Goal: Task Accomplishment & Management: Manage account settings

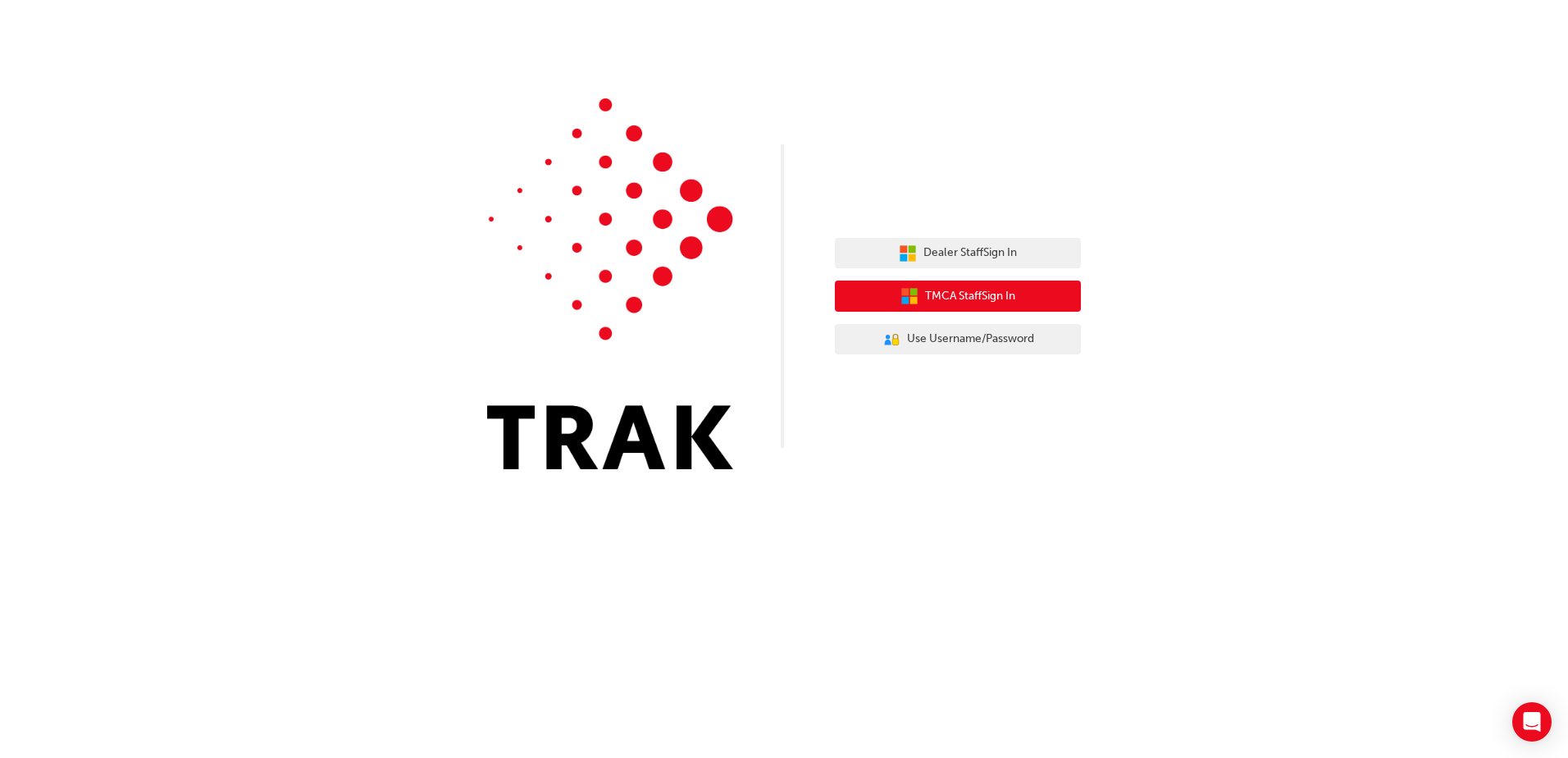
click at [977, 293] on span "TMCA Staff Sign In" at bounding box center [970, 296] width 91 height 19
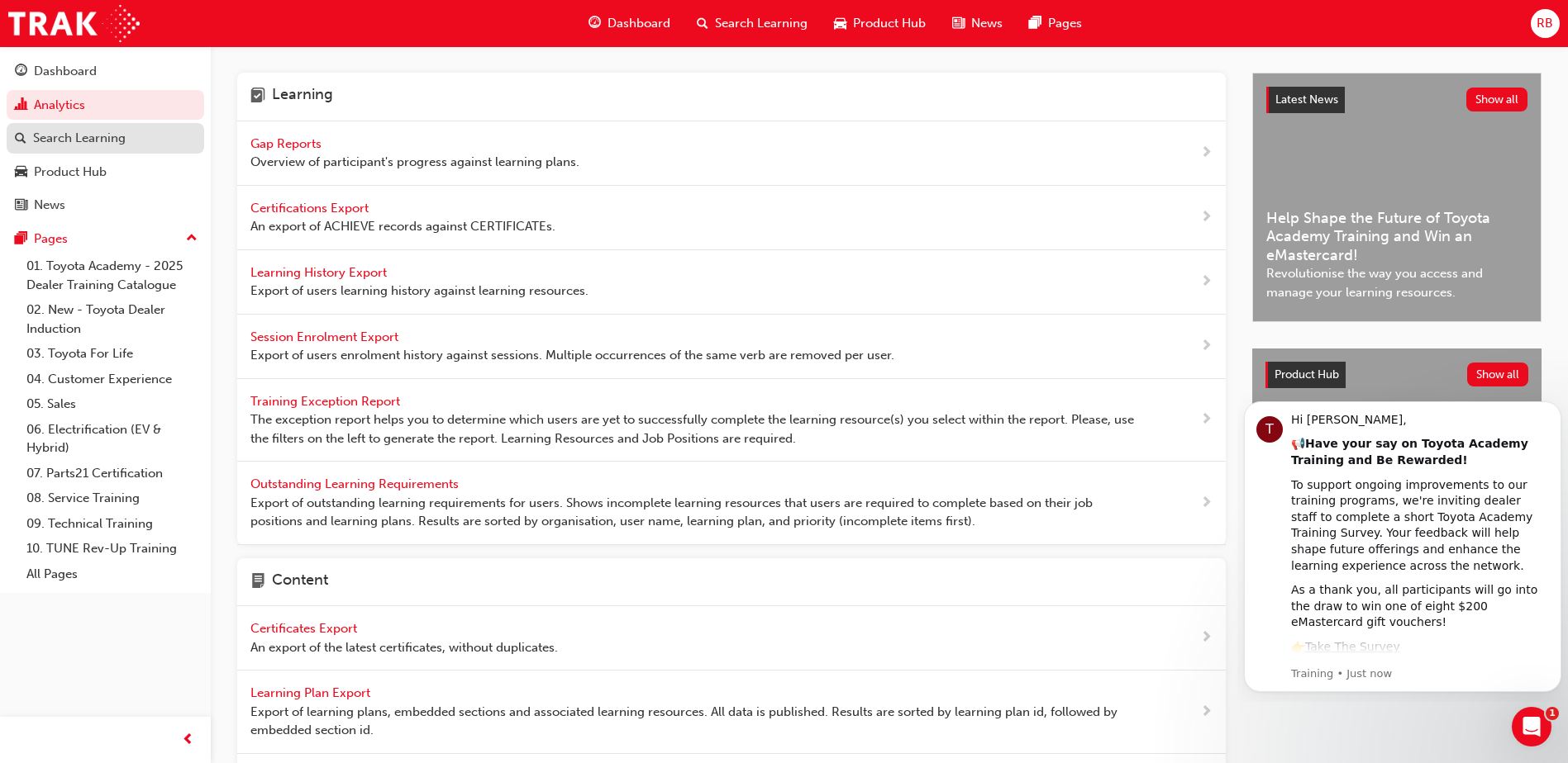
click at [70, 135] on div "Search Learning" at bounding box center [78, 138] width 92 height 19
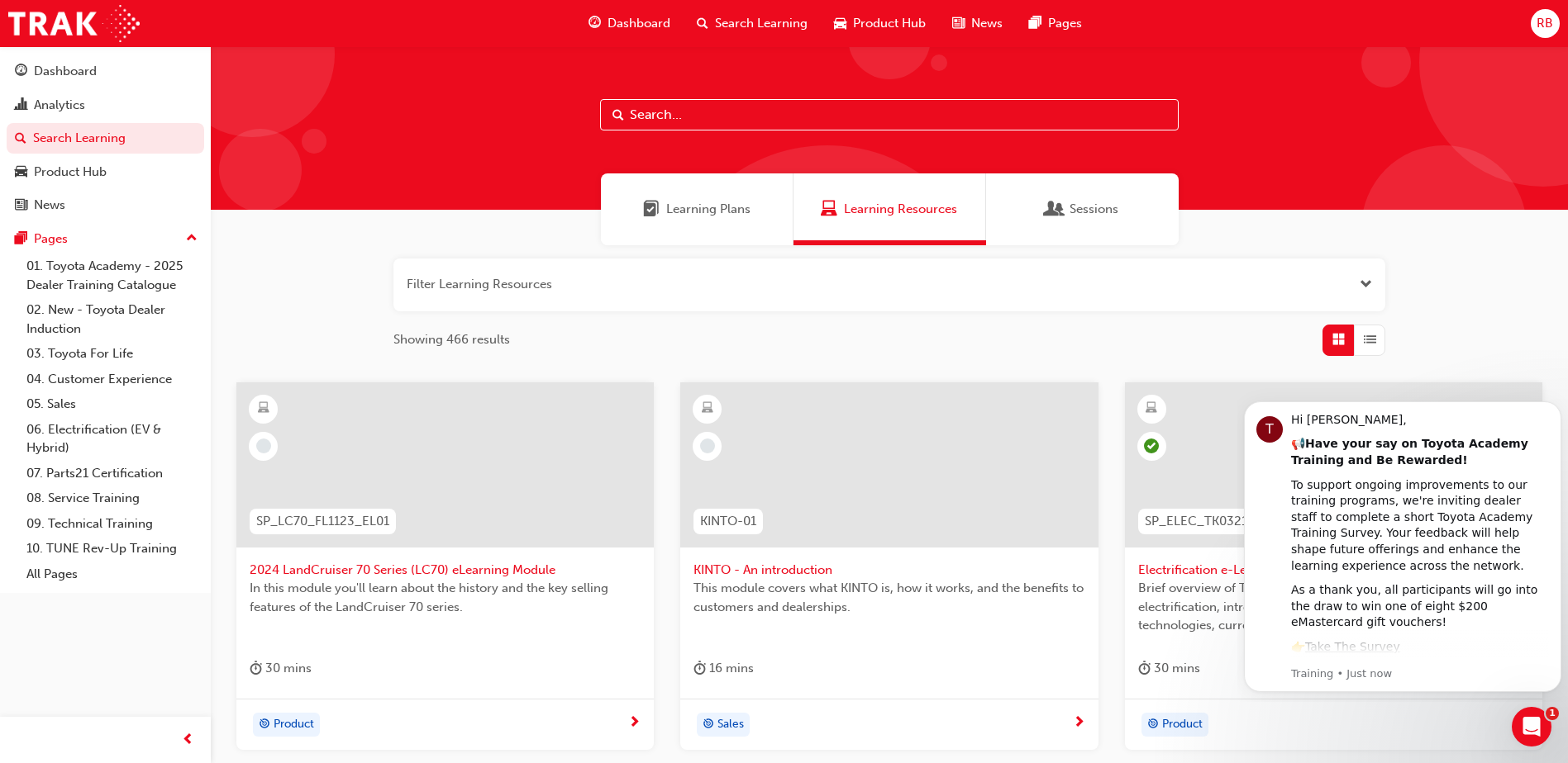
scroll to position [83, 0]
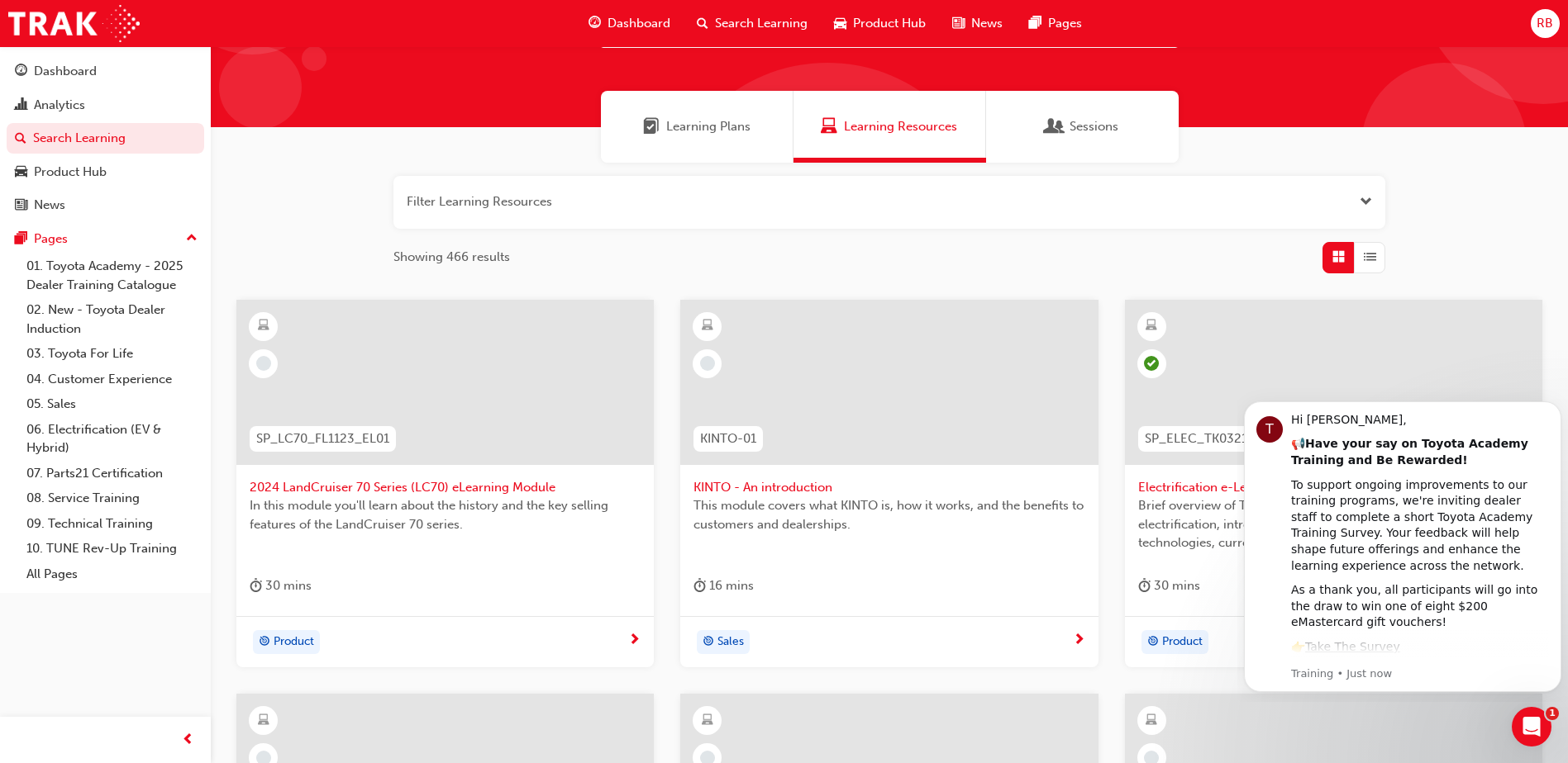
click at [761, 20] on span "Search Learning" at bounding box center [761, 23] width 92 height 19
click at [420, 200] on button "button" at bounding box center [889, 202] width 992 height 53
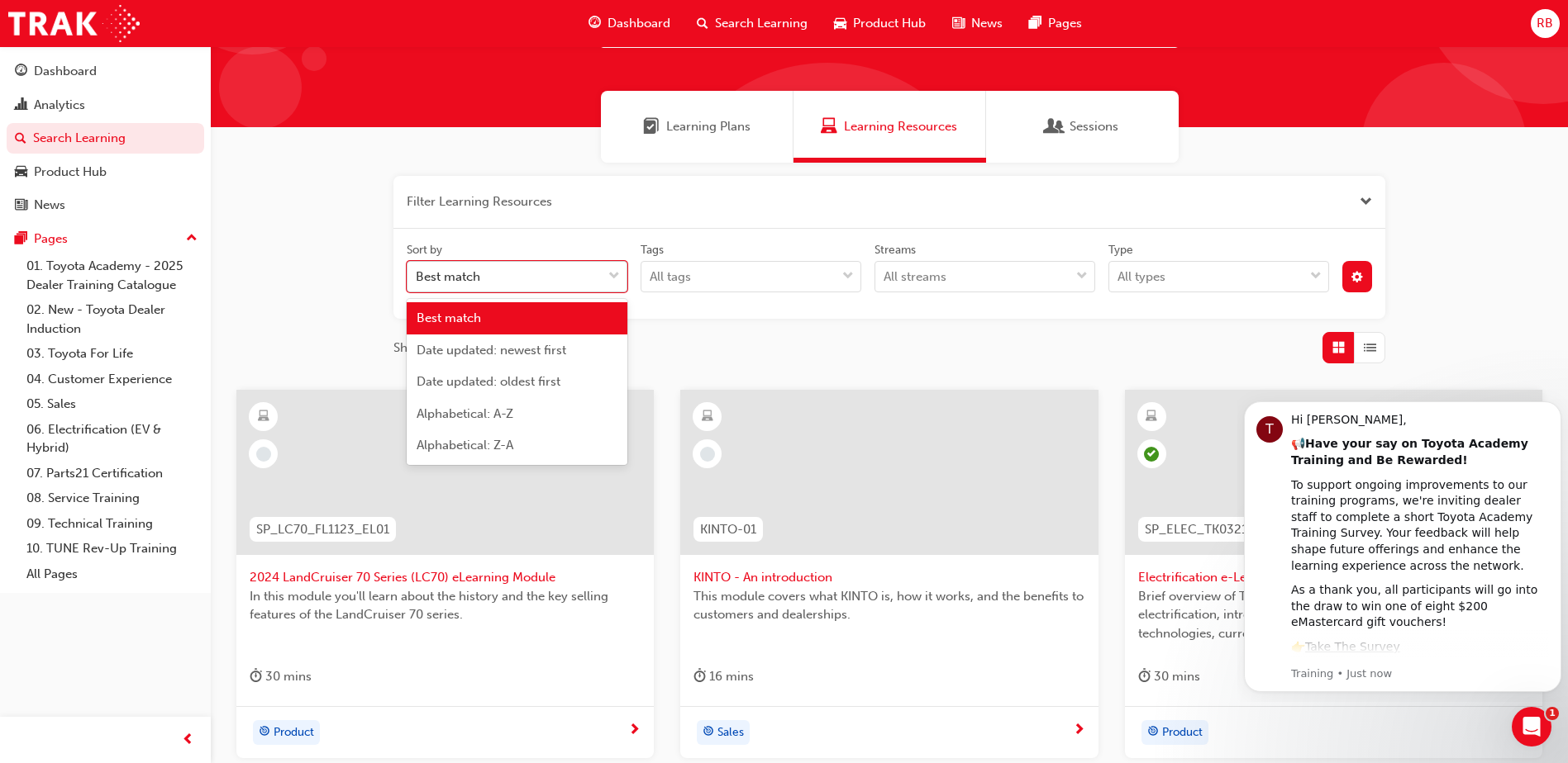
click at [423, 274] on div "Best match" at bounding box center [447, 277] width 64 height 19
click at [418, 274] on input "Sort by option Best match focused, 1 of 5. 5 results available. Use Up and Down…" at bounding box center [417, 276] width 2 height 14
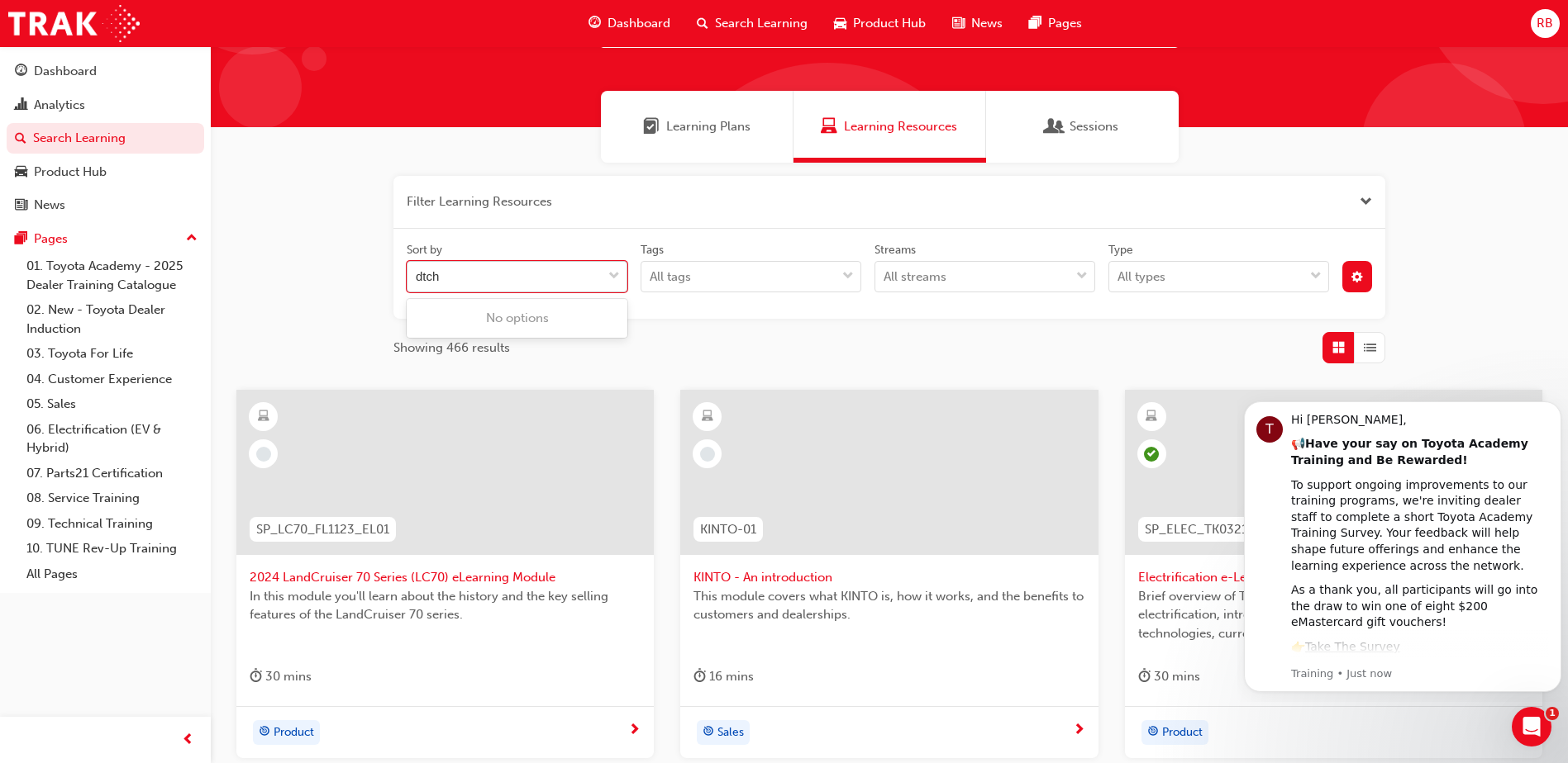
type input "dtch1"
click at [612, 277] on span "down-icon" at bounding box center [614, 277] width 11 height 21
click at [418, 277] on input "Sort by 0 results available. Select is focused ,type to refine list, press Down…" at bounding box center [417, 276] width 2 height 14
click at [624, 21] on span "Dashboard" at bounding box center [639, 23] width 62 height 19
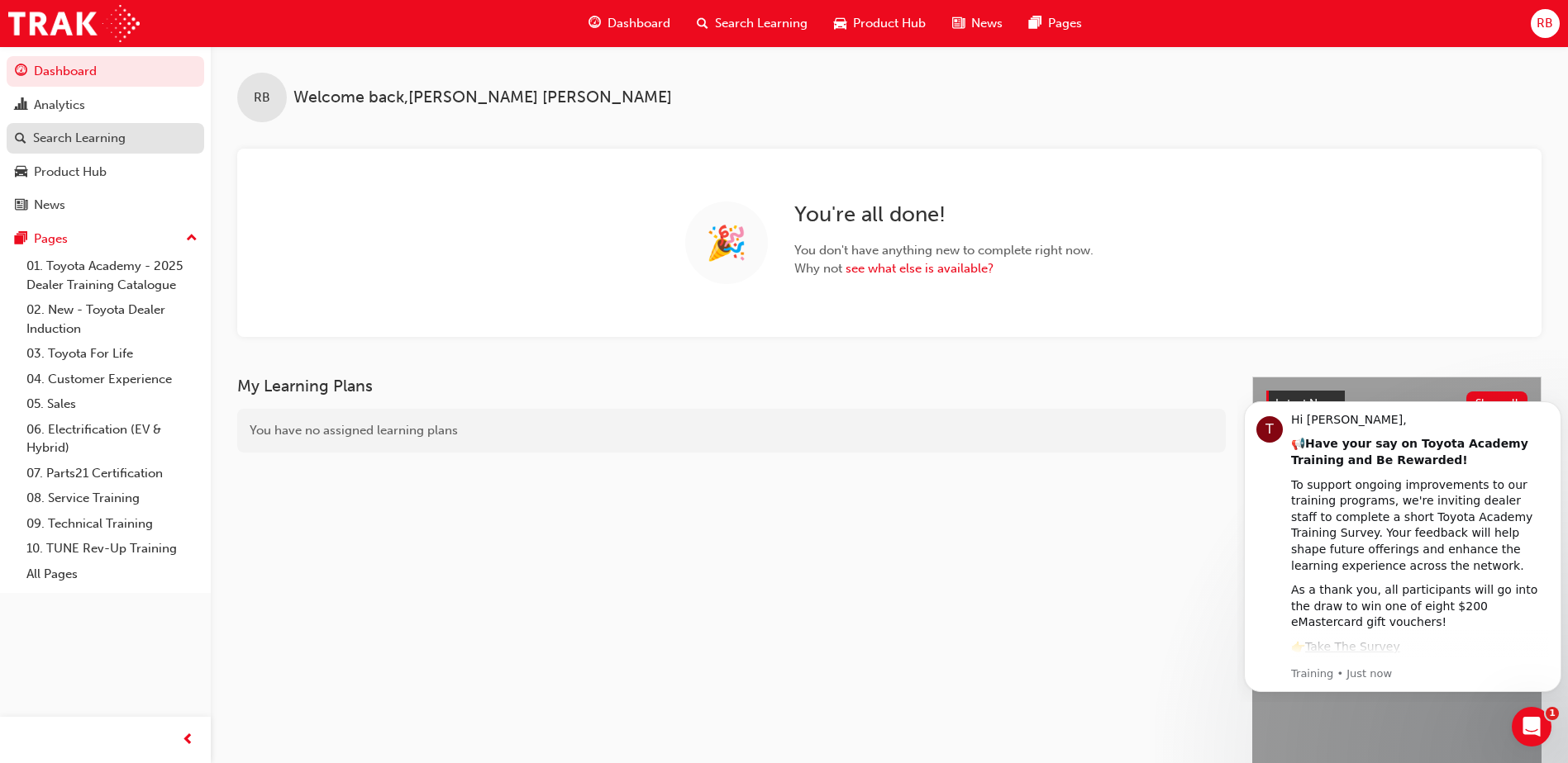
click at [60, 135] on div "Search Learning" at bounding box center [78, 138] width 92 height 19
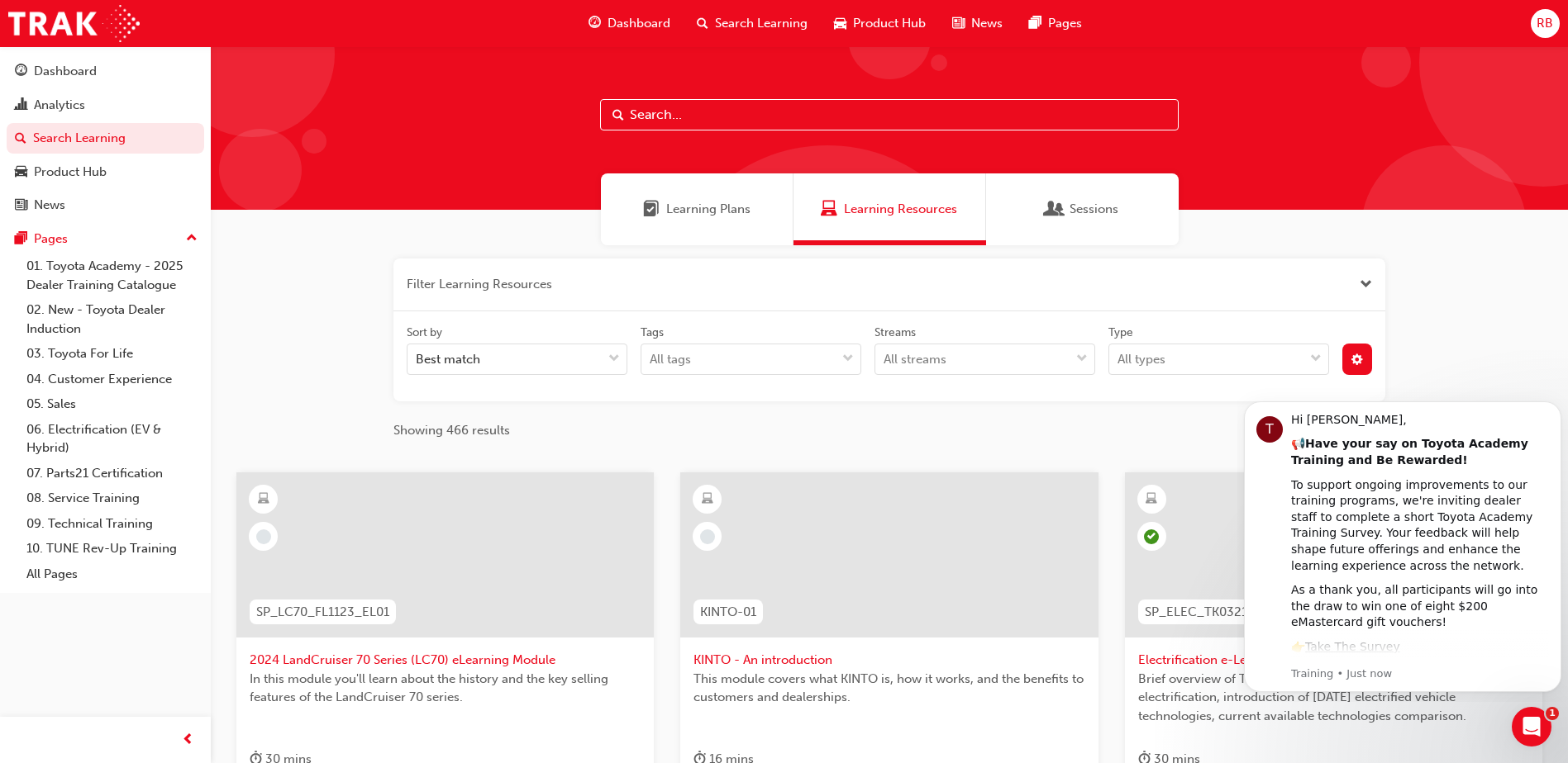
click at [638, 110] on input "text" at bounding box center [889, 115] width 579 height 32
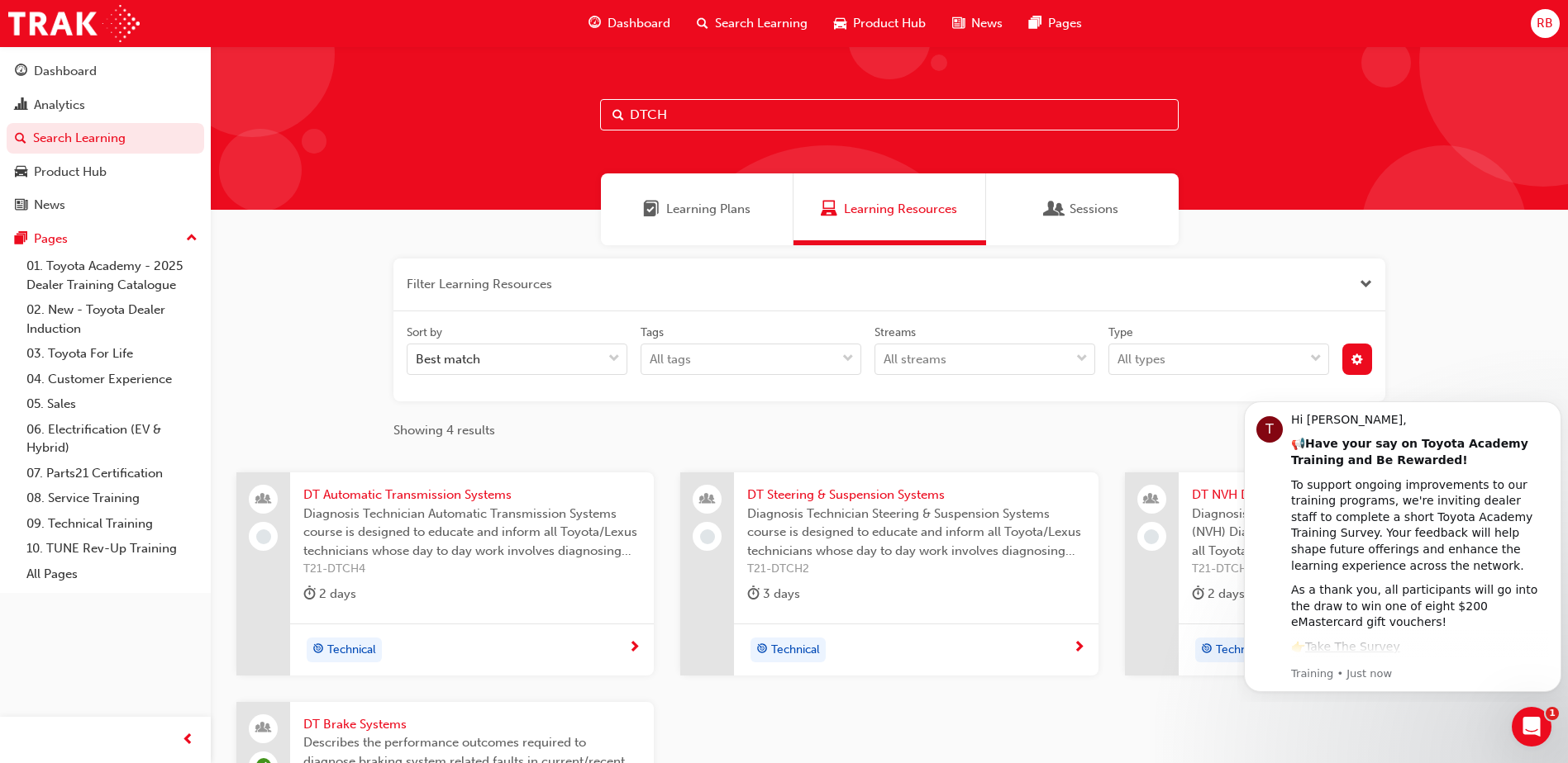
type input "DTCH"
click at [356, 724] on span "DT Brake Systems" at bounding box center [472, 725] width 337 height 19
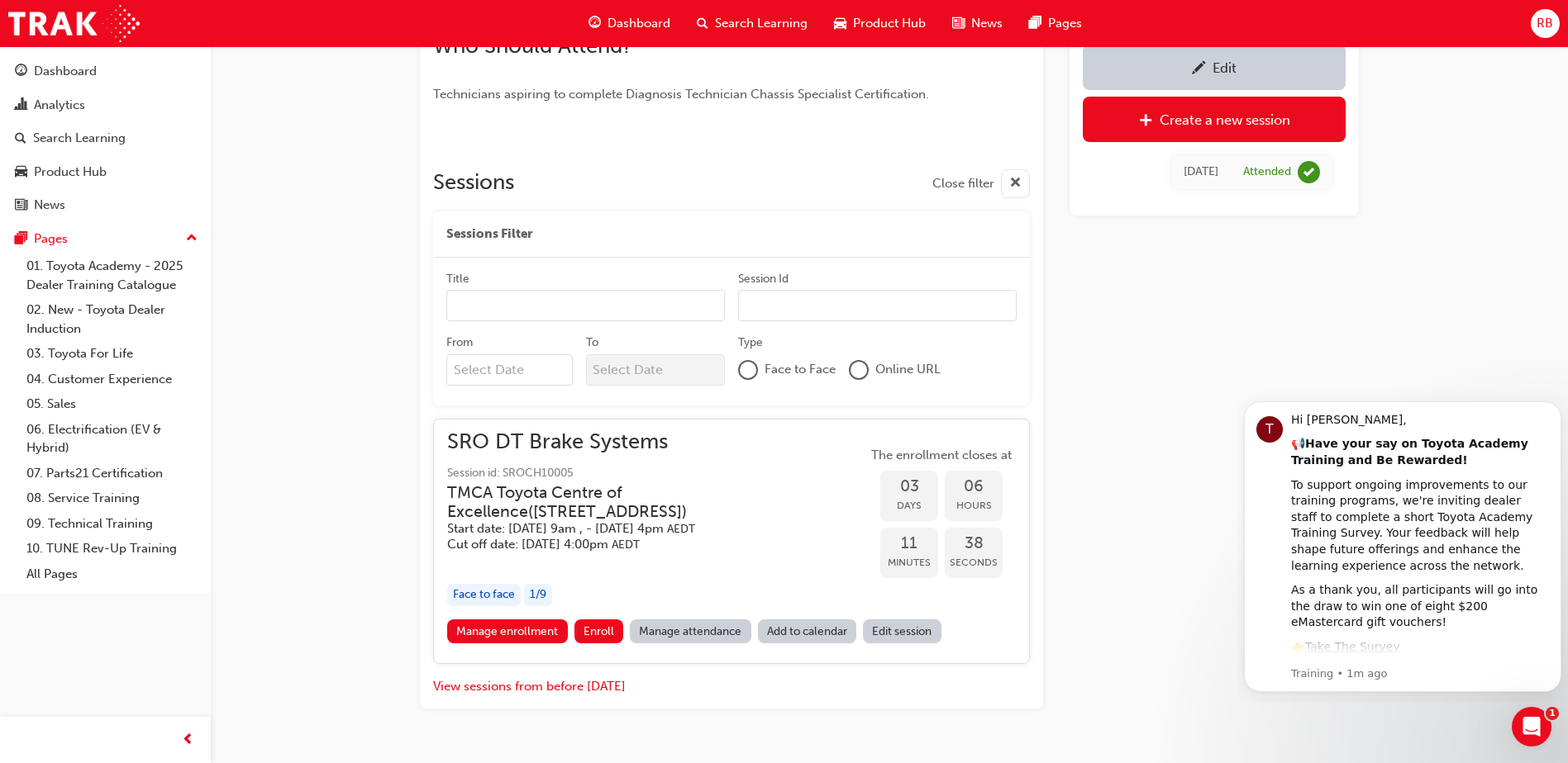
scroll to position [939, 0]
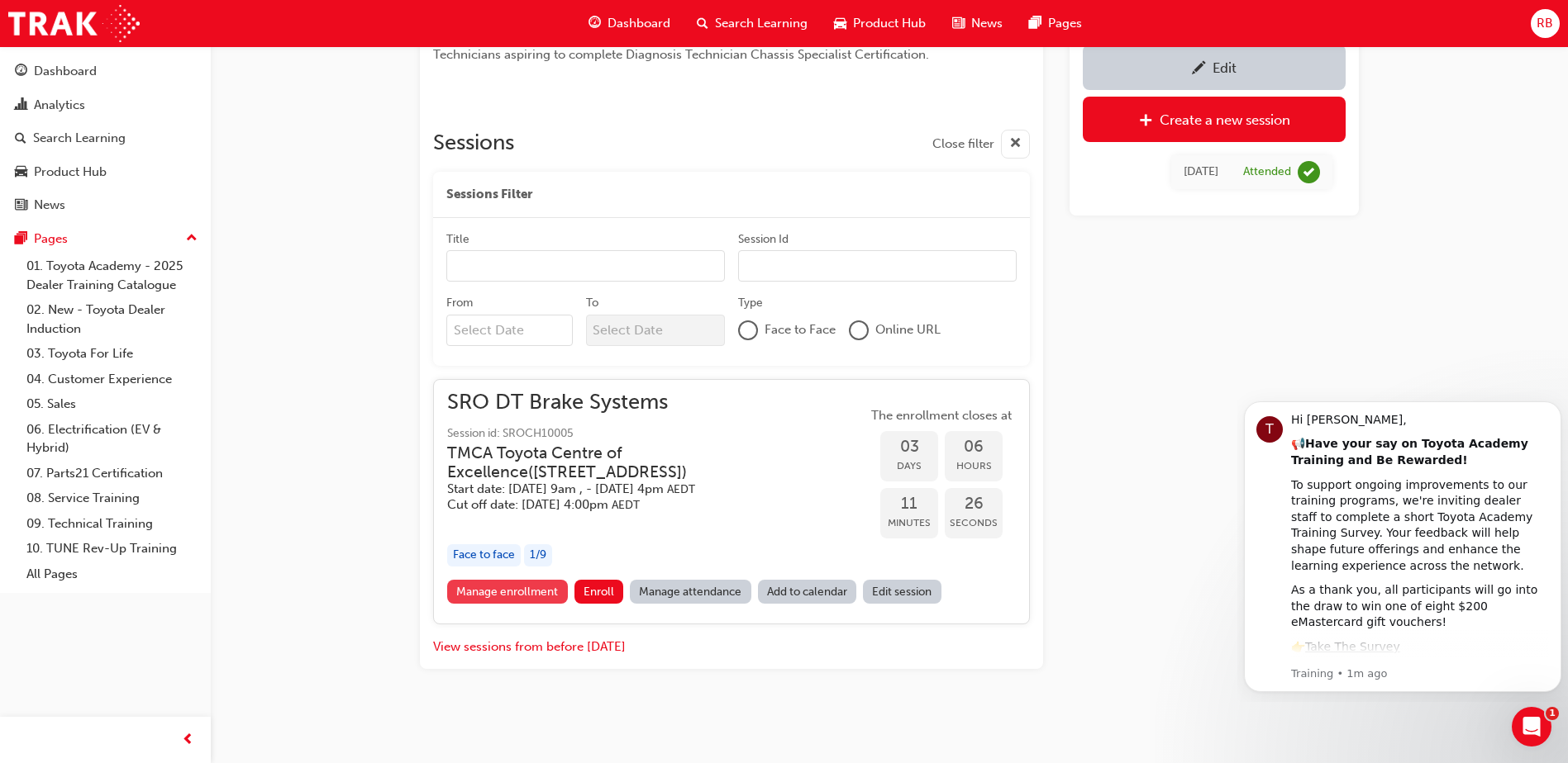
click at [509, 592] on link "Manage enrollment" at bounding box center [507, 593] width 120 height 24
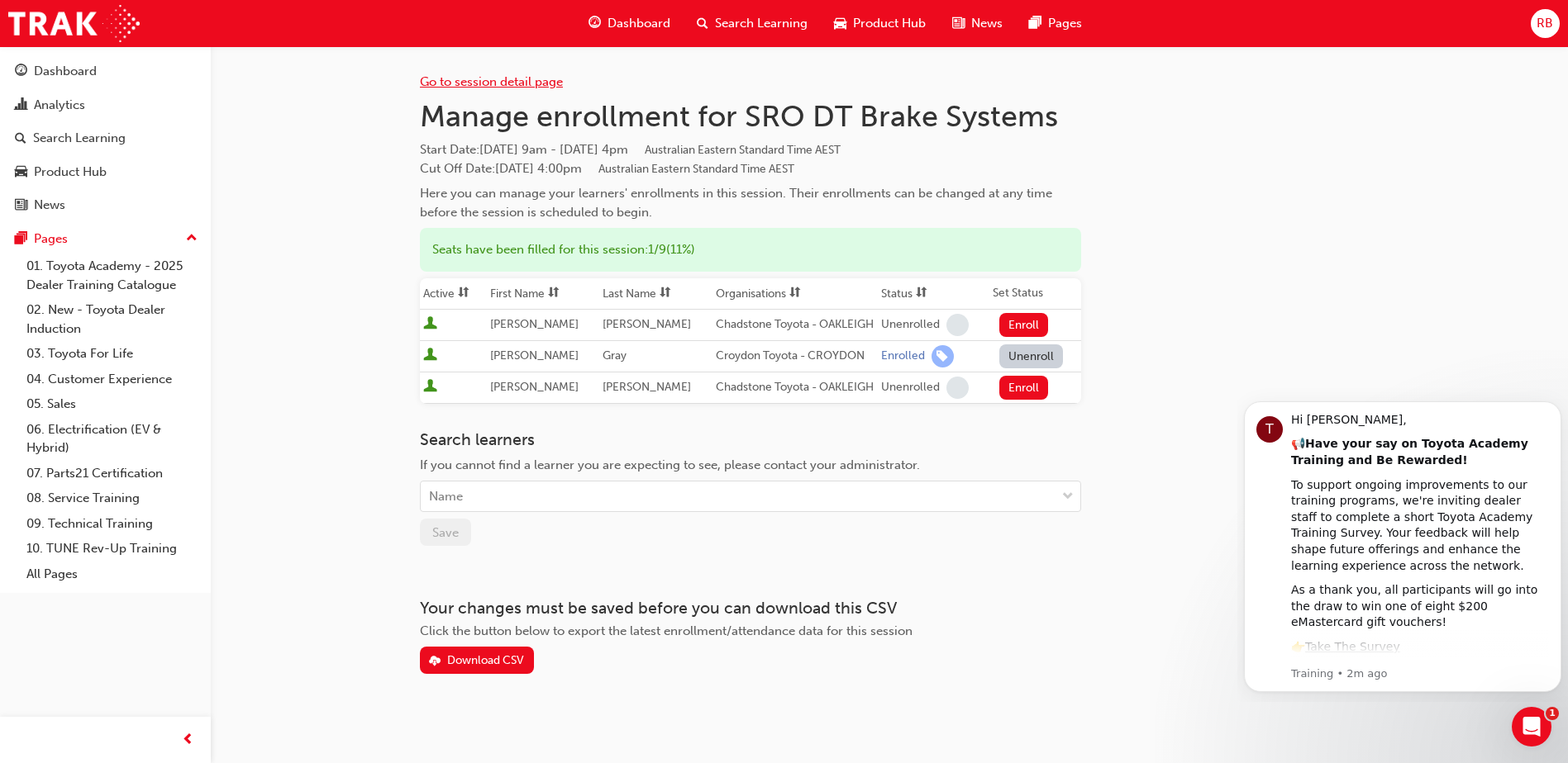
click at [492, 82] on link "Go to session detail page" at bounding box center [490, 82] width 143 height 15
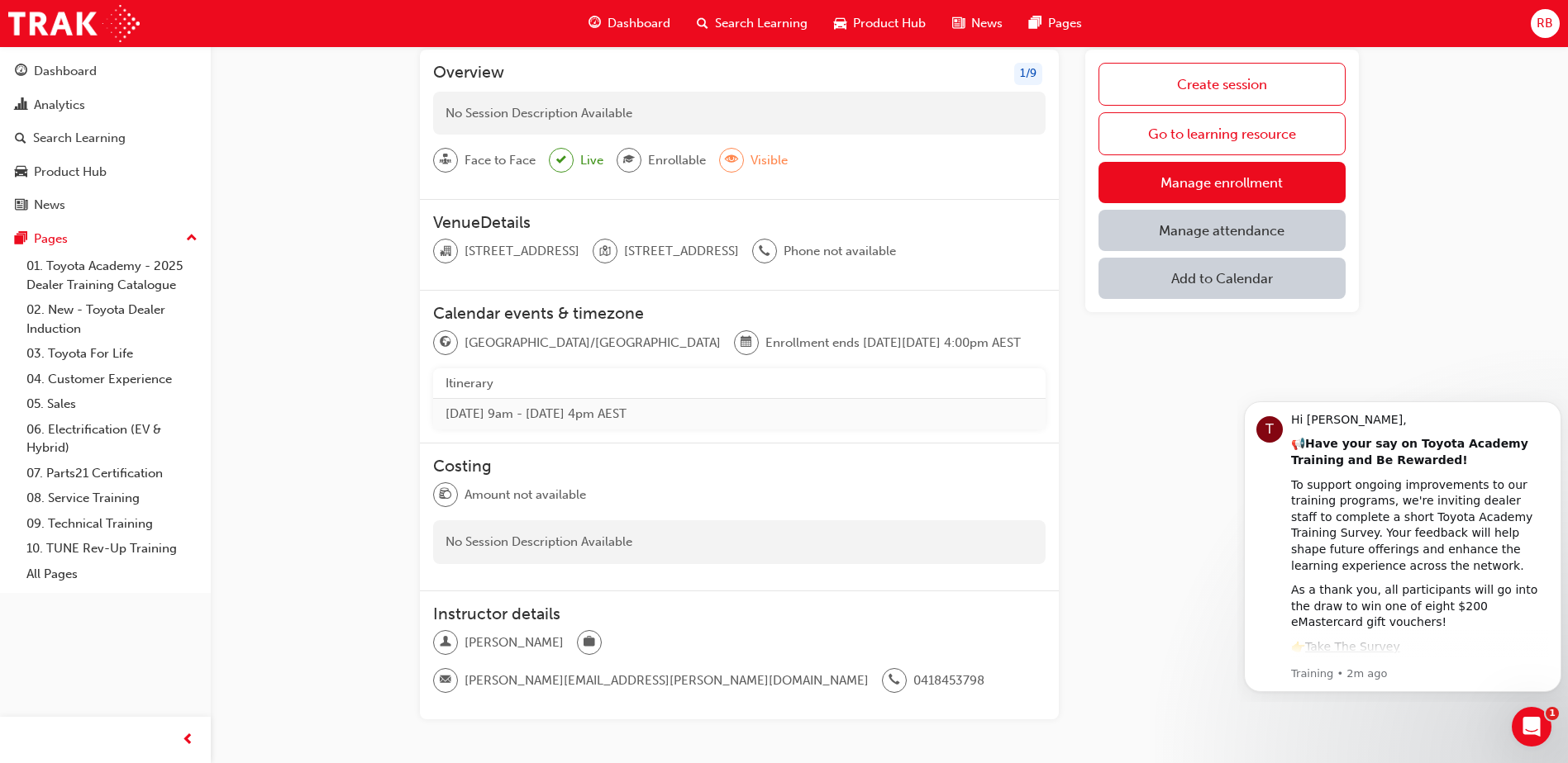
scroll to position [9, 0]
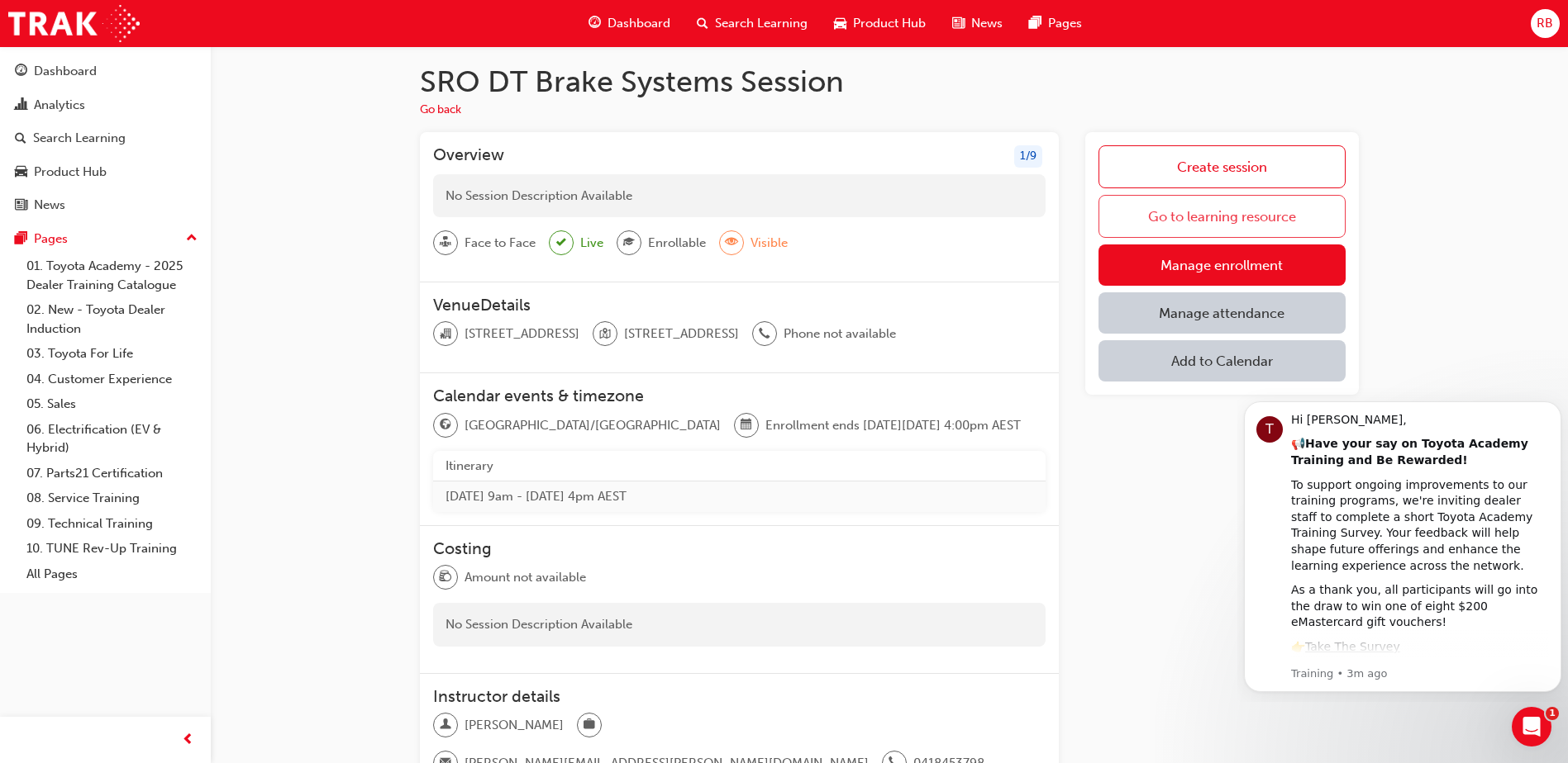
click at [1216, 218] on link "Go to learning resource" at bounding box center [1222, 216] width 247 height 43
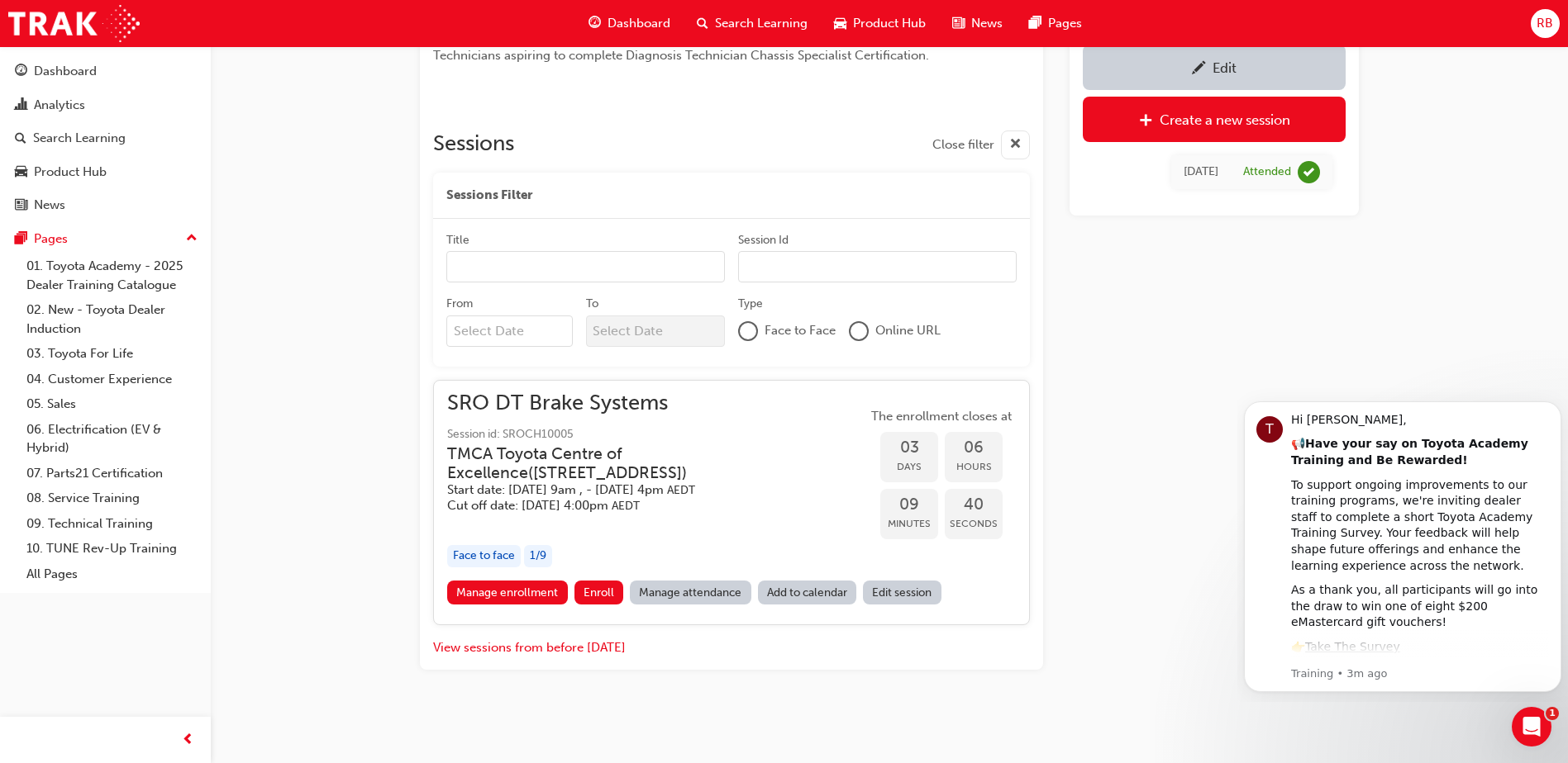
scroll to position [939, 0]
click at [896, 590] on link "Edit session" at bounding box center [902, 593] width 78 height 24
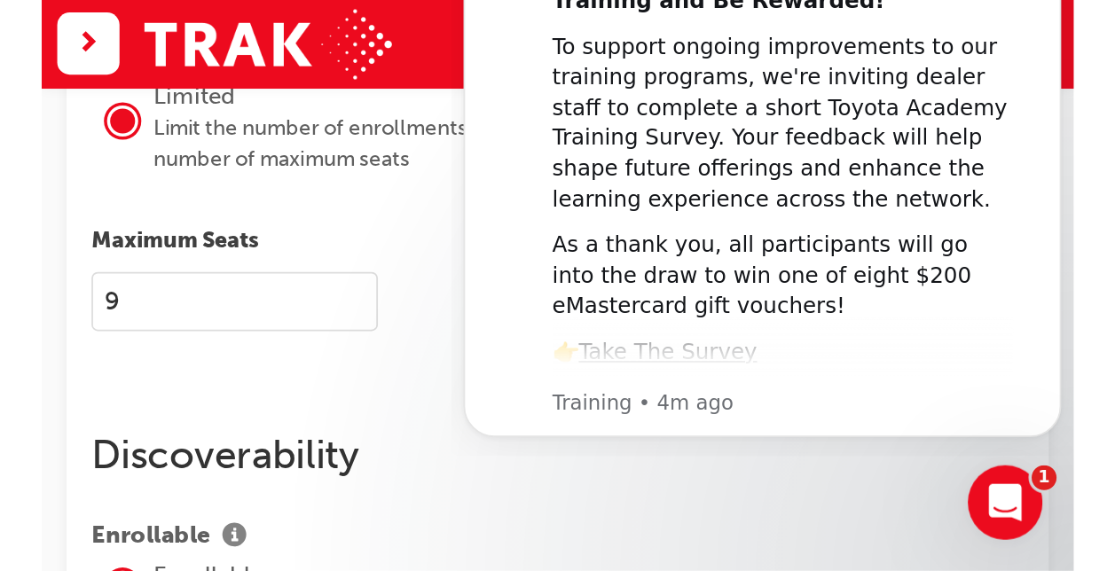
scroll to position [2117, 0]
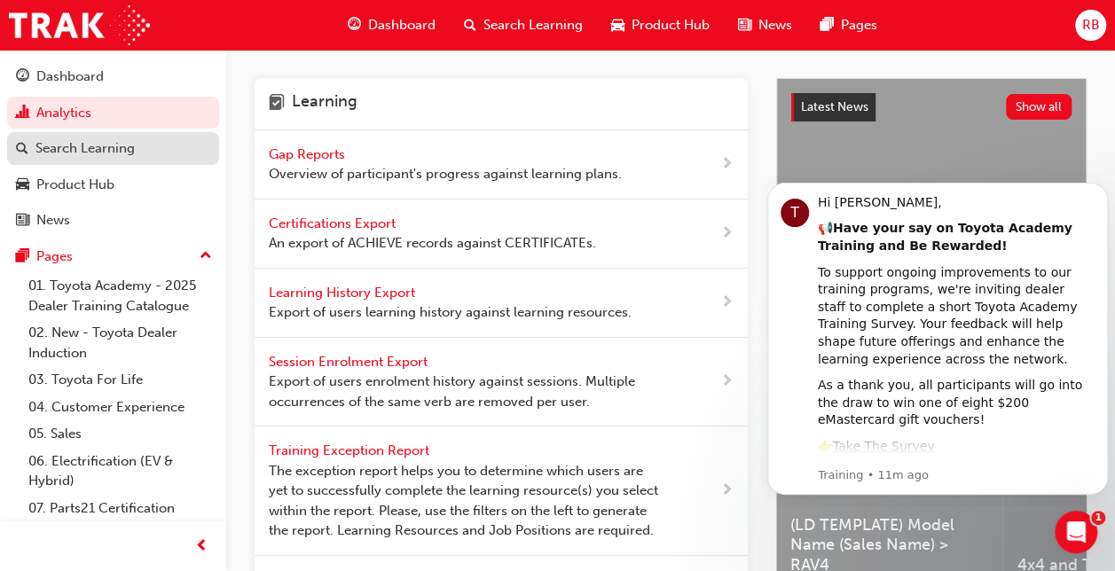
click at [101, 143] on div "Search Learning" at bounding box center [84, 148] width 99 height 20
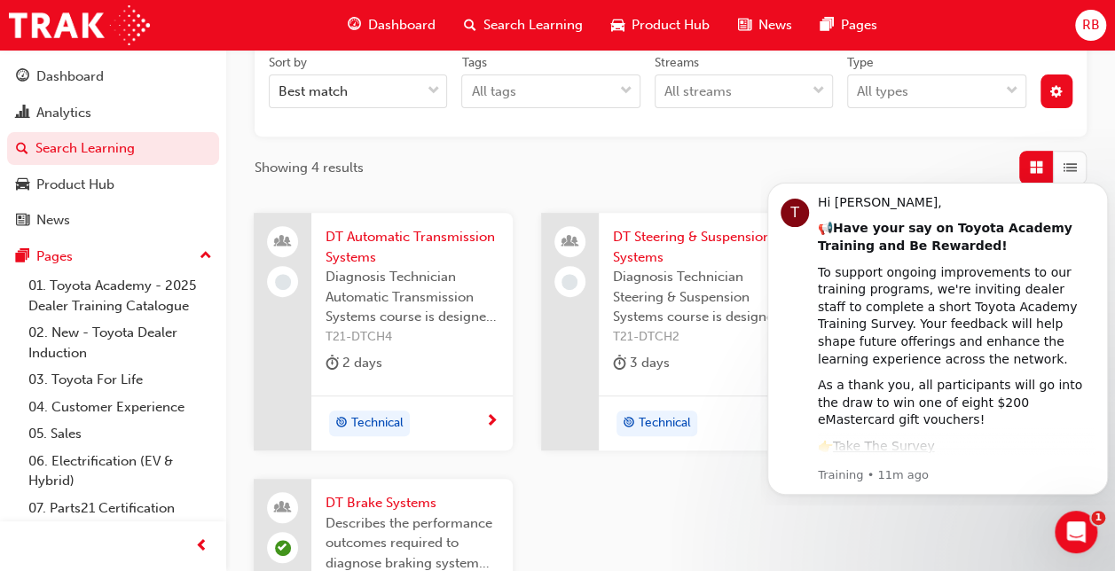
scroll to position [355, 0]
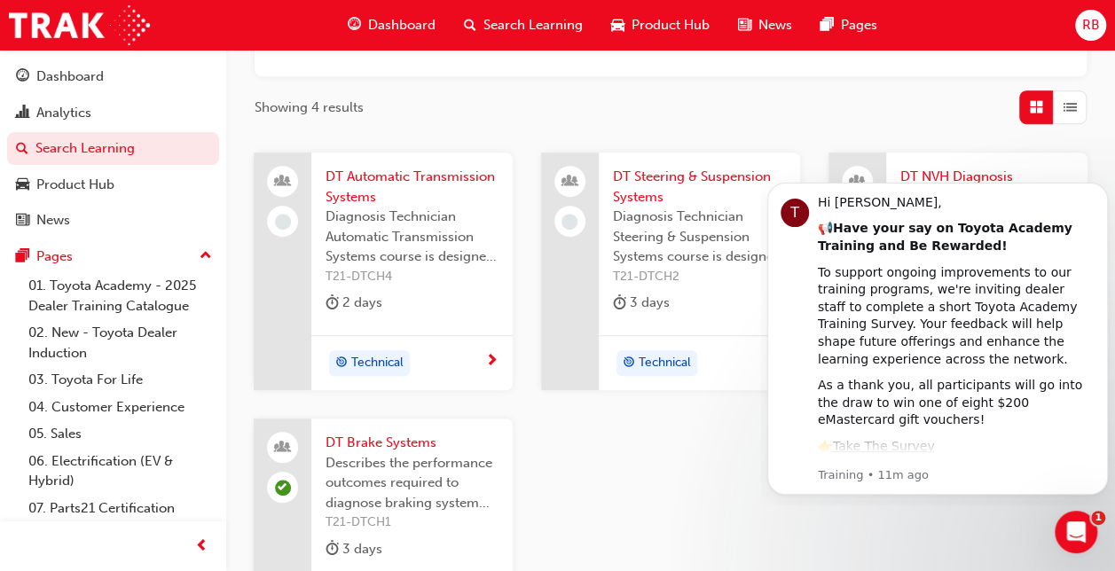
click at [366, 447] on span "DT Brake Systems" at bounding box center [411, 443] width 173 height 20
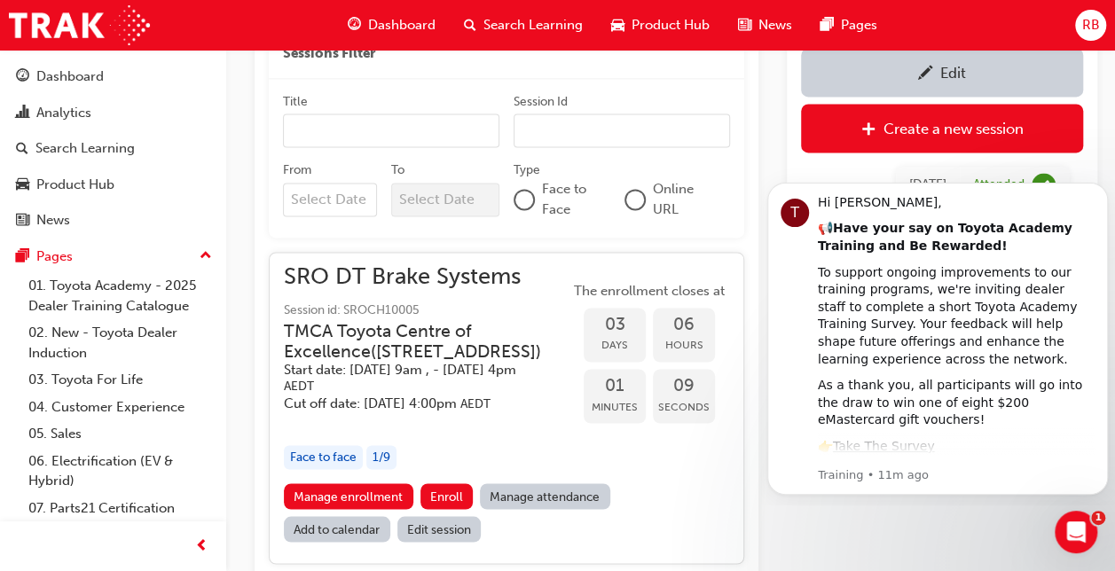
scroll to position [1334, 0]
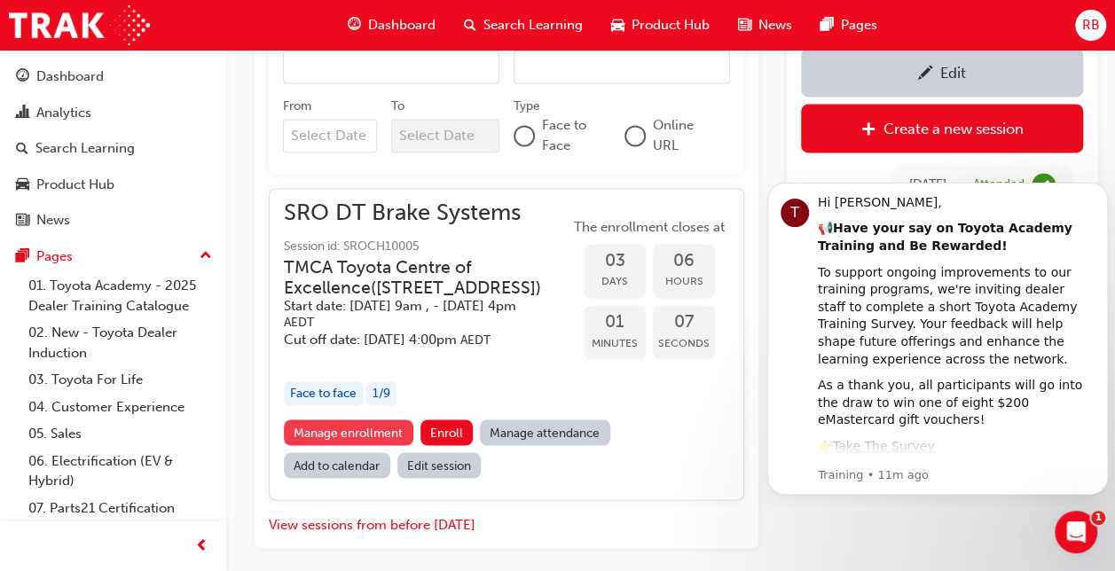
click at [342, 445] on link "Manage enrollment" at bounding box center [348, 432] width 129 height 26
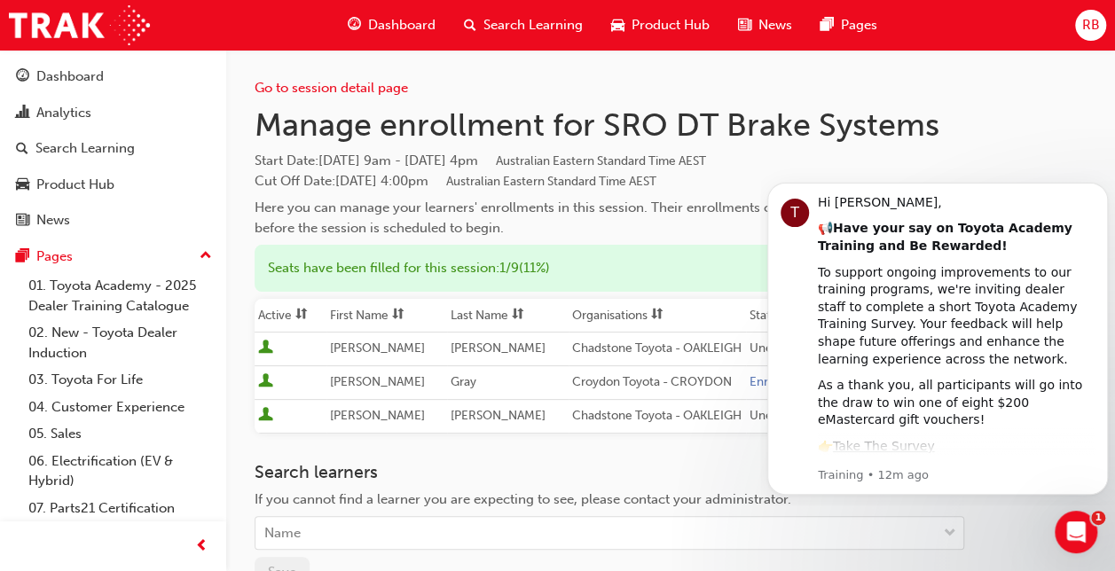
click at [1018, 128] on div "Go to session detail page Manage enrollment for SRO DT Brake Systems Start Date…" at bounding box center [670, 387] width 832 height 674
click at [1086, 21] on span "RB" at bounding box center [1090, 25] width 18 height 20
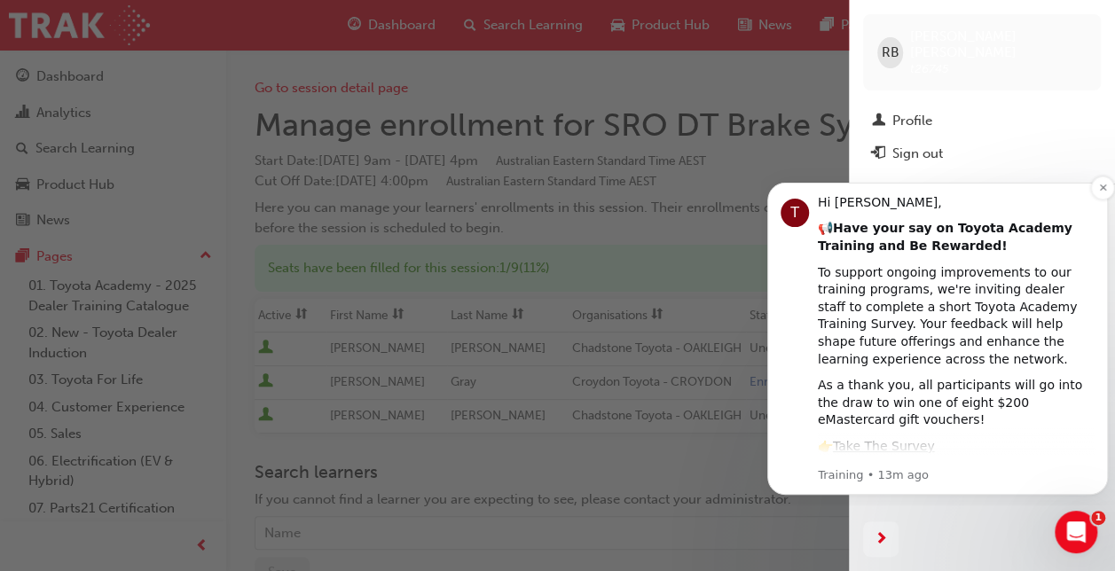
click at [1027, 449] on div "👉 Take The Survey" at bounding box center [956, 447] width 277 height 18
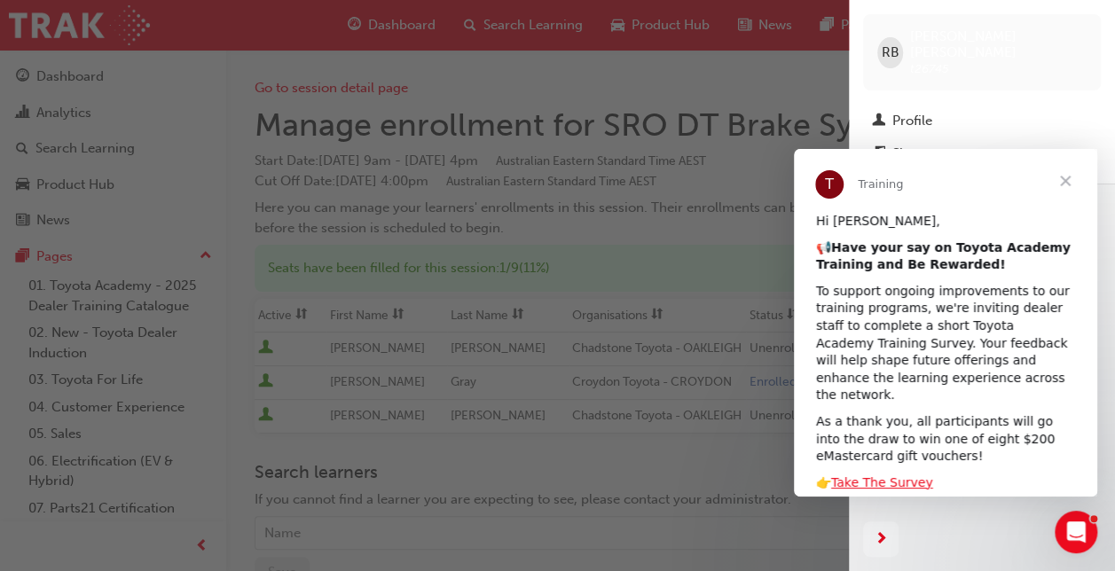
click at [1000, 548] on div "button" at bounding box center [982, 539] width 266 height 64
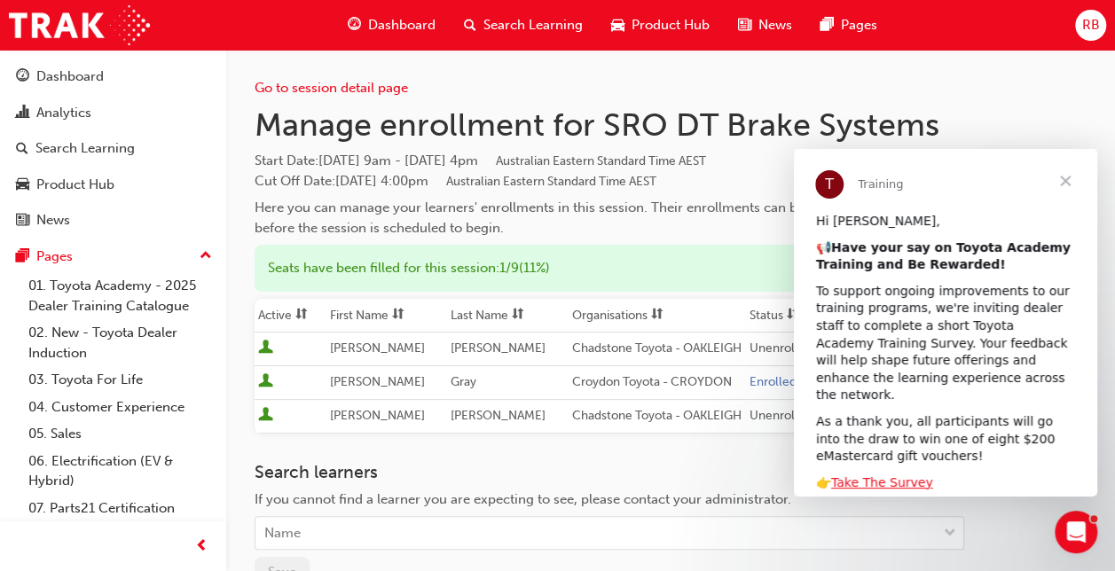
click at [1067, 176] on span "Close" at bounding box center [1065, 181] width 64 height 64
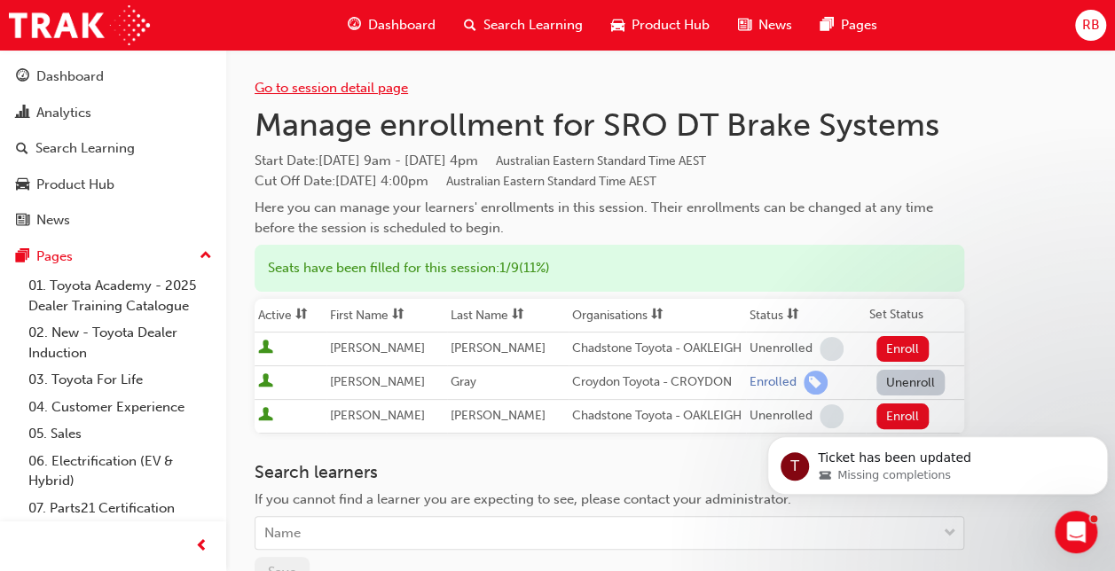
click at [333, 84] on link "Go to session detail page" at bounding box center [330, 88] width 153 height 16
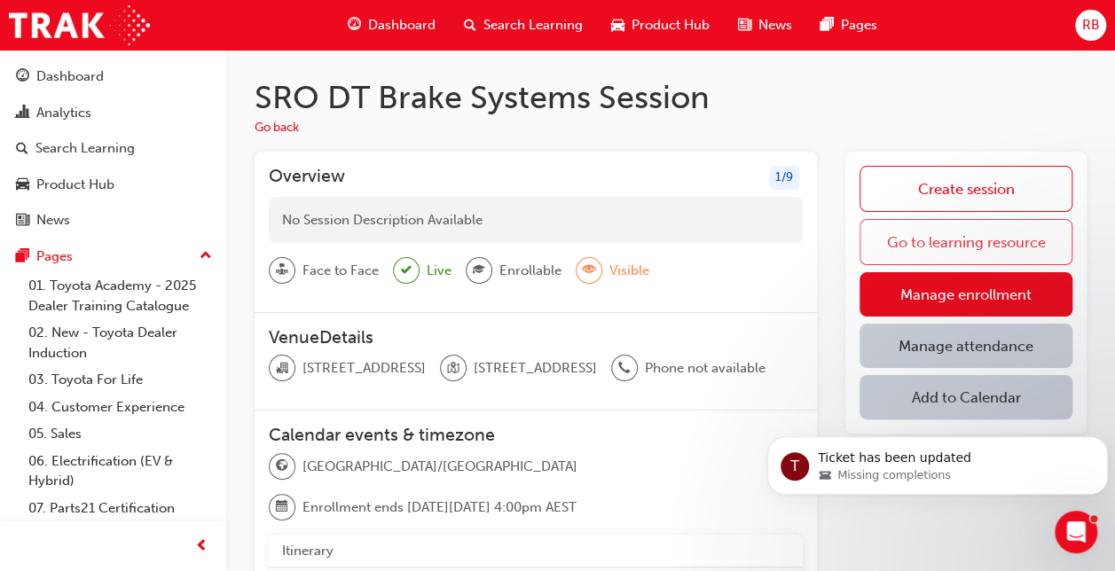
click at [959, 236] on link "Go to learning resource" at bounding box center [965, 242] width 213 height 46
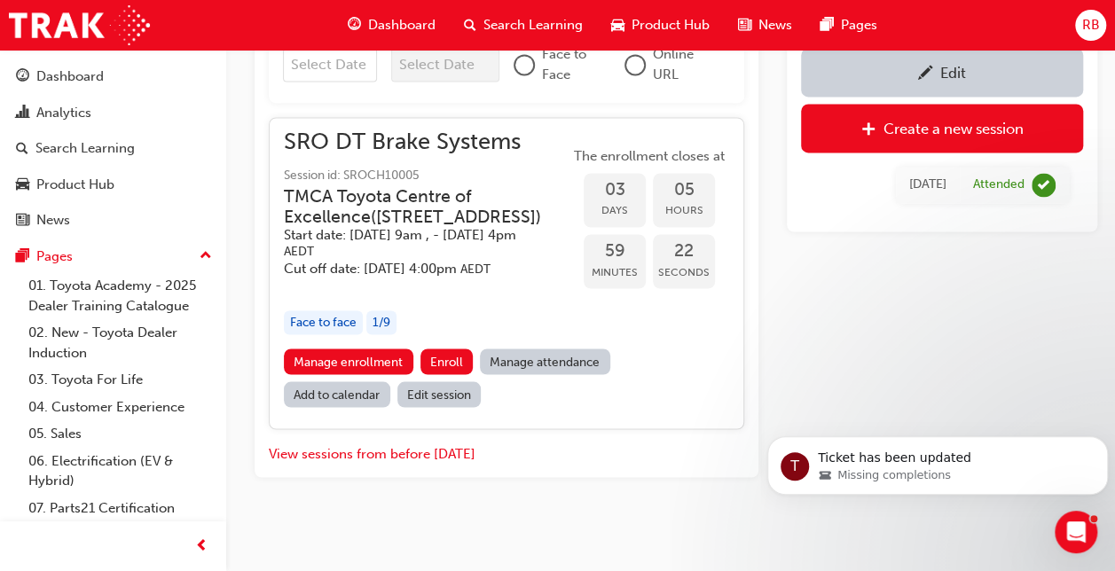
scroll to position [1488, 0]
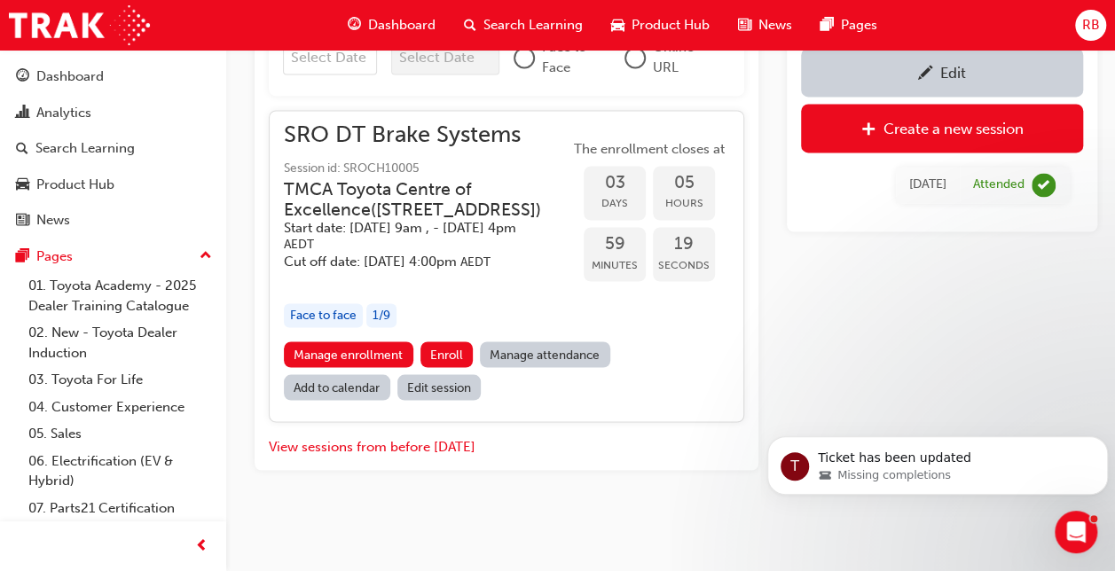
click at [435, 388] on link "Edit session" at bounding box center [439, 387] width 84 height 26
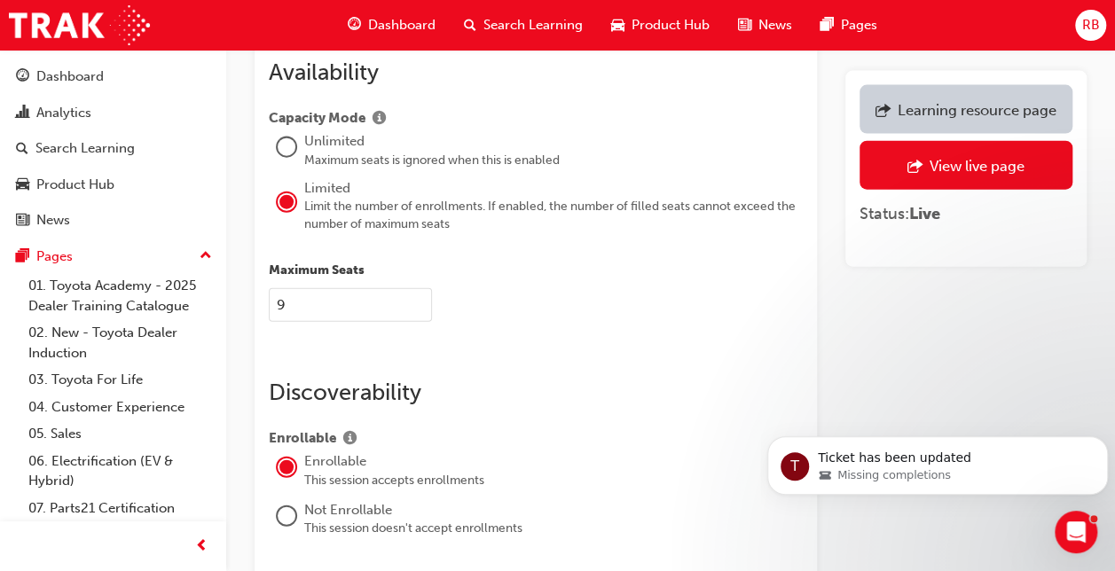
scroll to position [2040, 0]
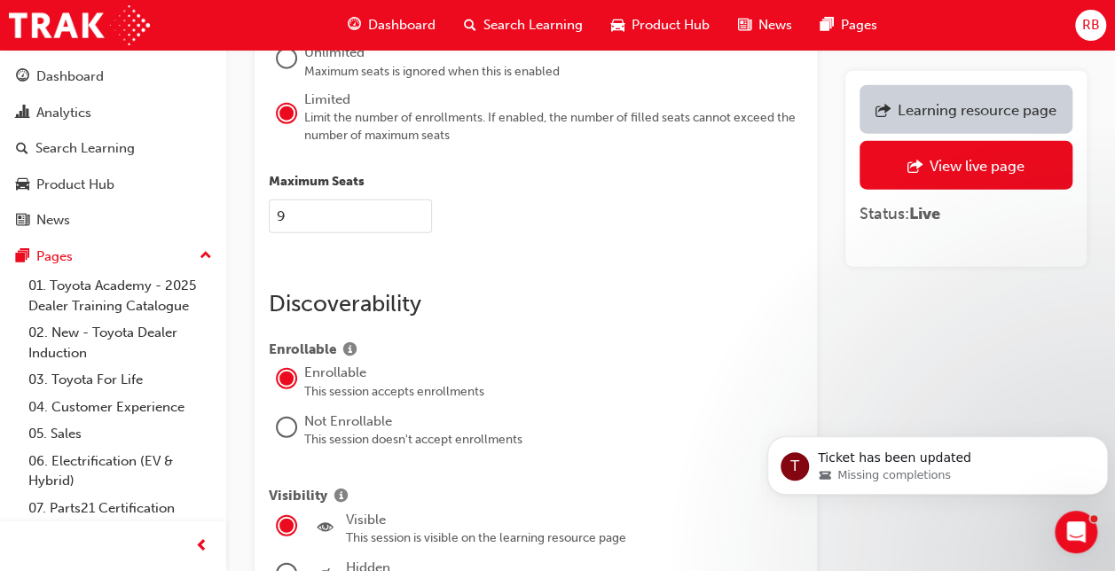
click at [285, 419] on div at bounding box center [287, 428] width 18 height 18
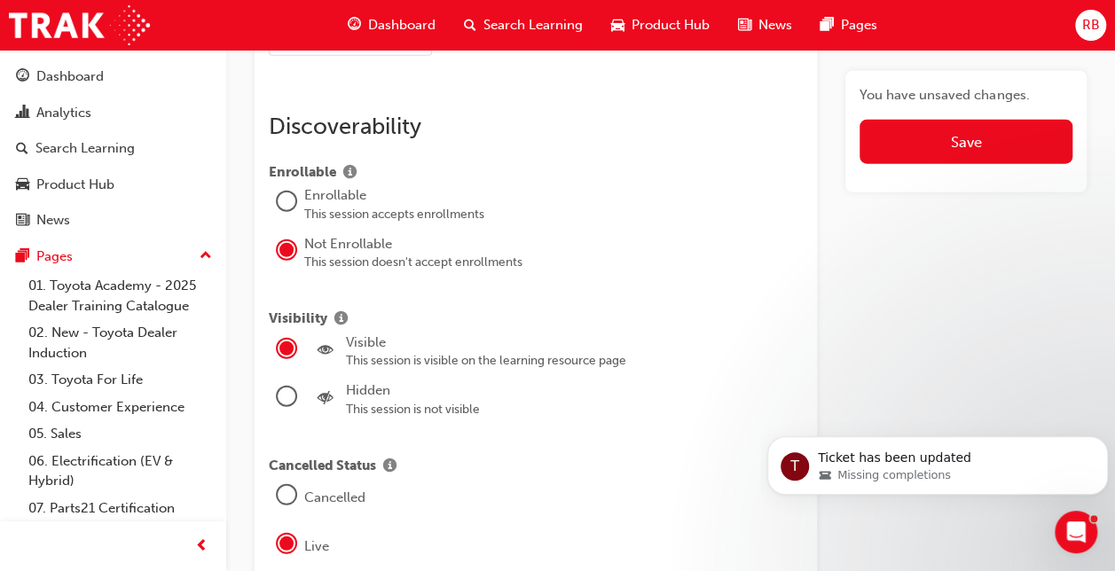
scroll to position [2306, 0]
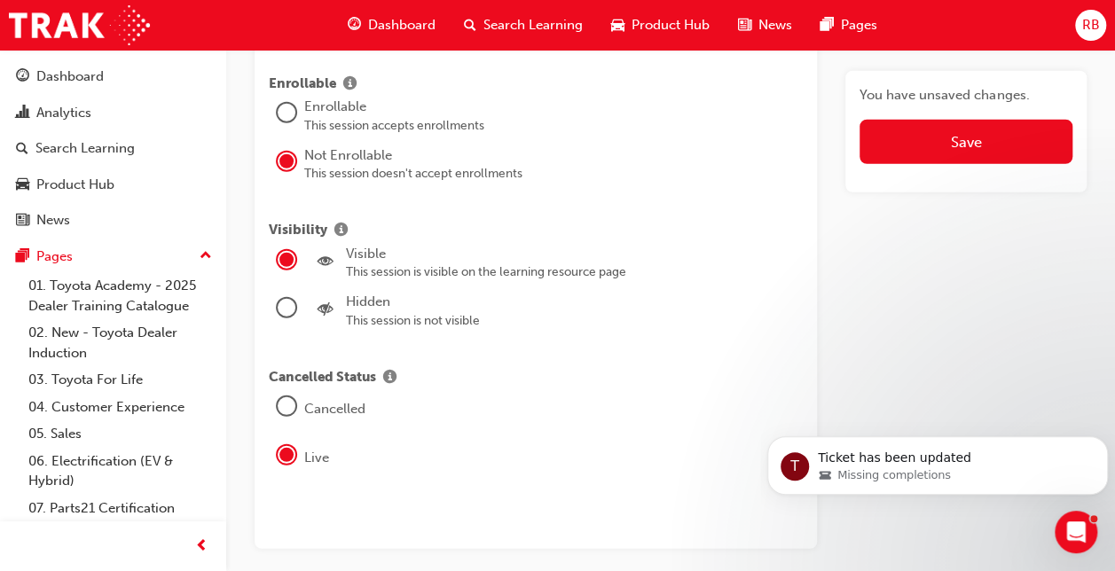
click at [288, 299] on div at bounding box center [287, 308] width 18 height 18
click at [282, 397] on div at bounding box center [287, 406] width 18 height 18
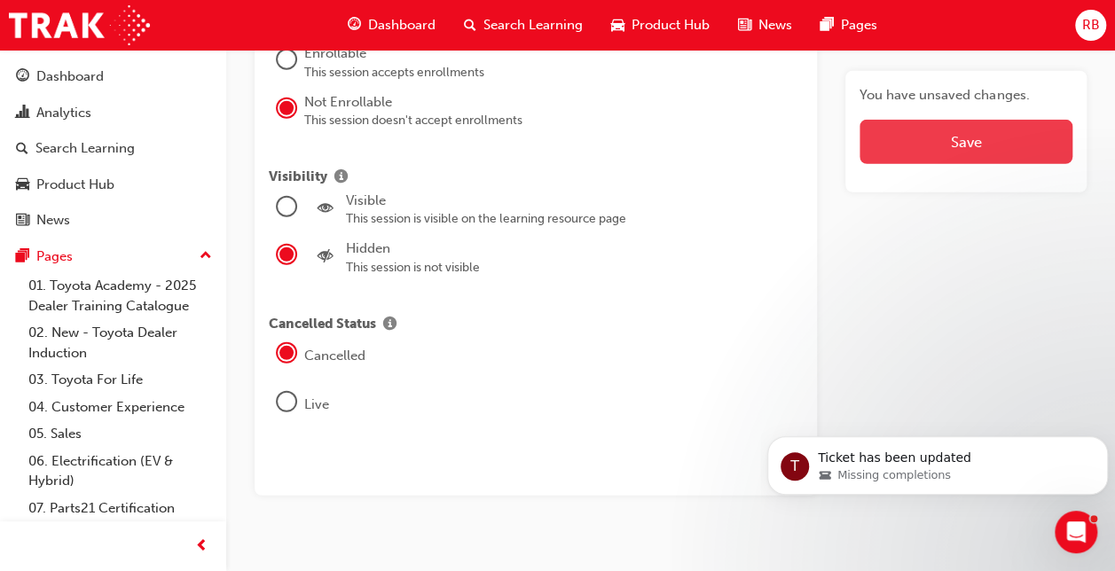
click at [920, 142] on button "Save" at bounding box center [965, 142] width 213 height 44
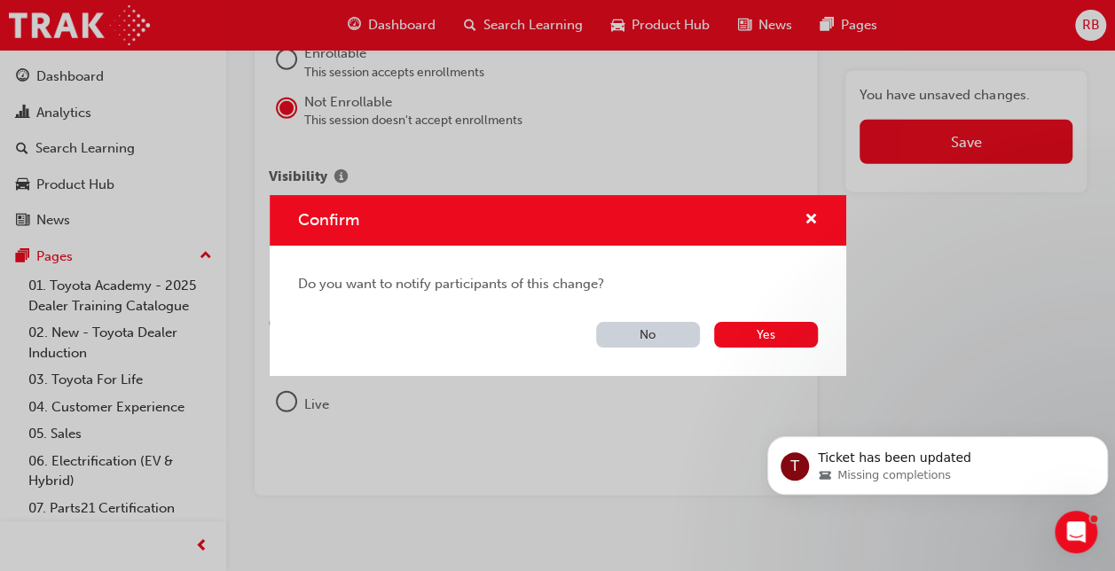
click at [631, 333] on button "No" at bounding box center [648, 335] width 104 height 26
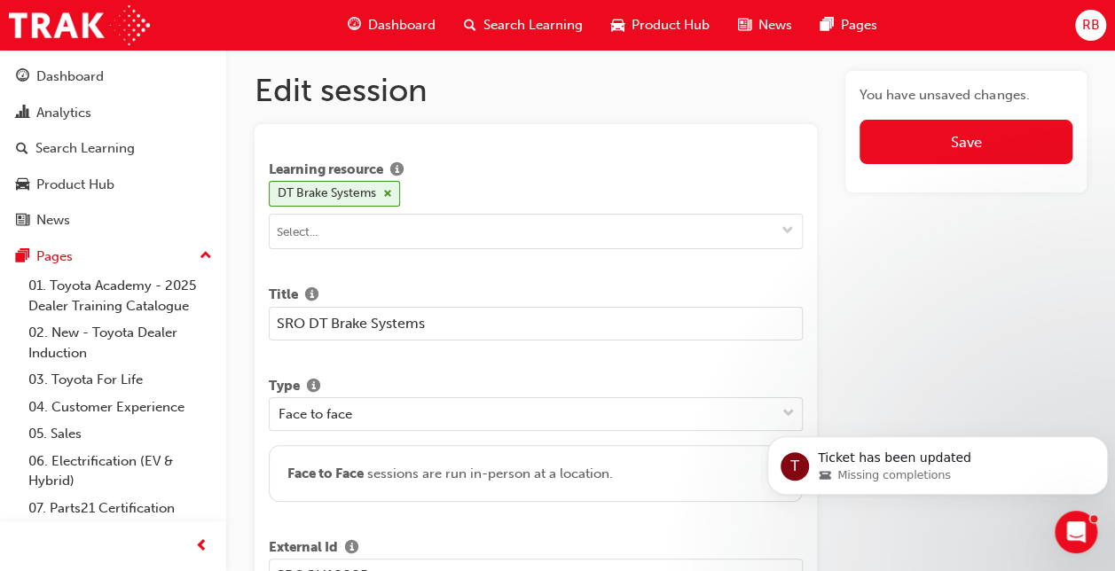
scroll to position [0, 0]
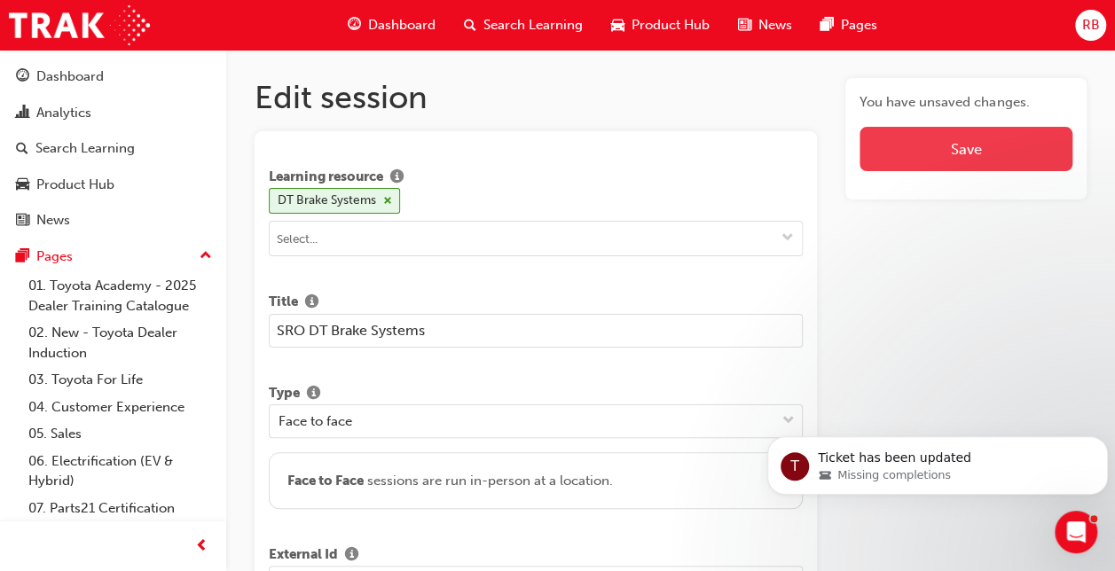
click at [922, 145] on button "Save" at bounding box center [965, 149] width 213 height 44
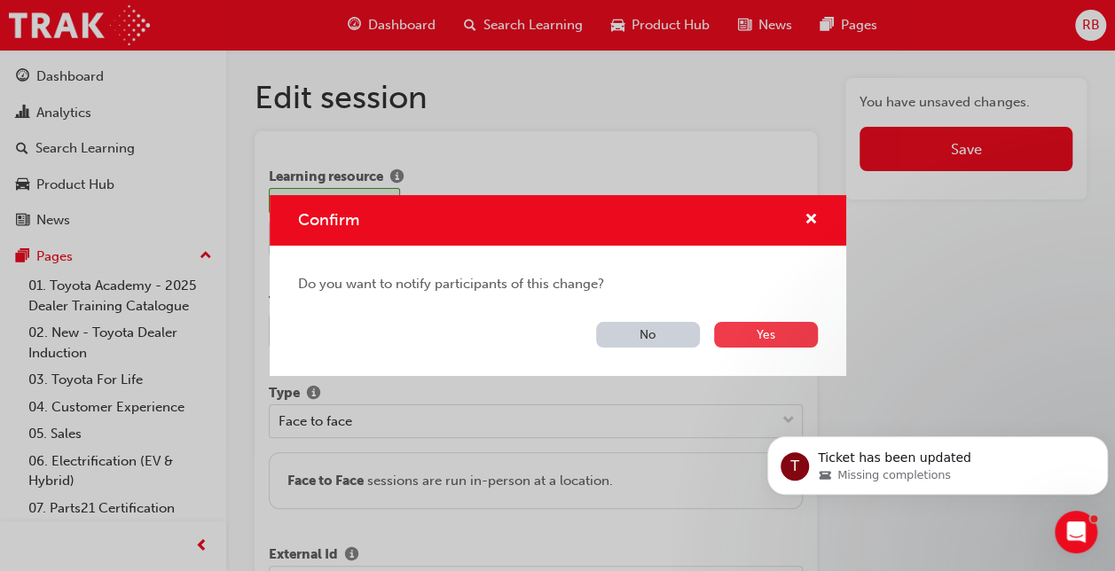
click at [748, 337] on button "Yes" at bounding box center [766, 335] width 104 height 26
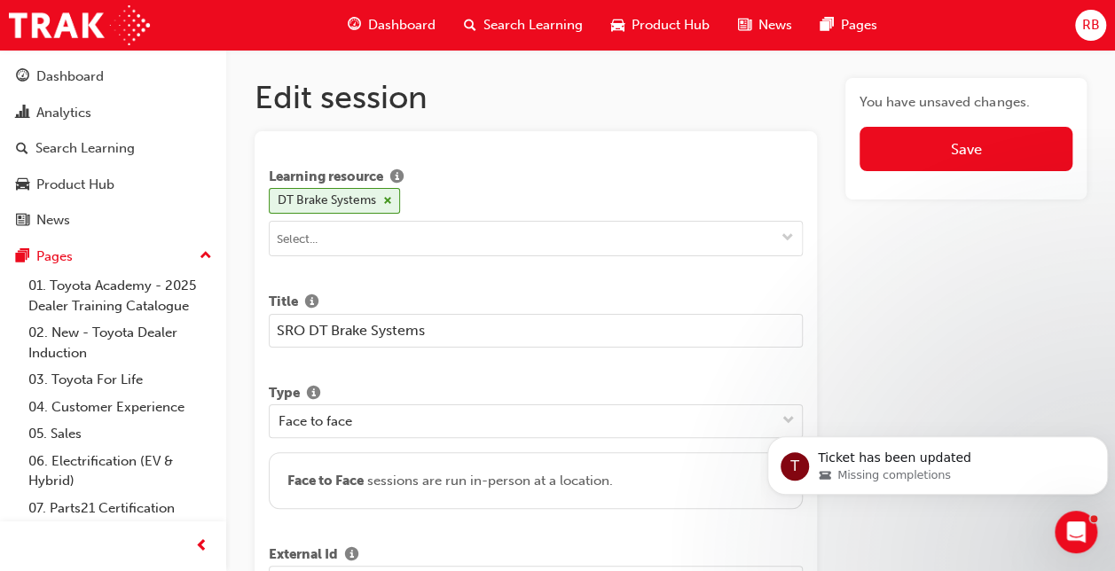
click at [1092, 20] on span "RB" at bounding box center [1090, 25] width 18 height 20
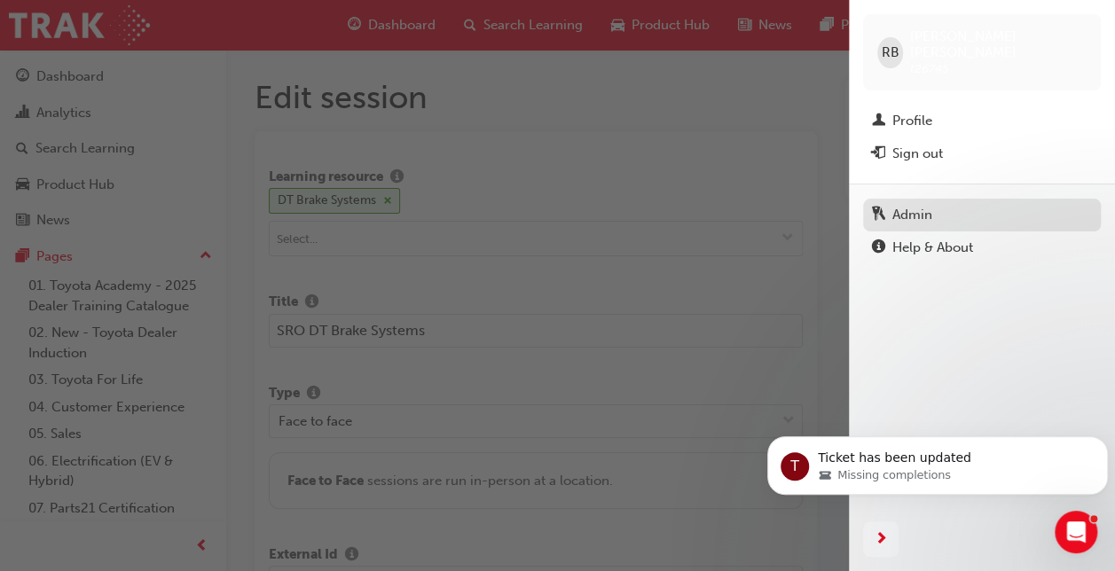
click at [899, 205] on div "Admin" at bounding box center [912, 215] width 40 height 20
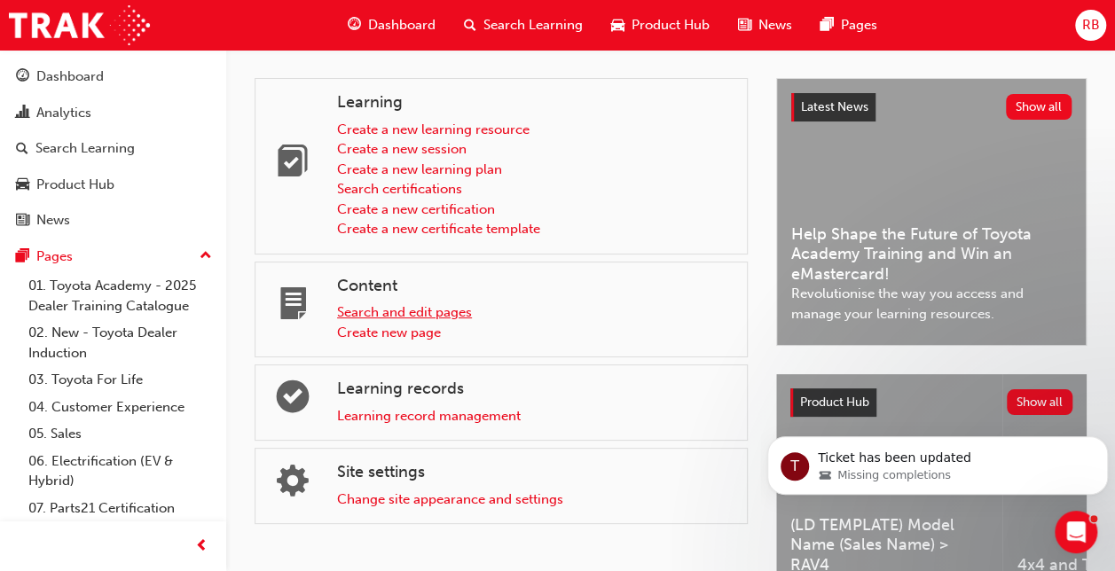
click at [366, 308] on link "Search and edit pages" at bounding box center [404, 312] width 135 height 16
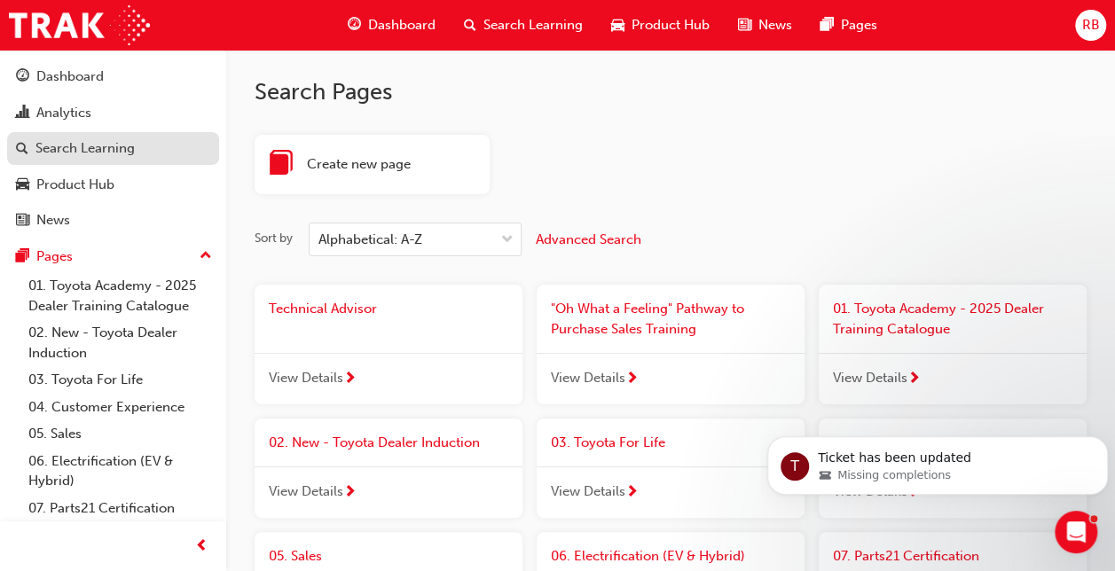
click at [55, 140] on div "Search Learning" at bounding box center [84, 148] width 99 height 20
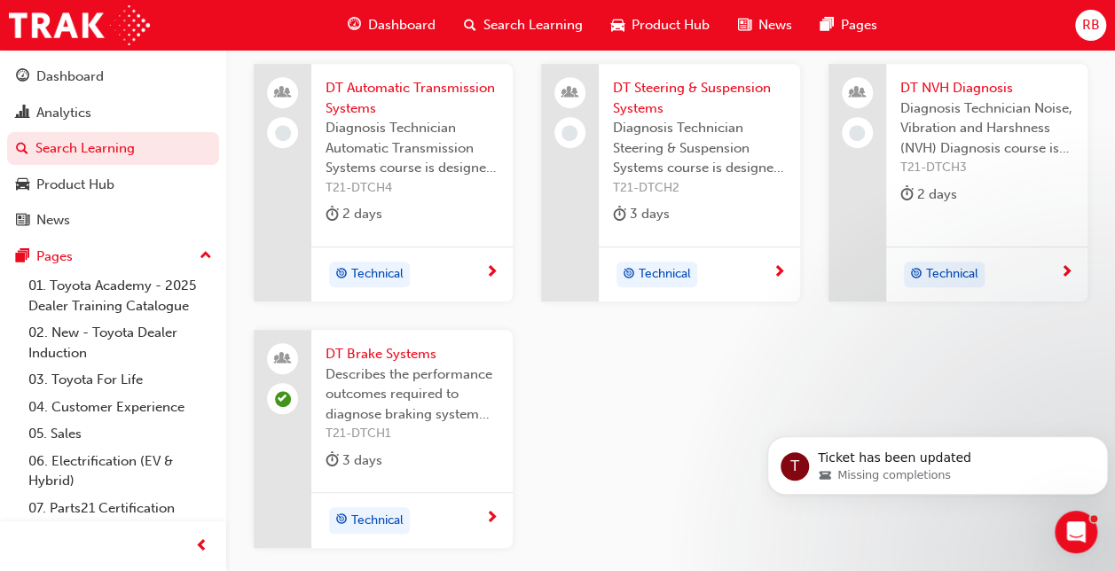
scroll to position [532, 0]
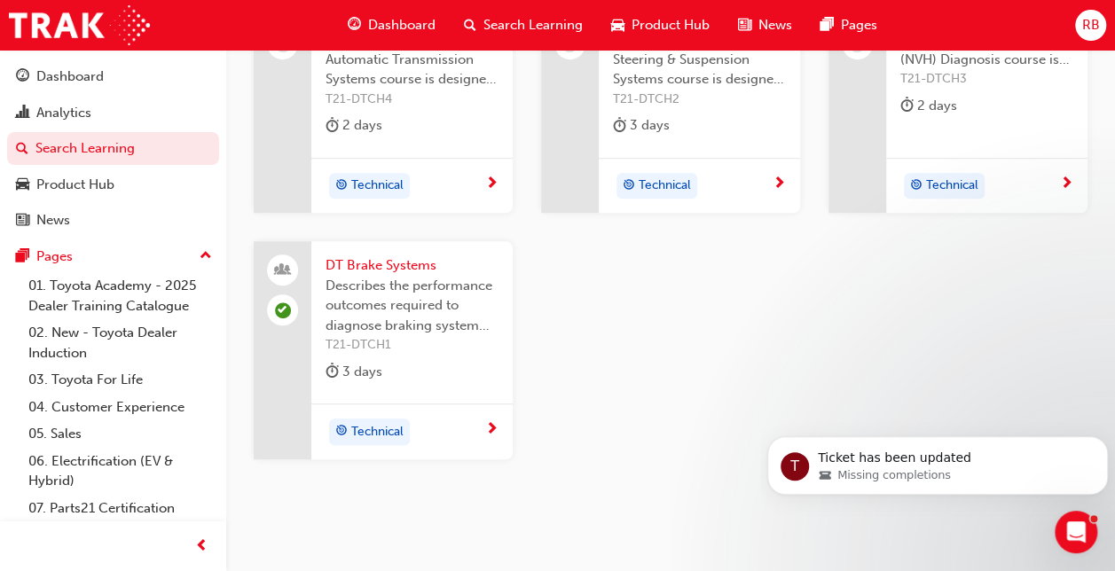
click at [494, 425] on span "next-icon" at bounding box center [491, 430] width 13 height 16
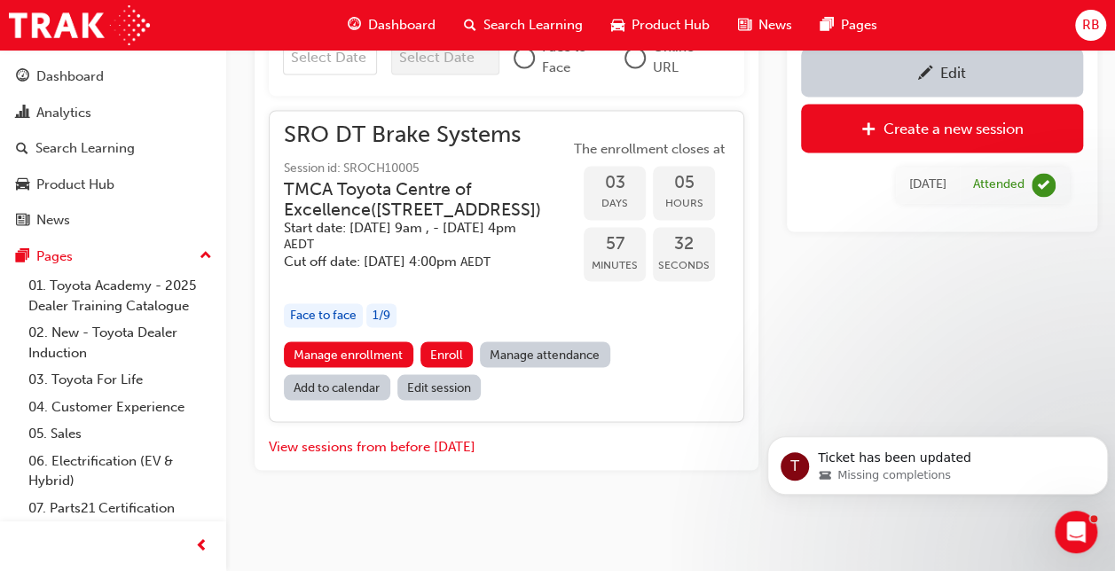
scroll to position [1488, 0]
click at [539, 353] on link "Manage attendance" at bounding box center [545, 354] width 130 height 26
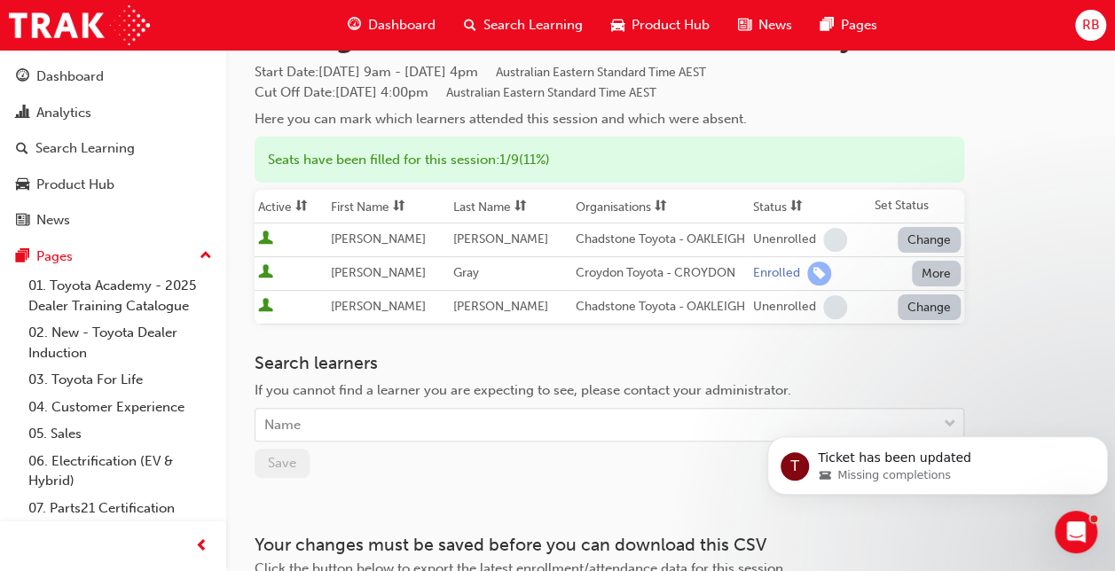
scroll to position [177, 0]
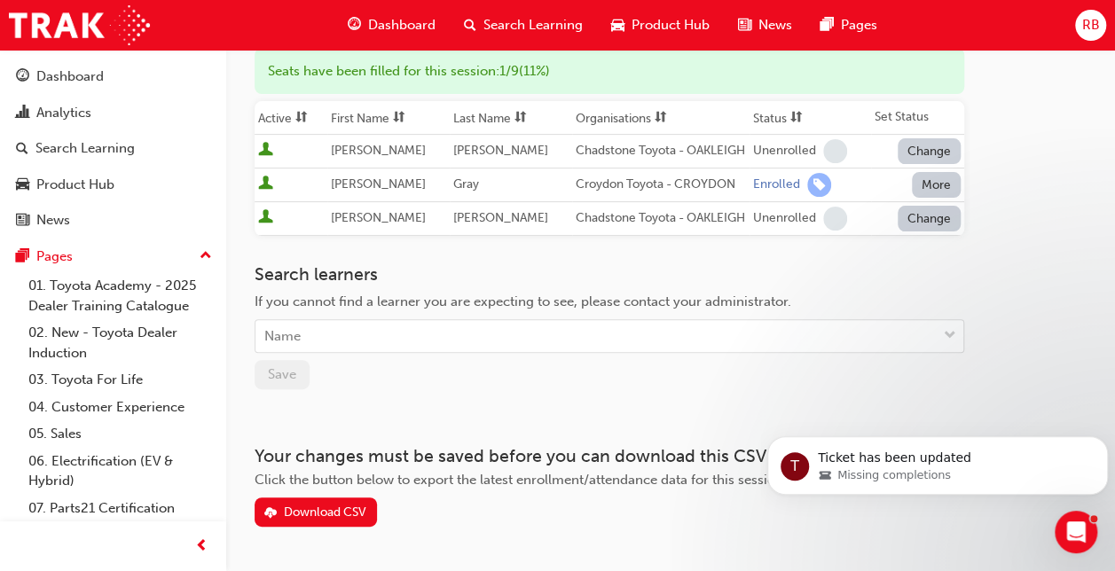
click at [935, 195] on button "More" at bounding box center [937, 185] width 50 height 26
click at [932, 234] on div "Unenrolled" at bounding box center [923, 241] width 68 height 20
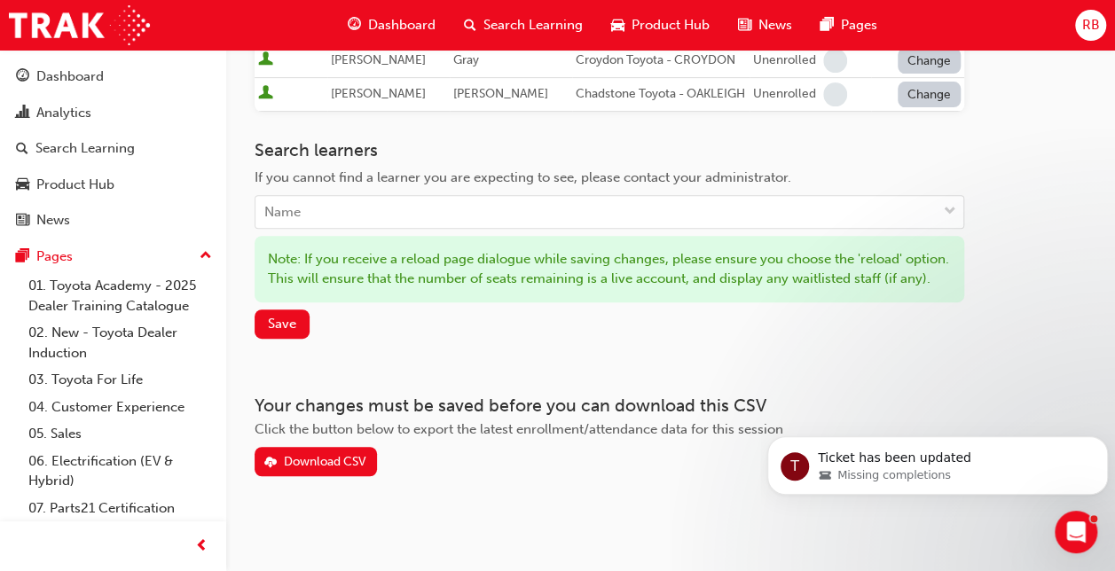
scroll to position [353, 0]
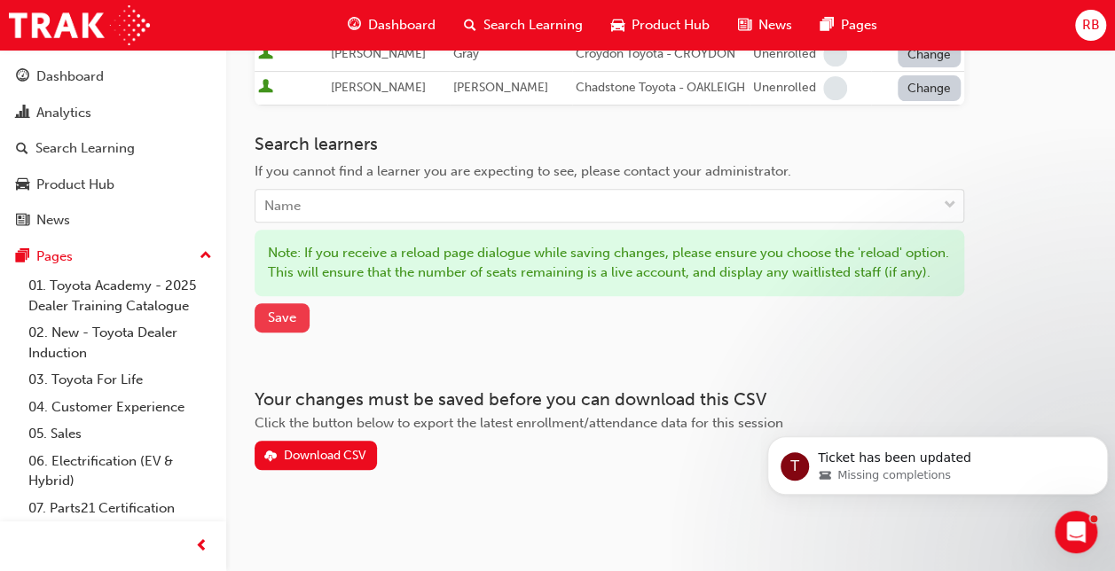
click at [276, 316] on span "Save" at bounding box center [282, 317] width 28 height 16
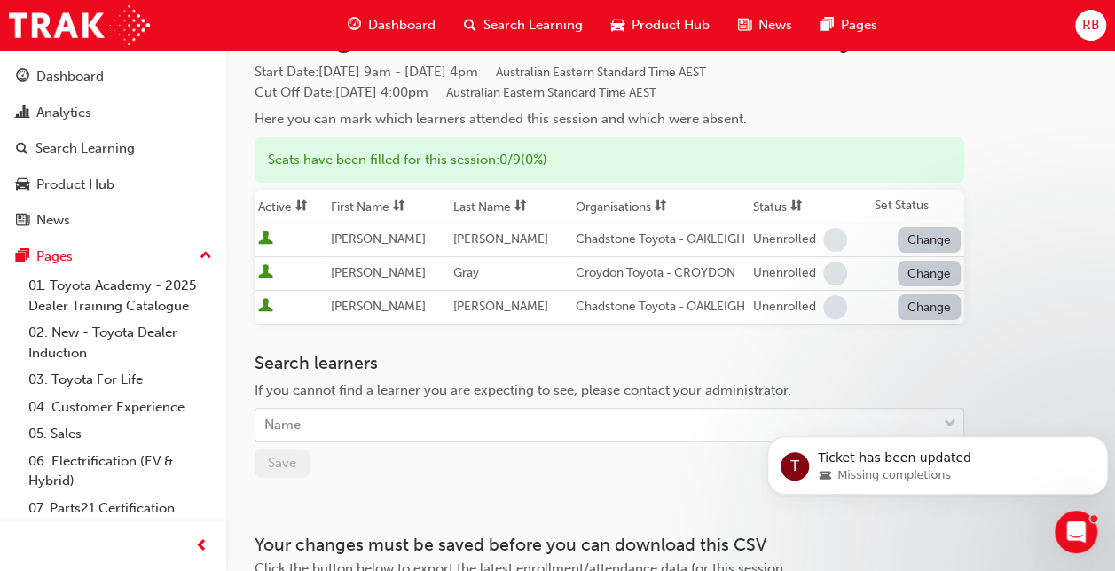
scroll to position [0, 0]
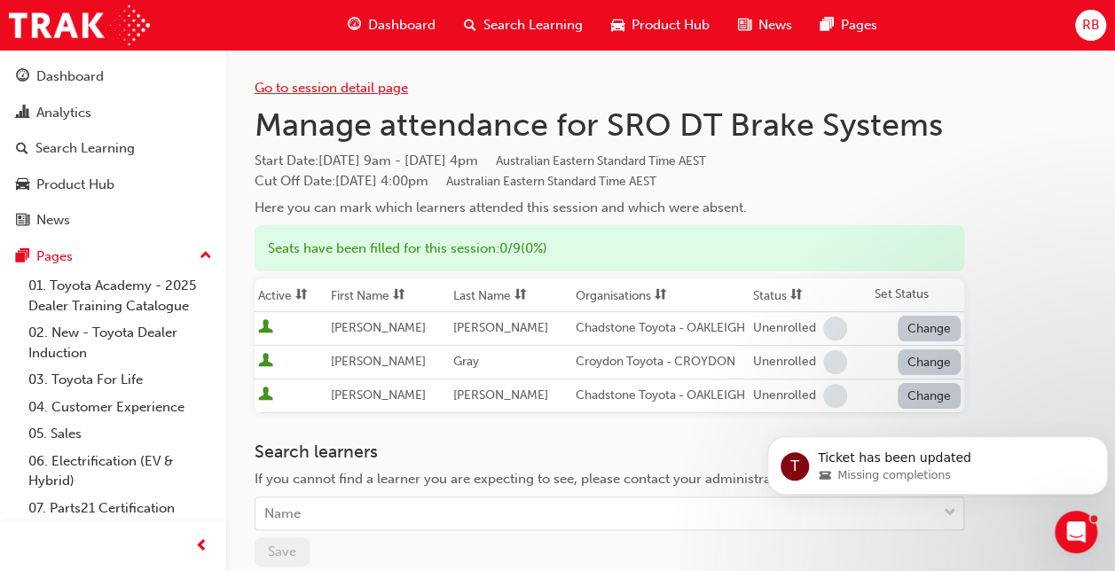
click at [306, 87] on link "Go to session detail page" at bounding box center [330, 88] width 153 height 16
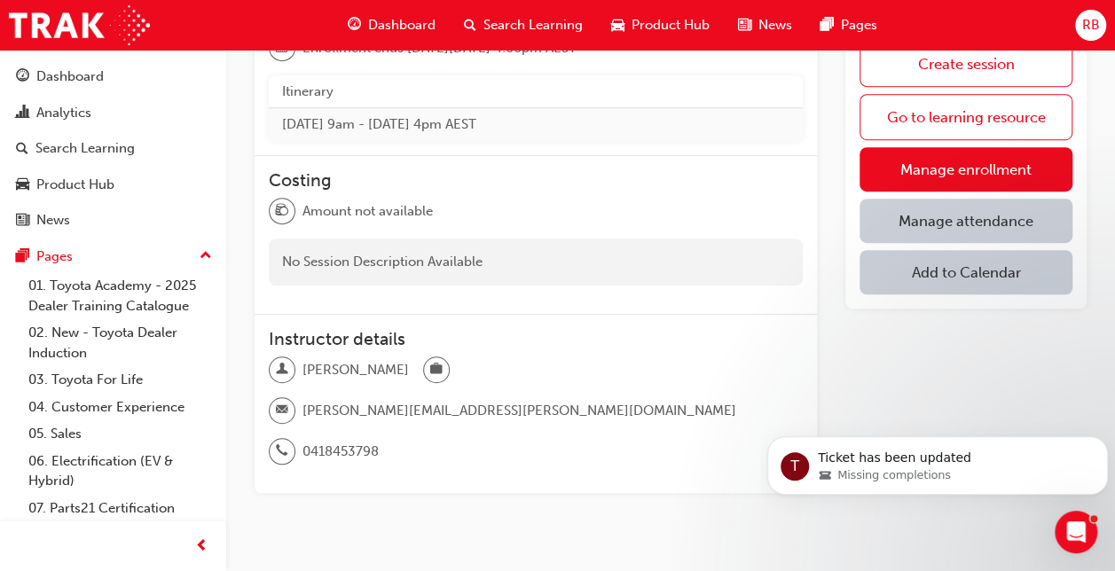
scroll to position [474, 0]
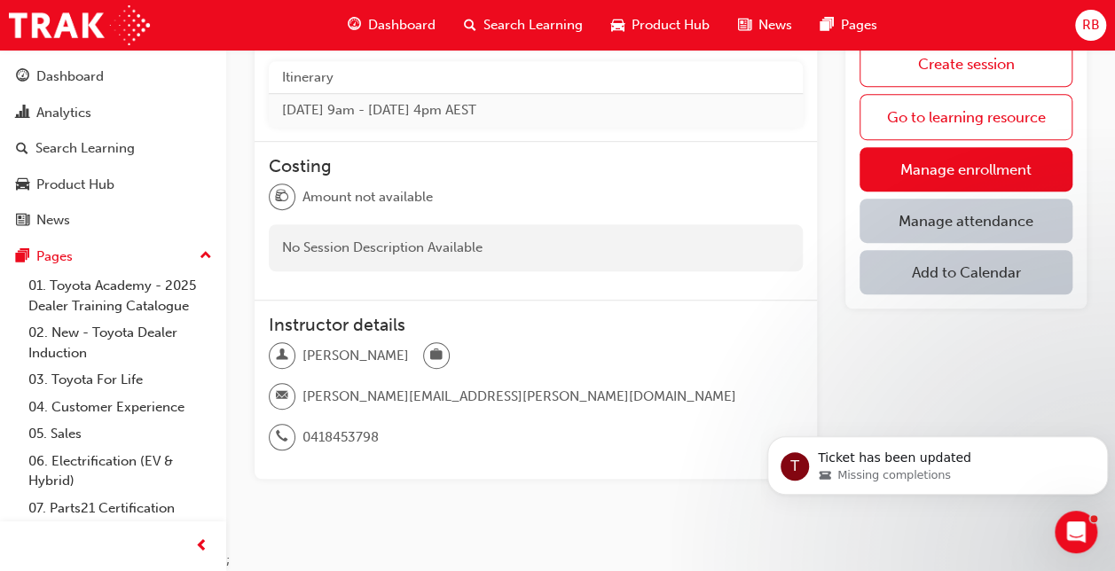
click at [943, 213] on link "Manage attendance" at bounding box center [965, 221] width 213 height 44
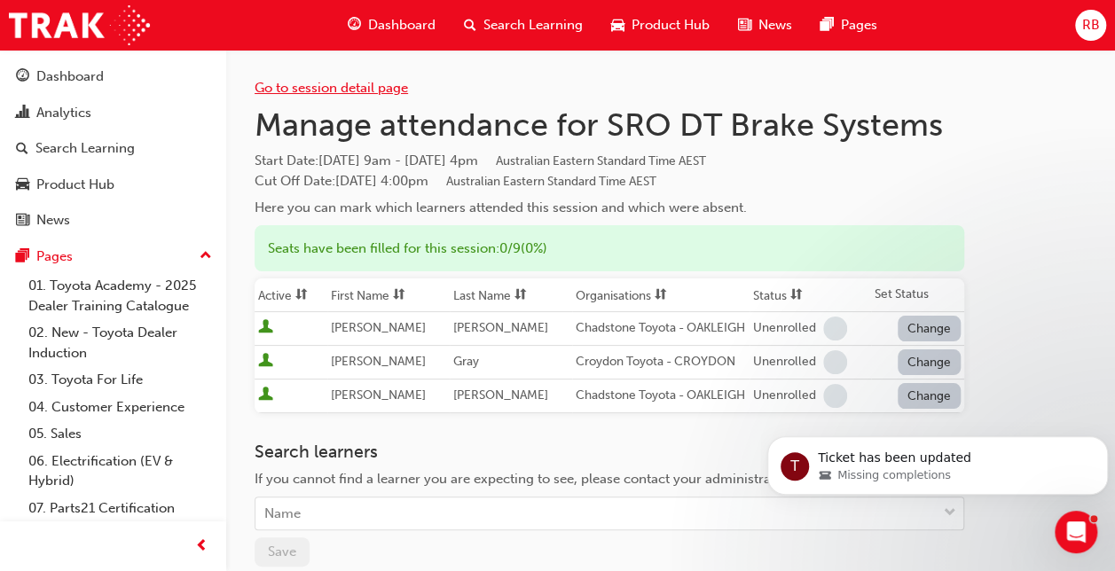
click at [315, 85] on link "Go to session detail page" at bounding box center [330, 88] width 153 height 16
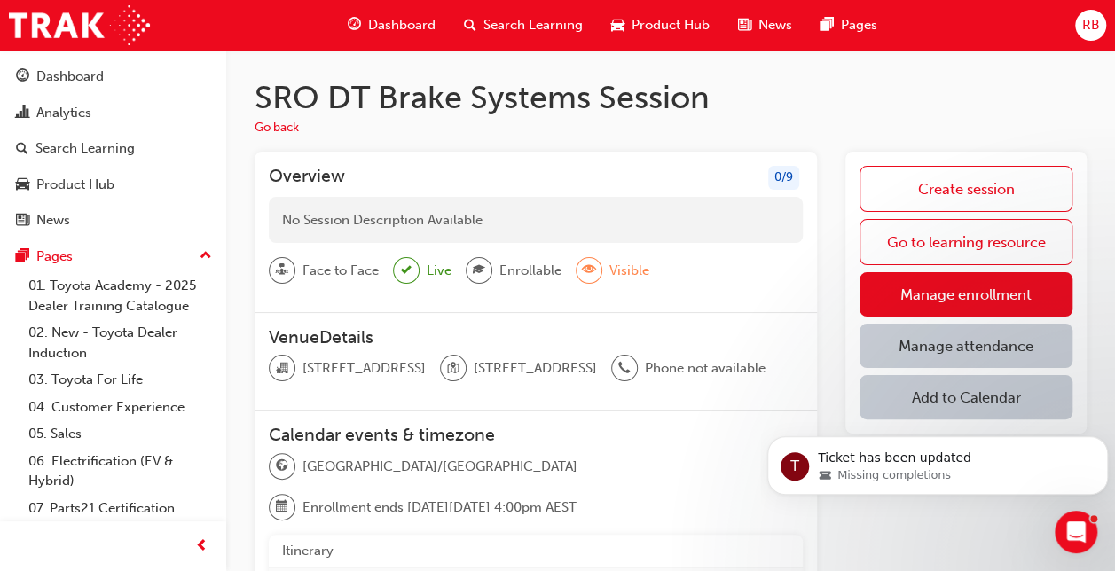
click at [515, 271] on span "Enrollable" at bounding box center [530, 271] width 62 height 20
click at [273, 122] on button "Go back" at bounding box center [276, 128] width 44 height 20
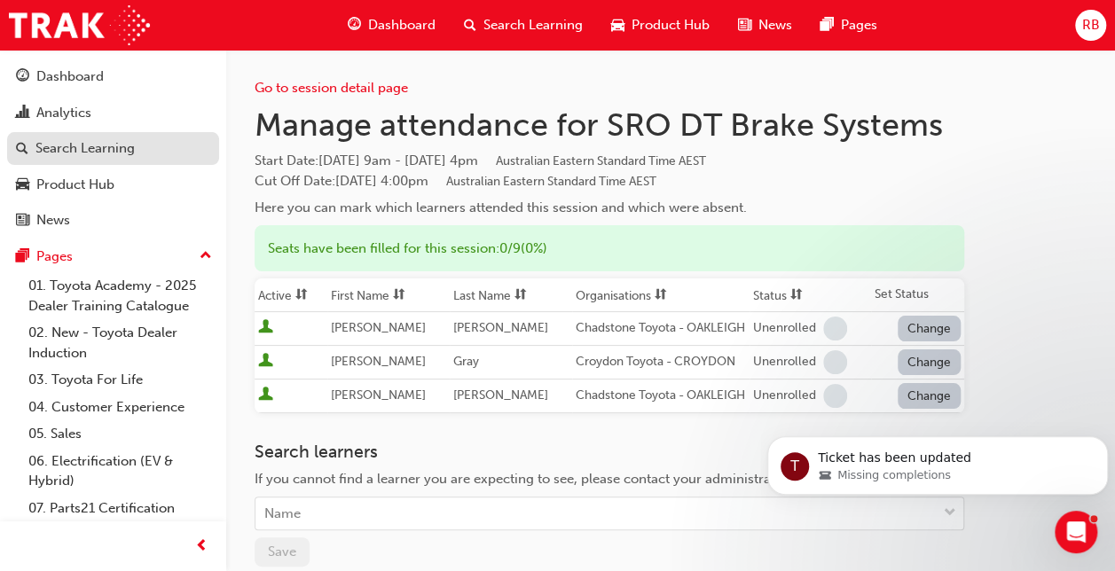
click at [44, 147] on div "Search Learning" at bounding box center [84, 148] width 99 height 20
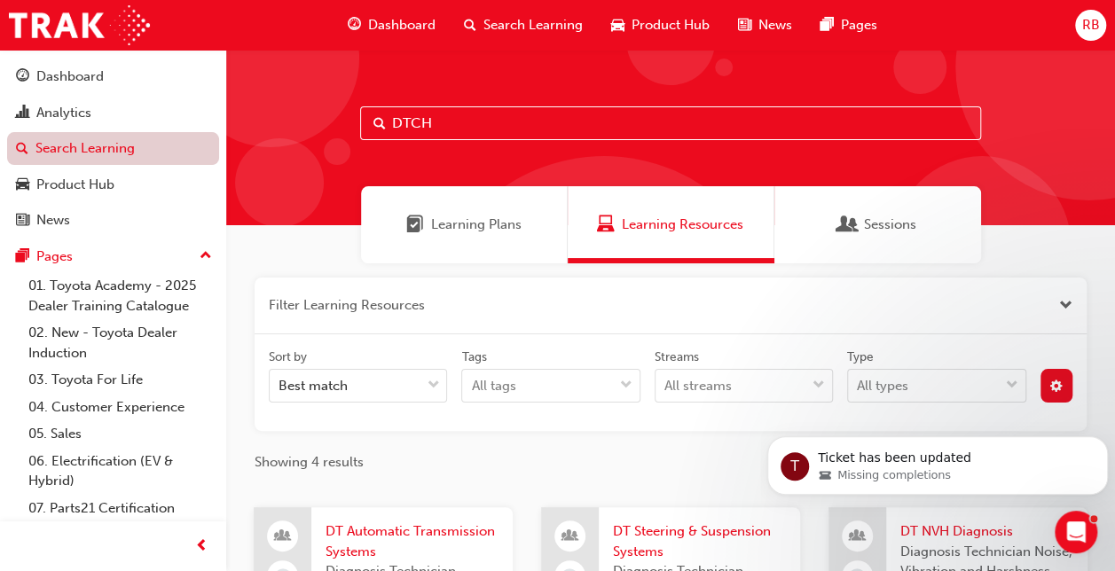
click at [44, 147] on link "Search Learning" at bounding box center [113, 148] width 212 height 33
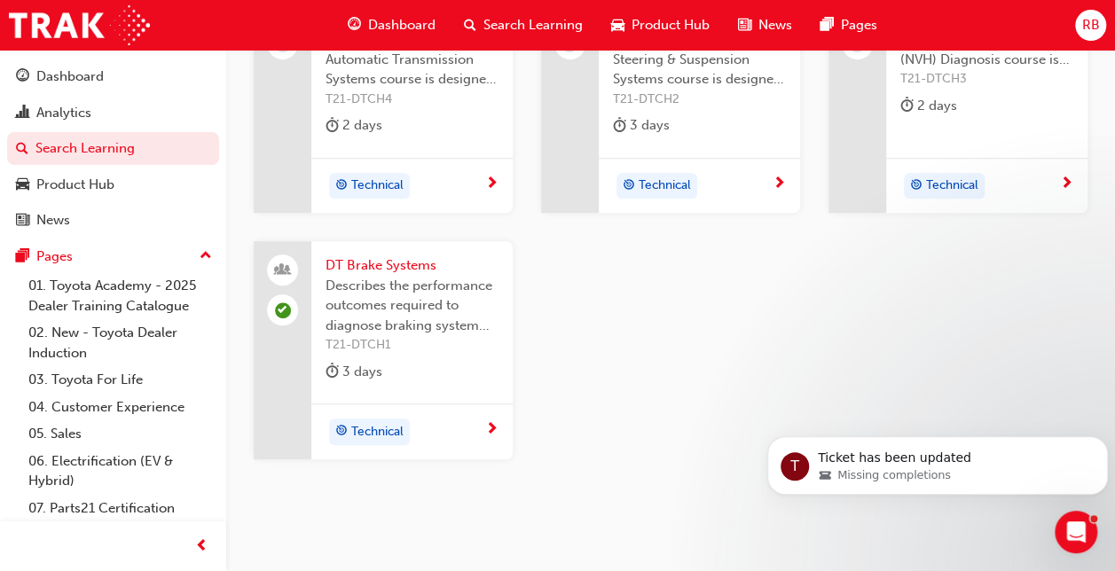
click at [356, 264] on span "DT Brake Systems" at bounding box center [411, 265] width 173 height 20
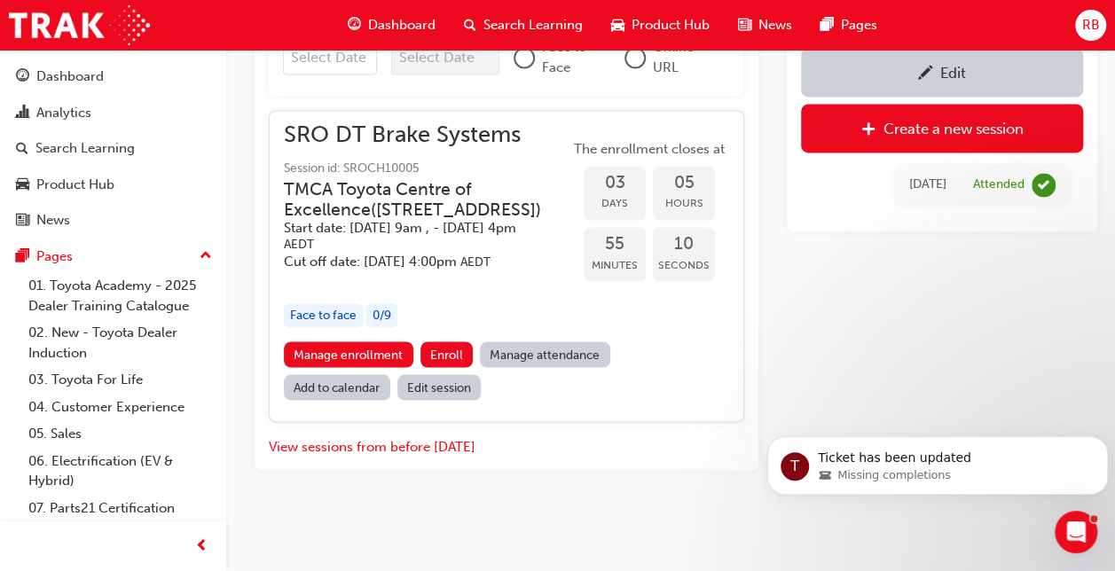
scroll to position [1488, 0]
click at [430, 383] on link "Edit session" at bounding box center [439, 387] width 84 height 26
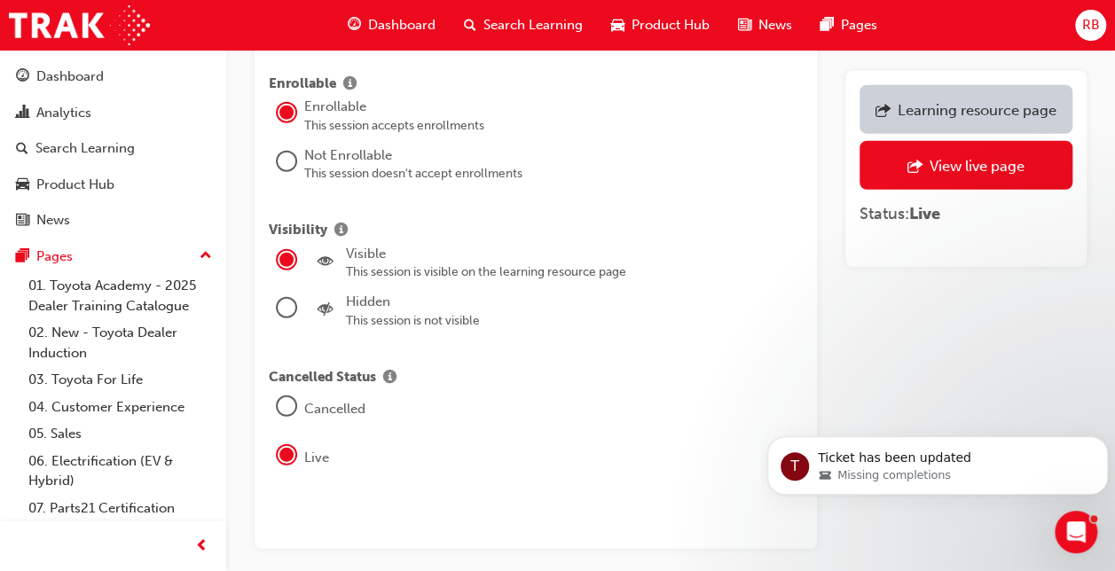
scroll to position [2359, 0]
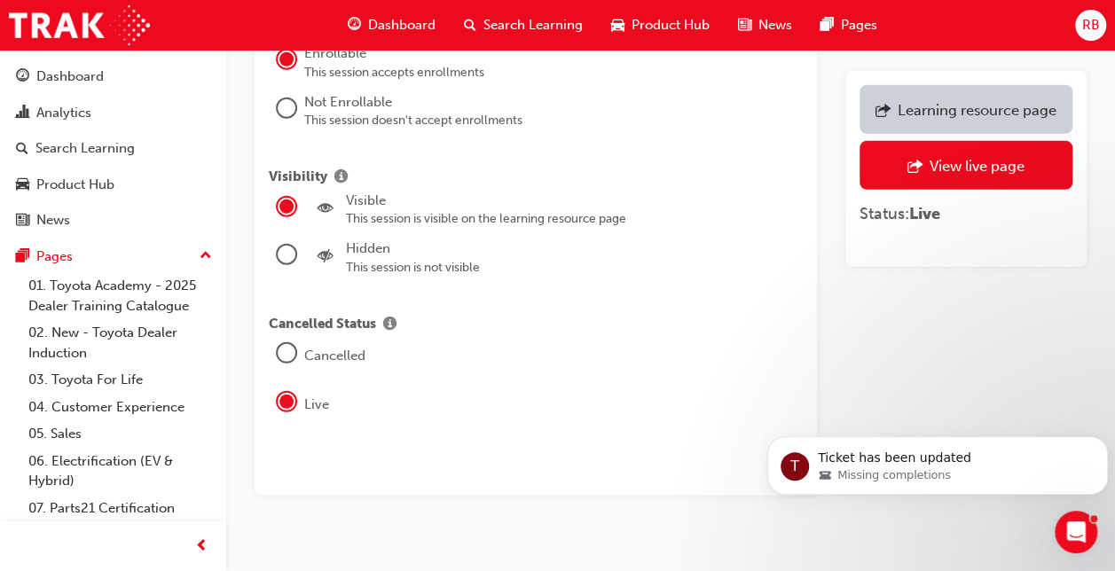
click at [284, 344] on div at bounding box center [287, 353] width 18 height 18
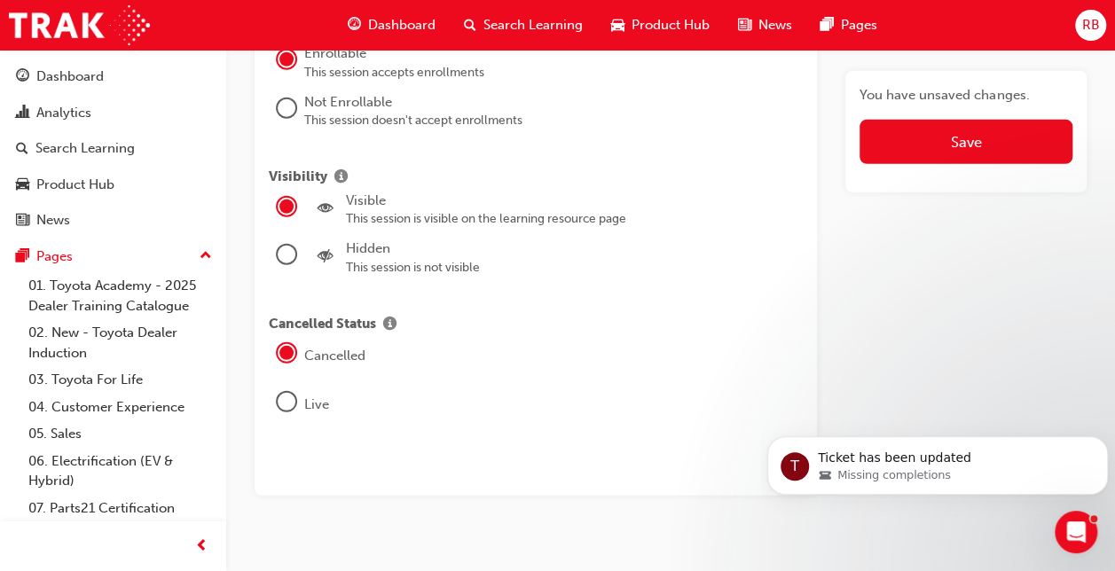
click at [287, 246] on div at bounding box center [287, 255] width 18 height 18
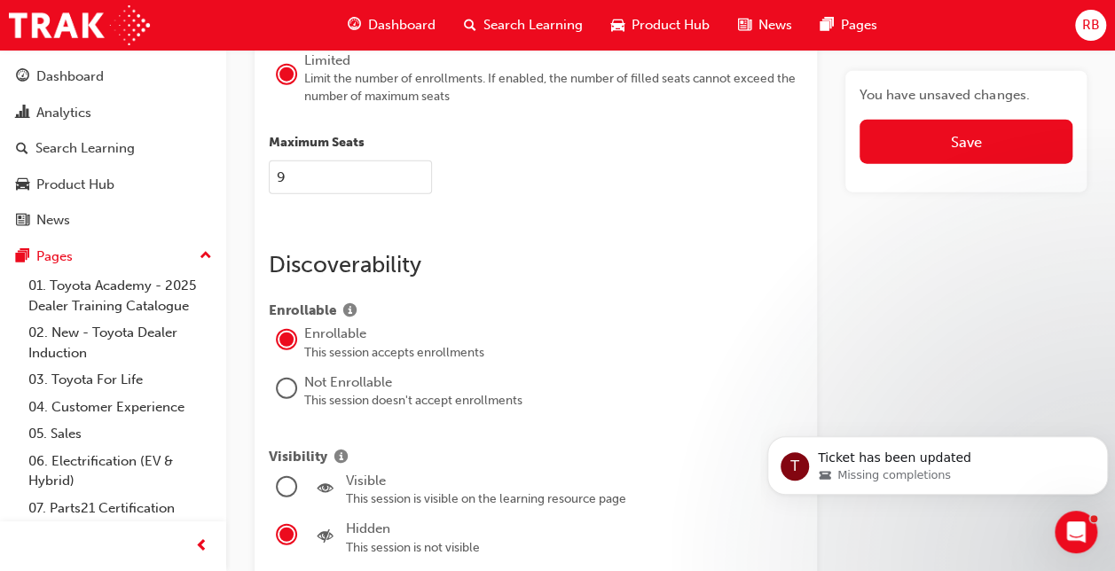
scroll to position [2093, 0]
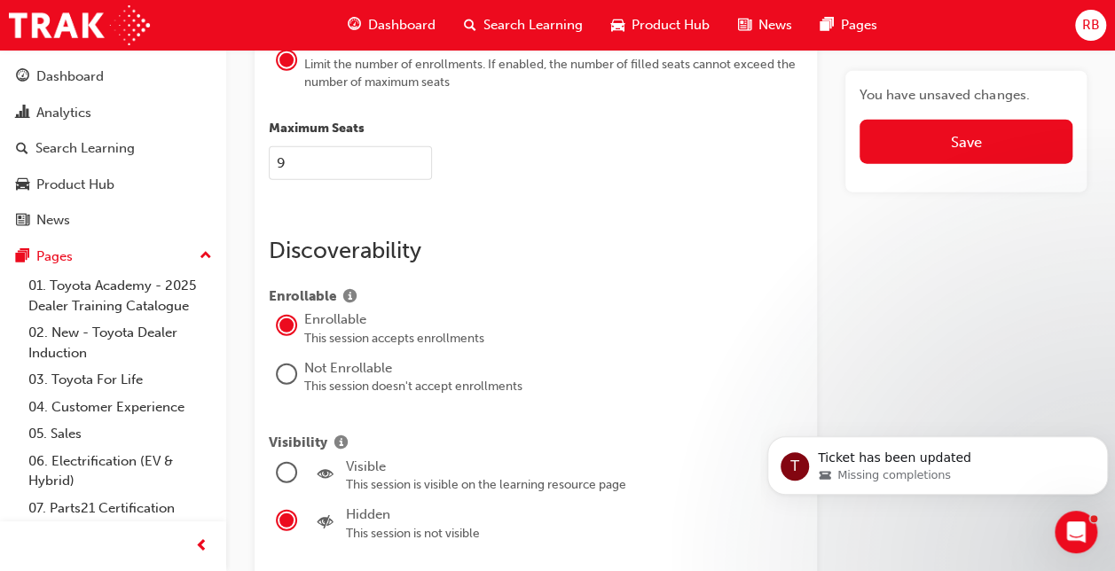
click at [284, 365] on div at bounding box center [287, 374] width 18 height 18
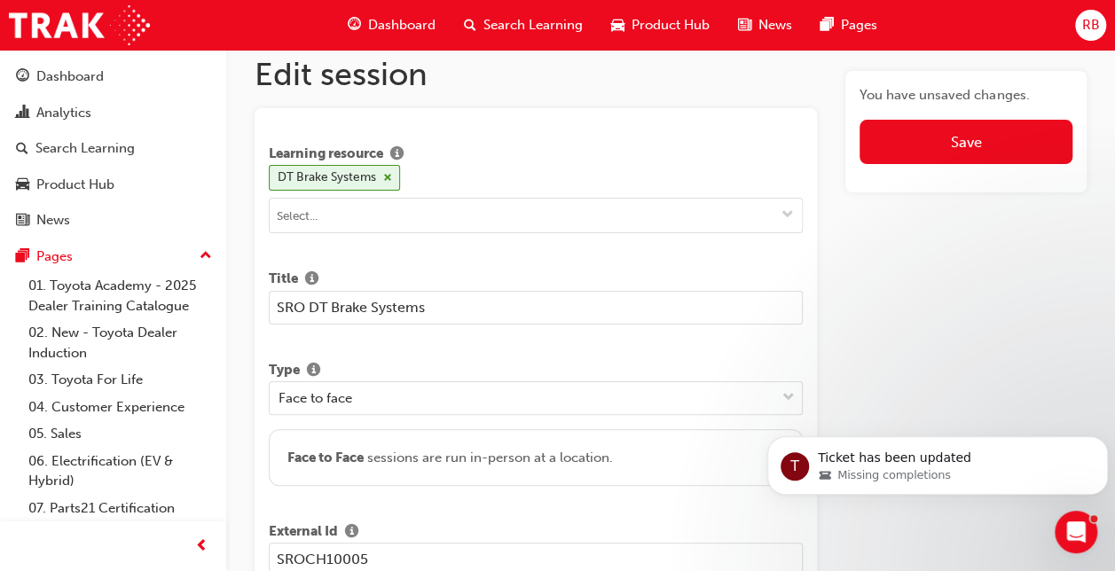
scroll to position [0, 0]
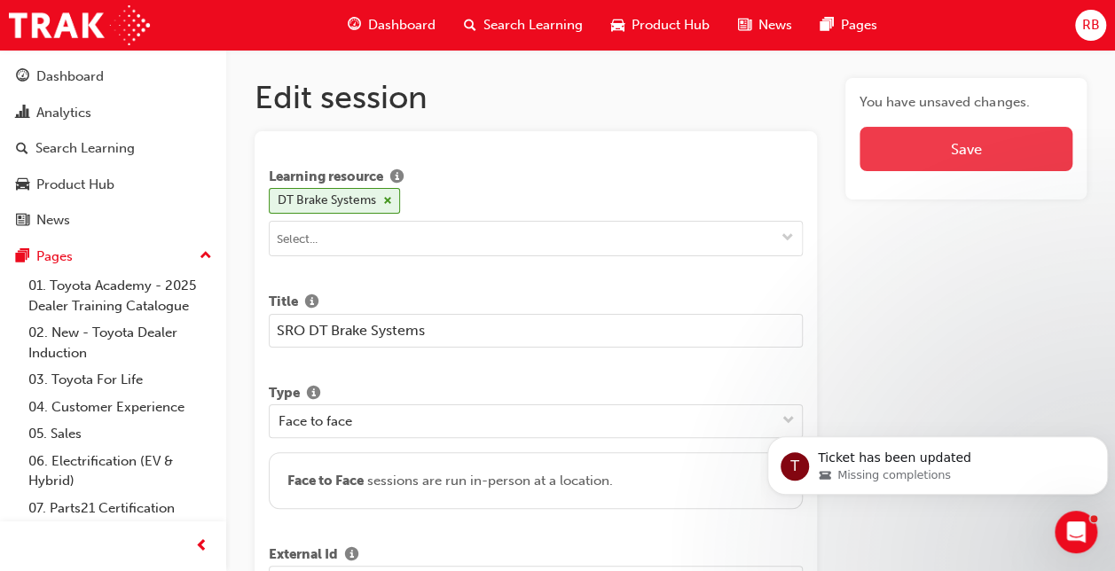
click at [910, 145] on button "Save" at bounding box center [965, 149] width 213 height 44
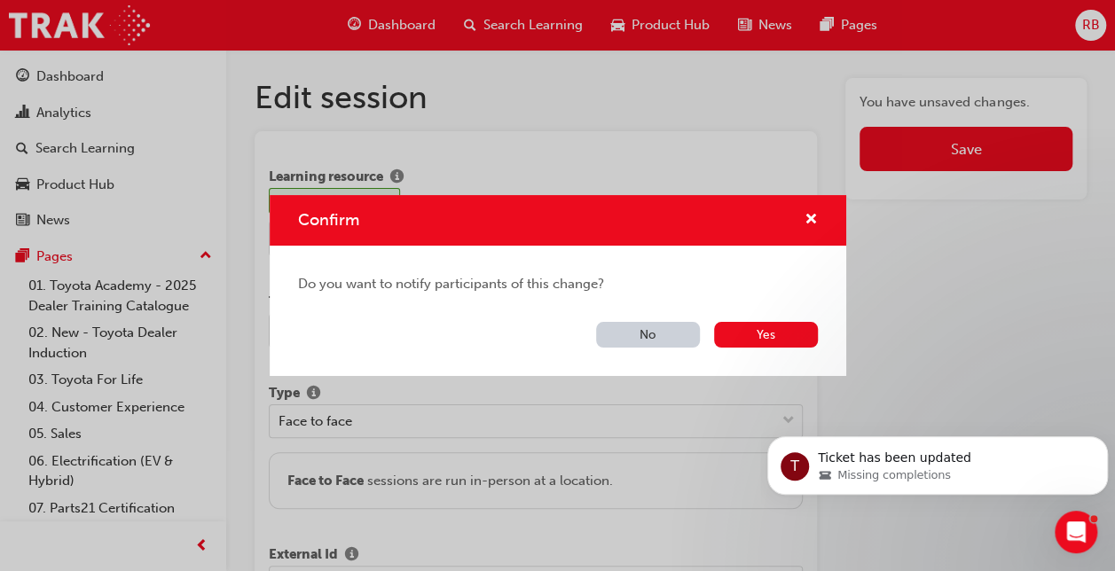
click at [663, 328] on button "No" at bounding box center [648, 335] width 104 height 26
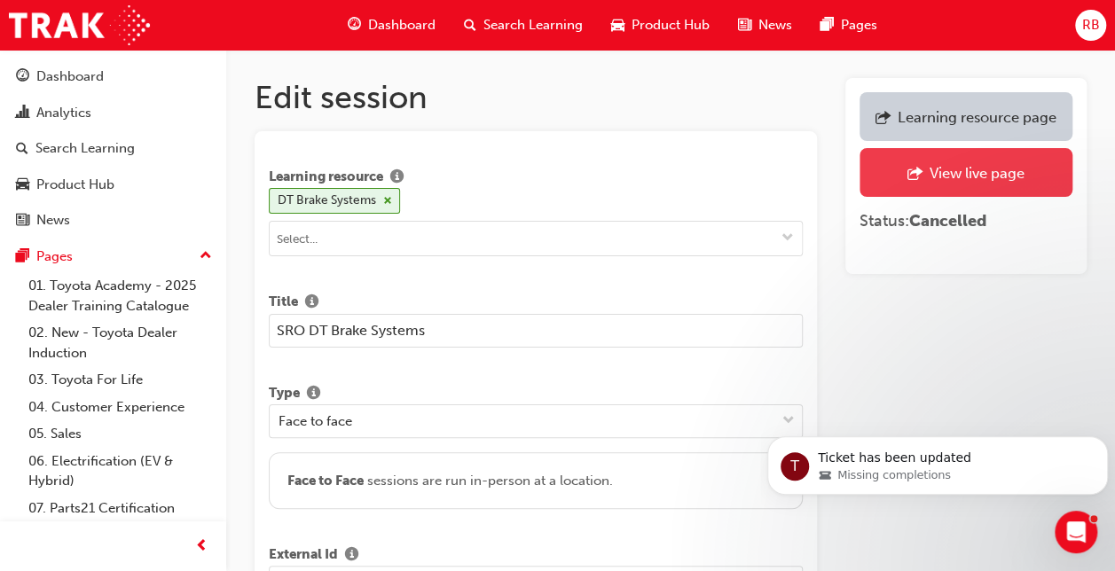
click at [957, 171] on div "View live page" at bounding box center [976, 173] width 95 height 18
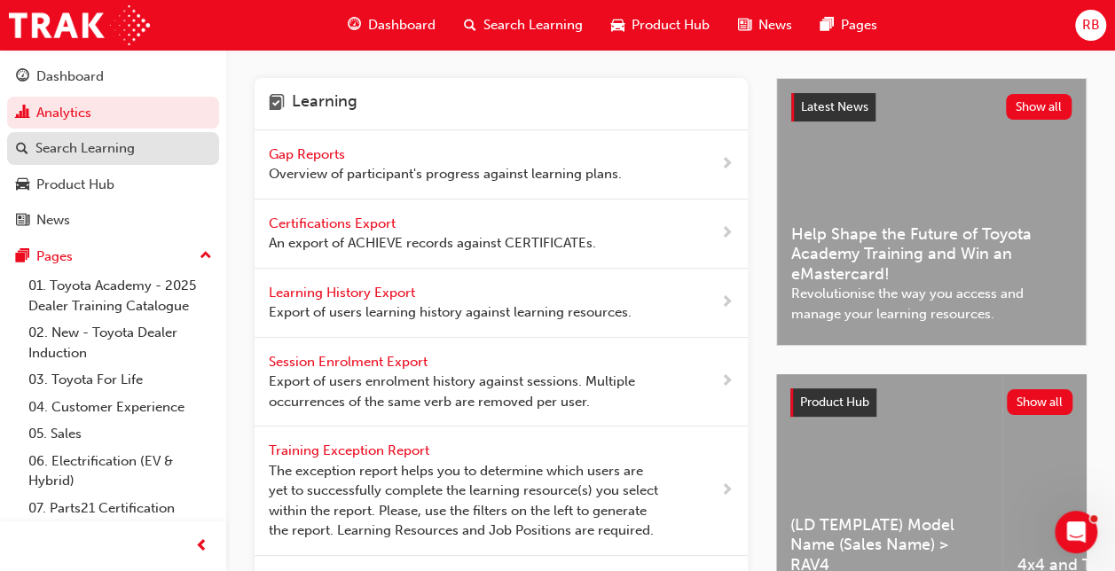
click at [92, 151] on div "Search Learning" at bounding box center [84, 148] width 99 height 20
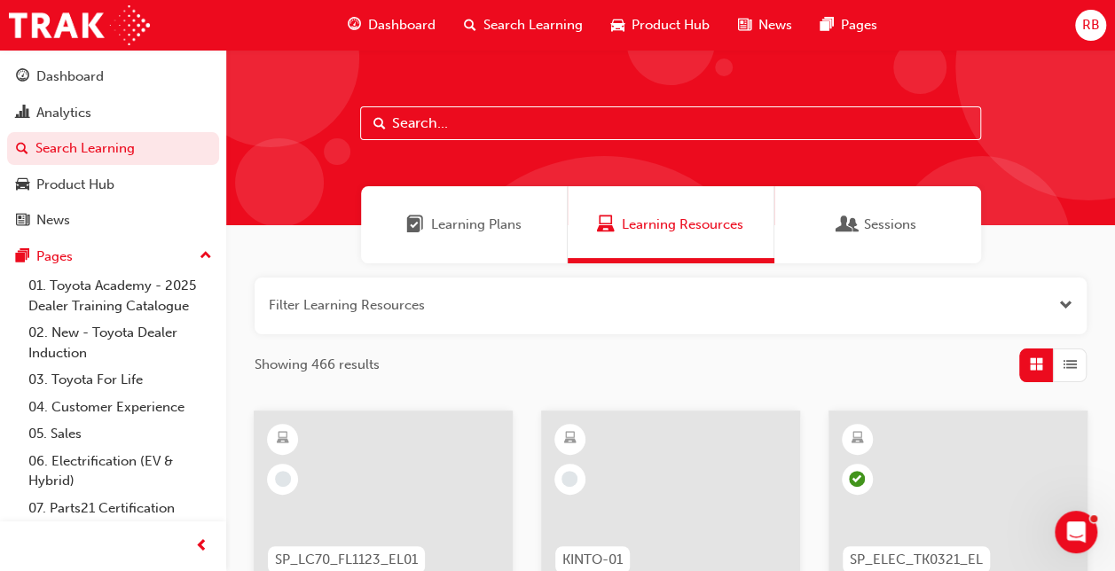
click at [395, 128] on input "text" at bounding box center [670, 123] width 621 height 34
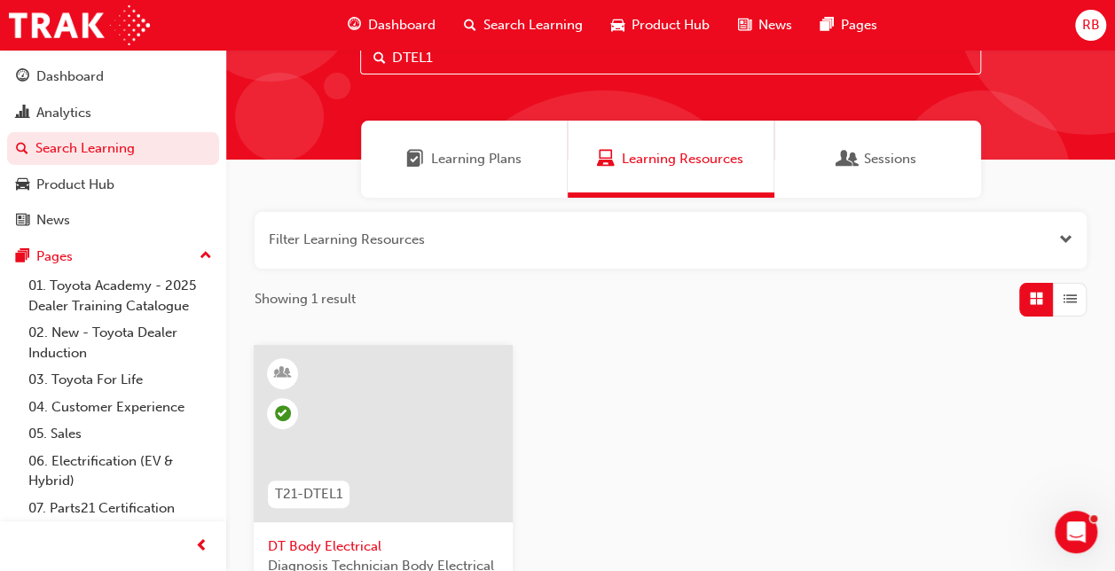
scroll to position [177, 0]
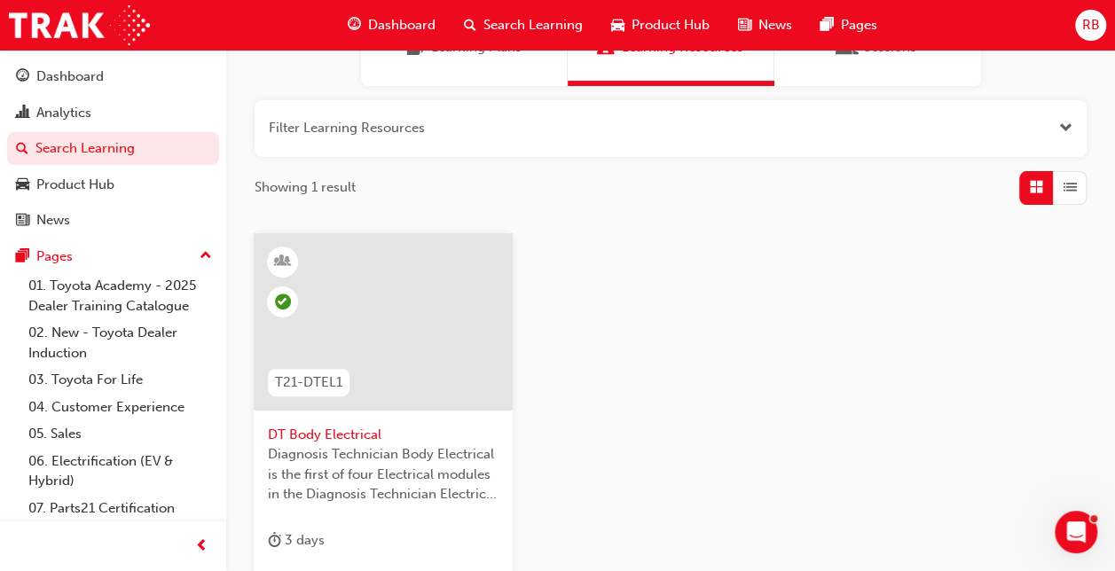
type input "DTEL1"
click at [334, 436] on span "DT Body Electrical" at bounding box center [383, 435] width 231 height 20
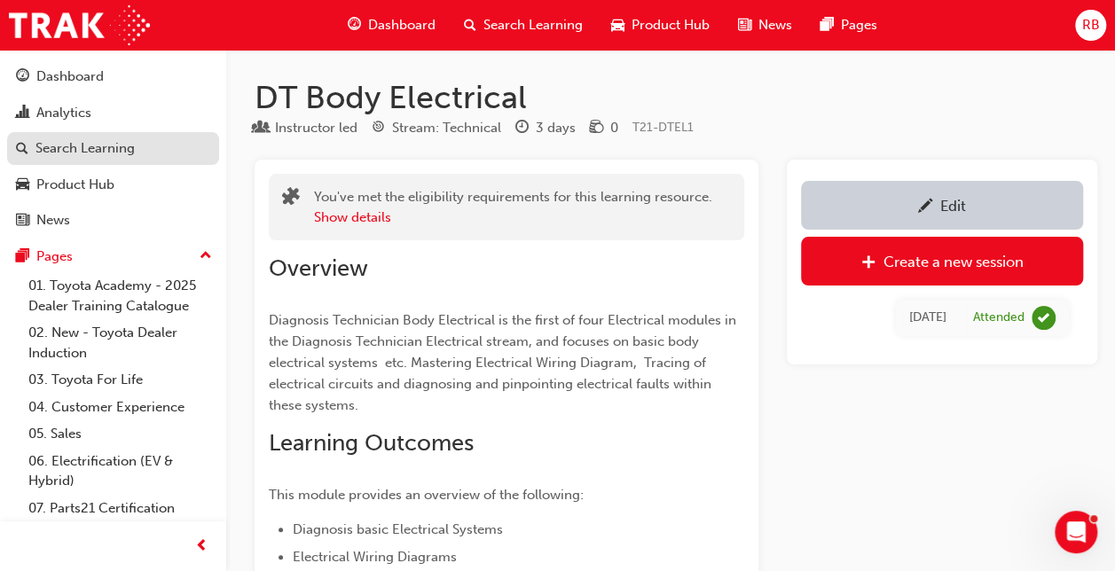
click at [63, 144] on div "Search Learning" at bounding box center [84, 148] width 99 height 20
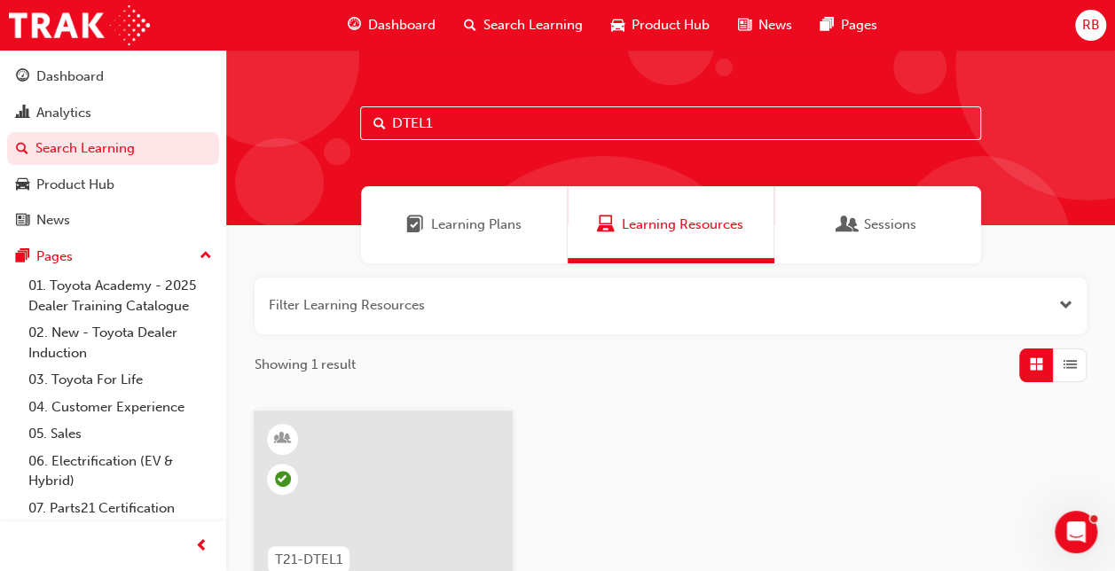
click at [436, 124] on input "DTEL1" at bounding box center [670, 123] width 621 height 34
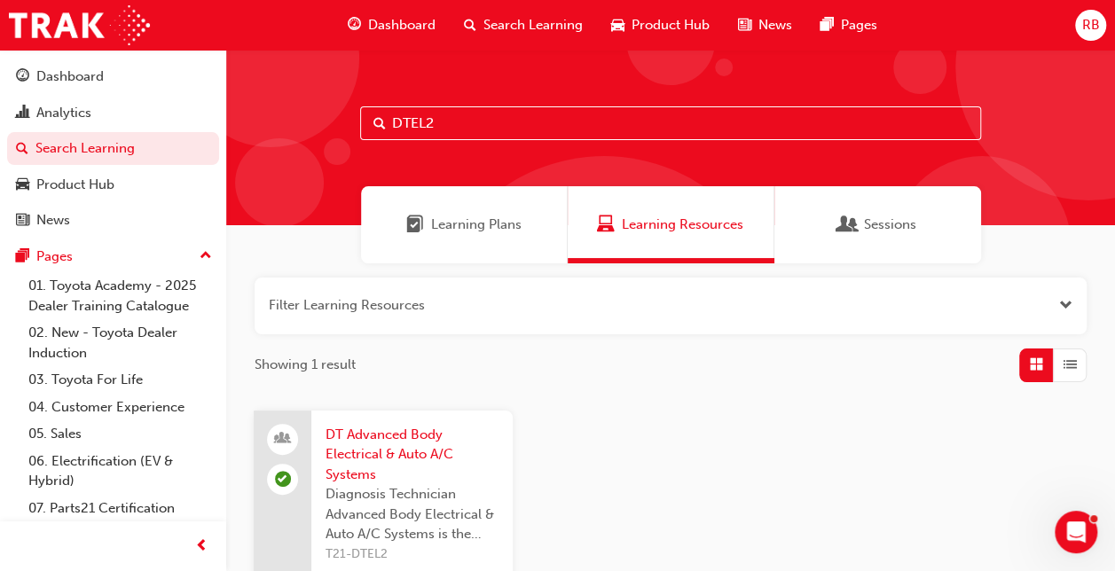
scroll to position [89, 0]
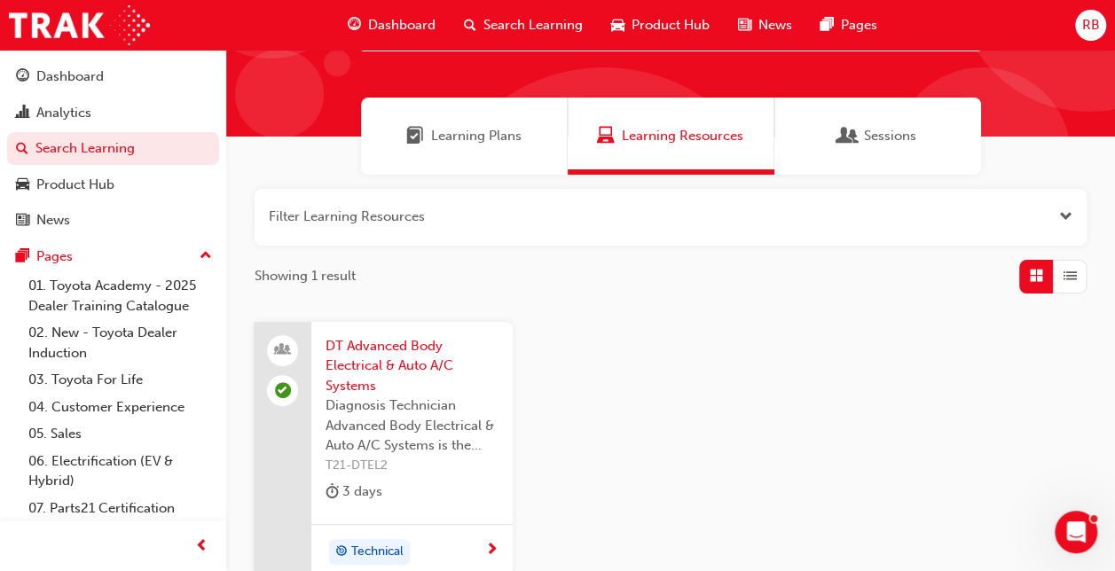
type input "DTEL2"
click at [386, 358] on span "DT Advanced Body Electrical & Auto A/C Systems" at bounding box center [411, 366] width 173 height 60
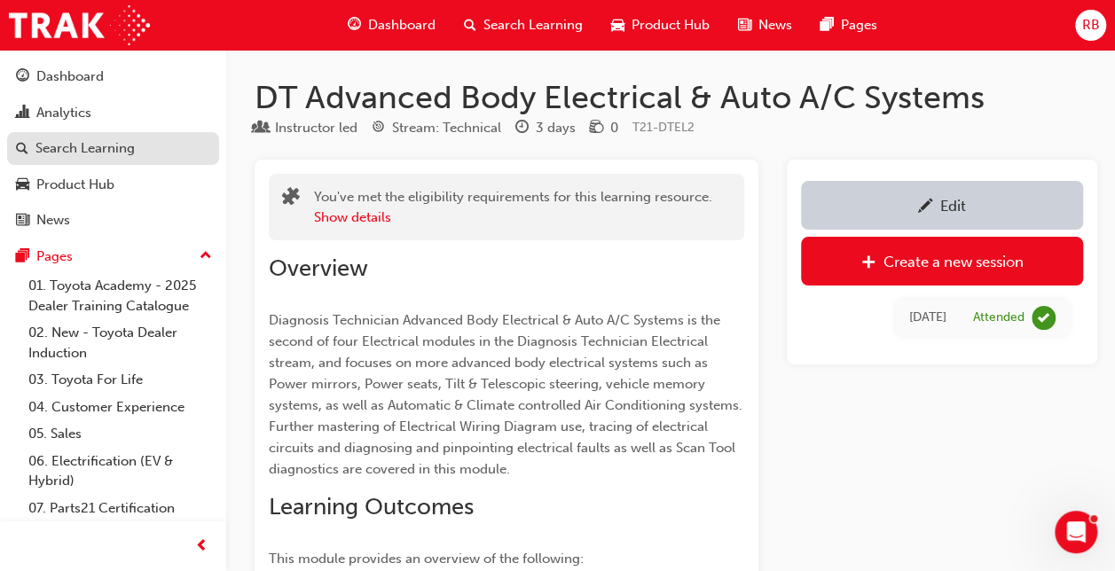
click at [85, 147] on div "Search Learning" at bounding box center [84, 148] width 99 height 20
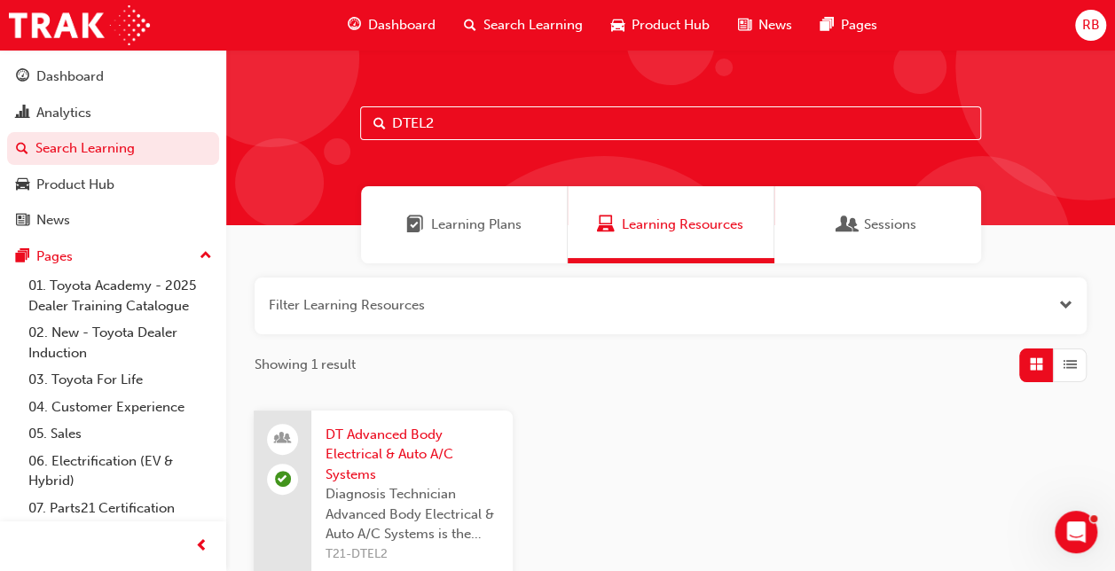
click at [441, 124] on input "DTEL2" at bounding box center [670, 123] width 621 height 34
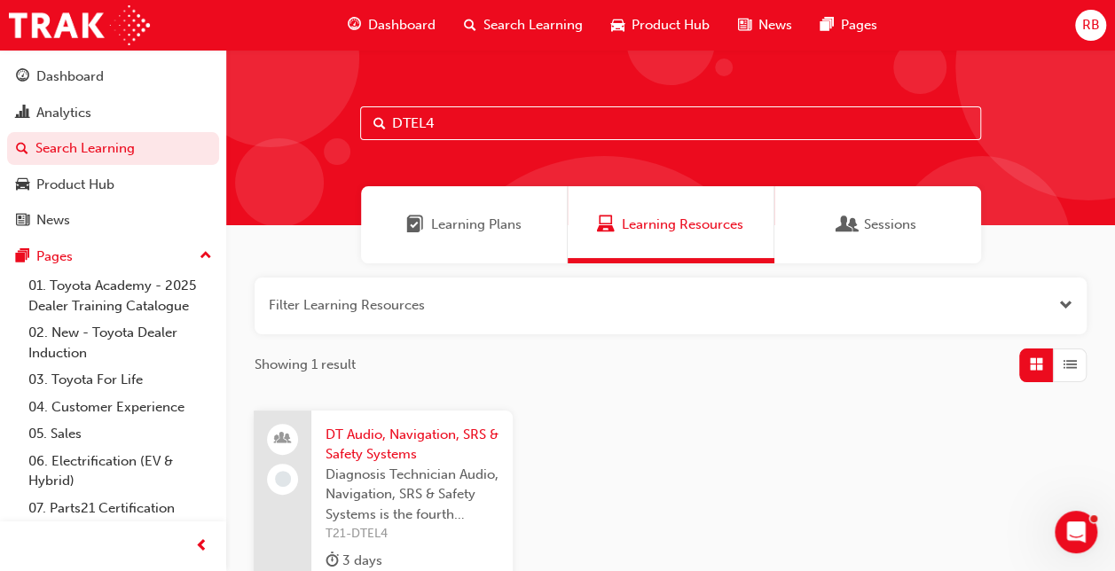
type input "DTEL4"
click at [357, 433] on span "DT Audio, Navigation, SRS & Safety Systems" at bounding box center [411, 445] width 173 height 40
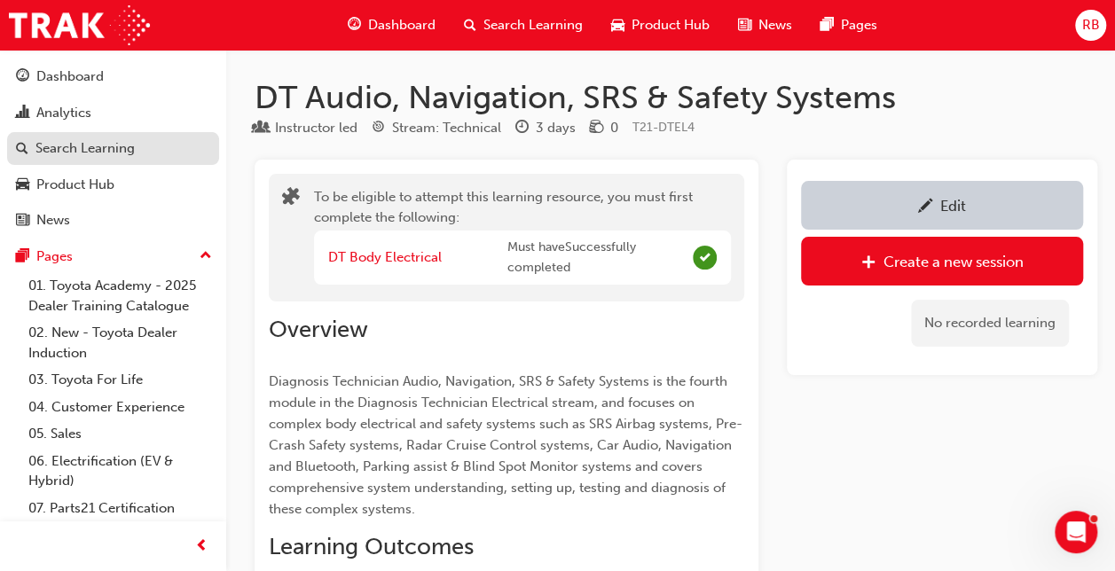
click at [87, 144] on div "Search Learning" at bounding box center [84, 148] width 99 height 20
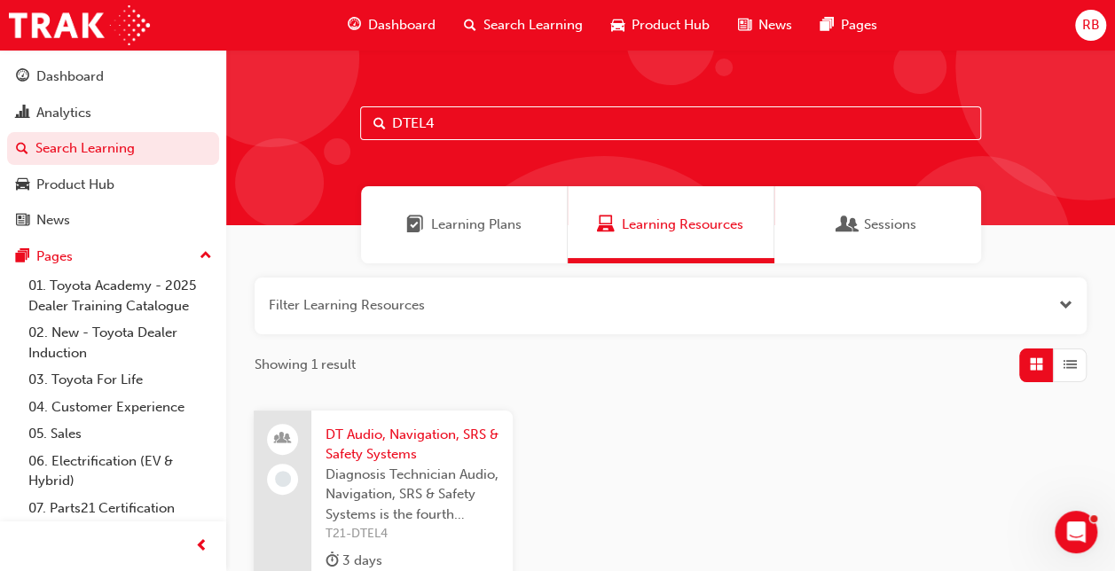
click at [444, 121] on input "DTEL4" at bounding box center [670, 123] width 621 height 34
type input "DTCH2"
click at [369, 435] on span "DT Steering & Suspension Systems" at bounding box center [411, 445] width 173 height 40
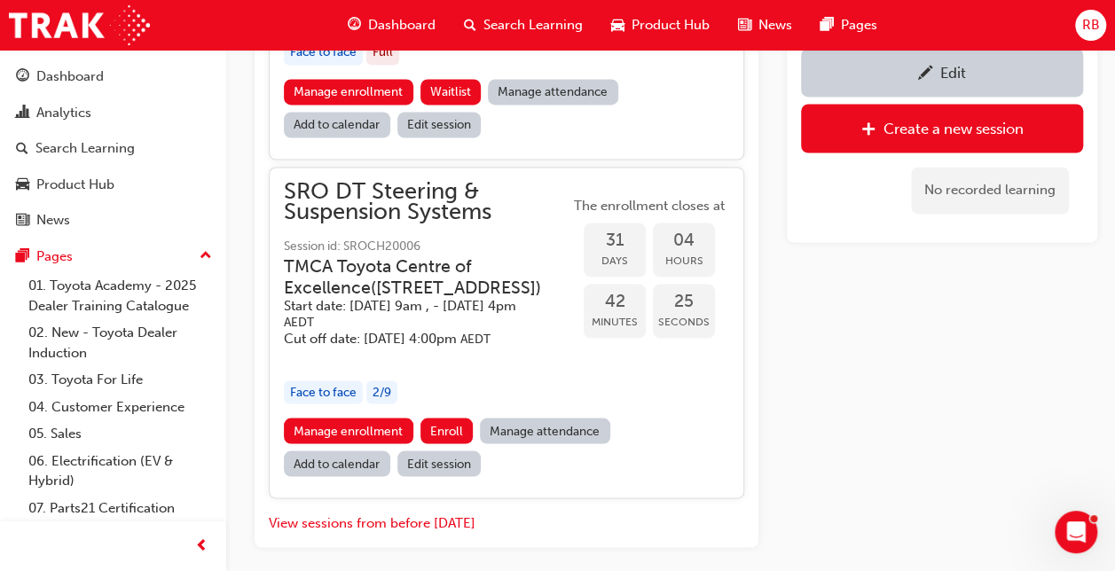
scroll to position [1523, 0]
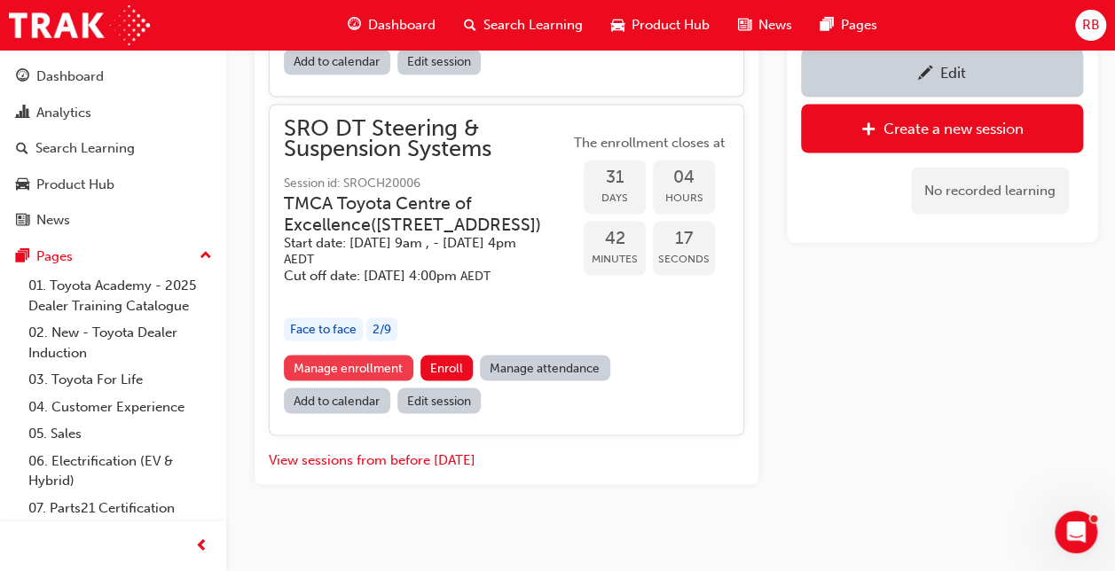
click at [354, 380] on link "Manage enrollment" at bounding box center [348, 368] width 129 height 26
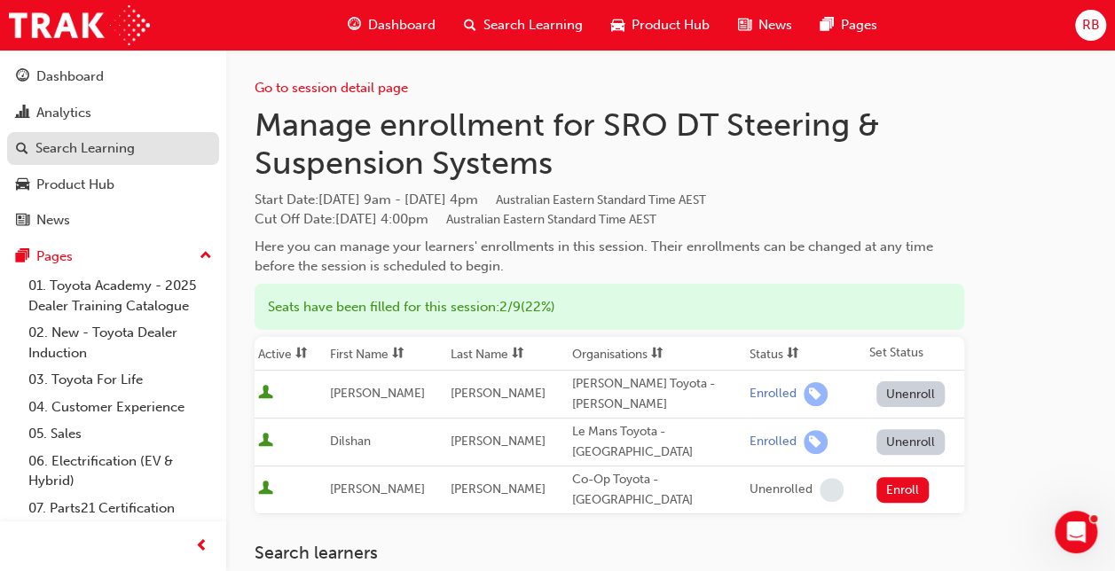
click at [64, 150] on div "Search Learning" at bounding box center [84, 148] width 99 height 20
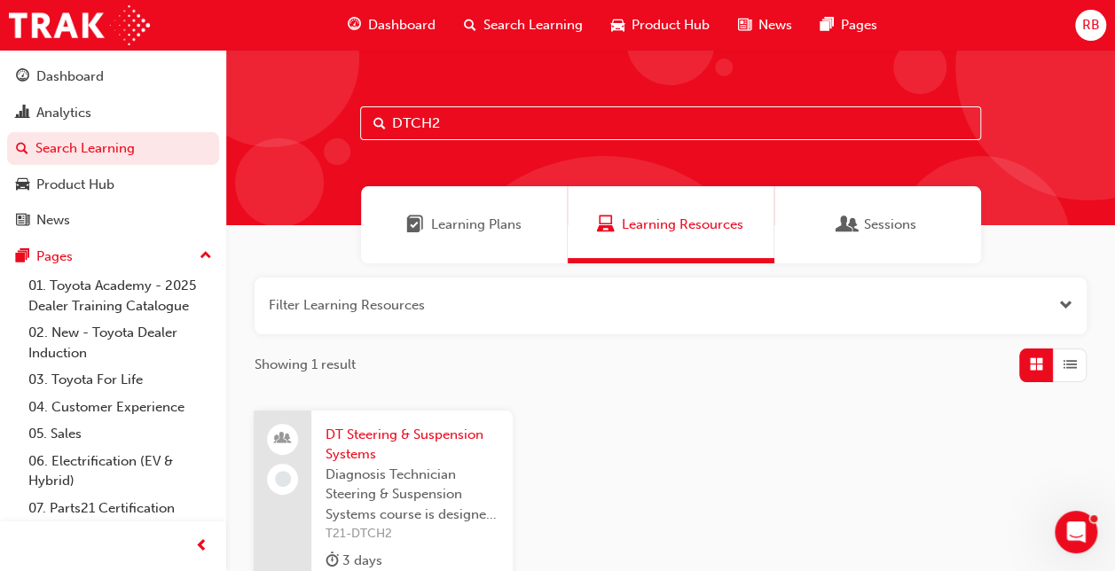
click at [450, 126] on input "DTCH2" at bounding box center [670, 123] width 621 height 34
type input "DTCH4"
click at [362, 440] on span "DT Automatic Transmission Systems" at bounding box center [411, 445] width 173 height 40
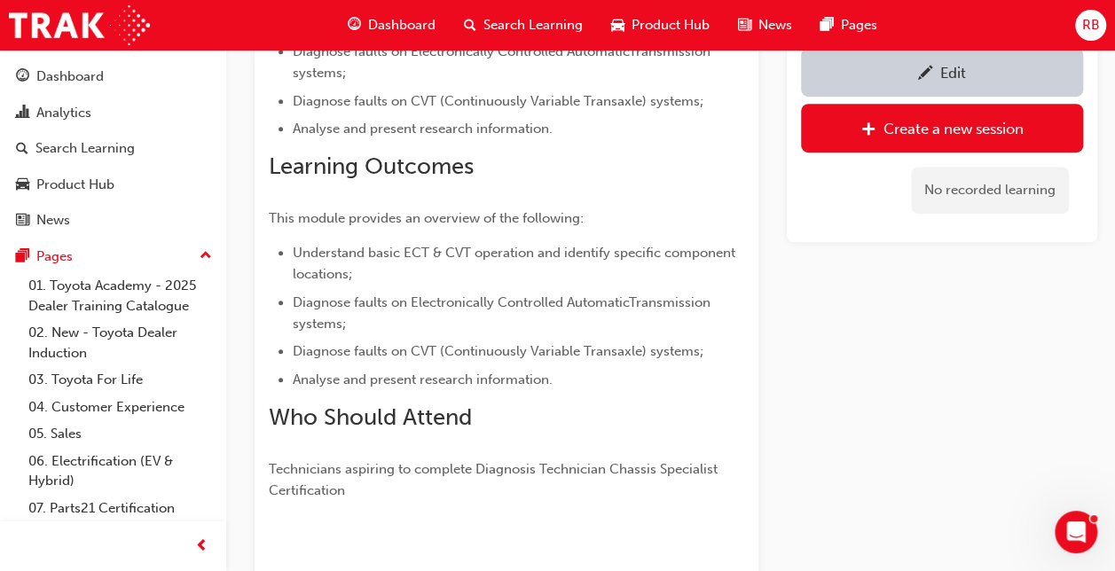
scroll to position [502, 0]
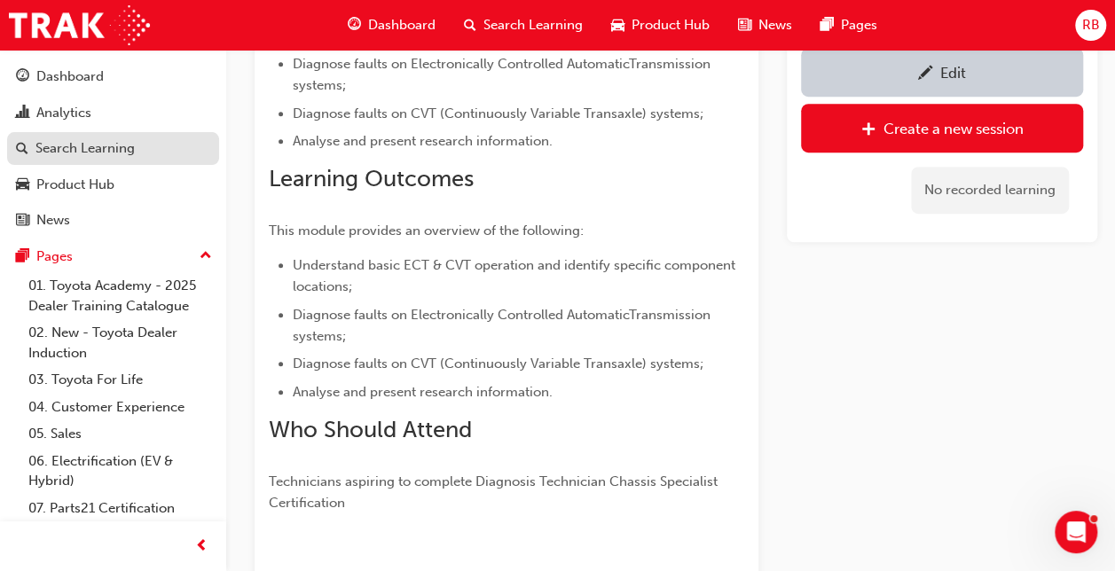
click at [74, 138] on div "Search Learning" at bounding box center [84, 148] width 99 height 20
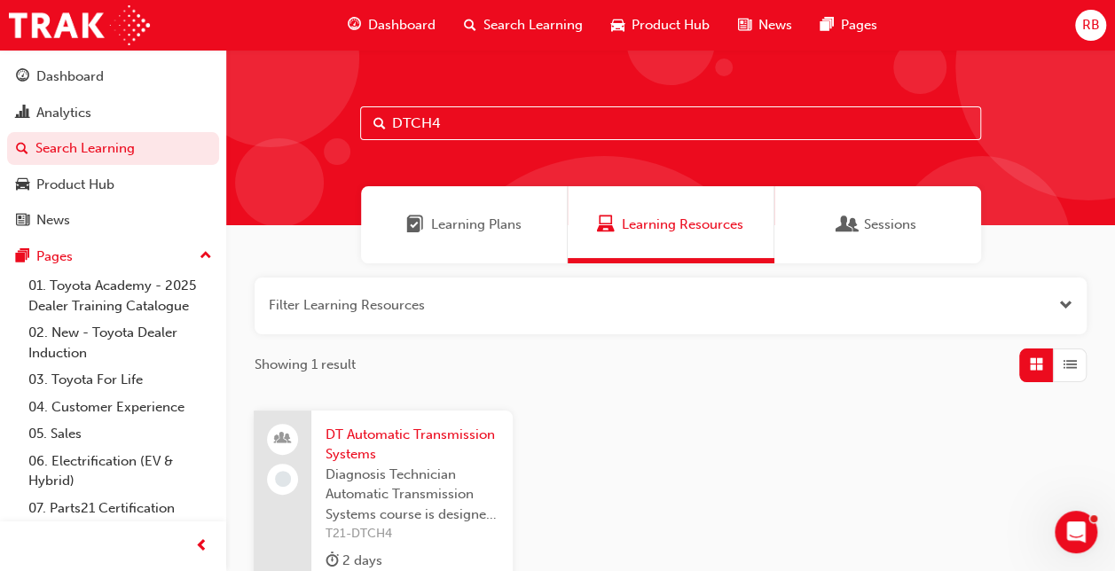
click at [457, 122] on input "DTCH4" at bounding box center [670, 123] width 621 height 34
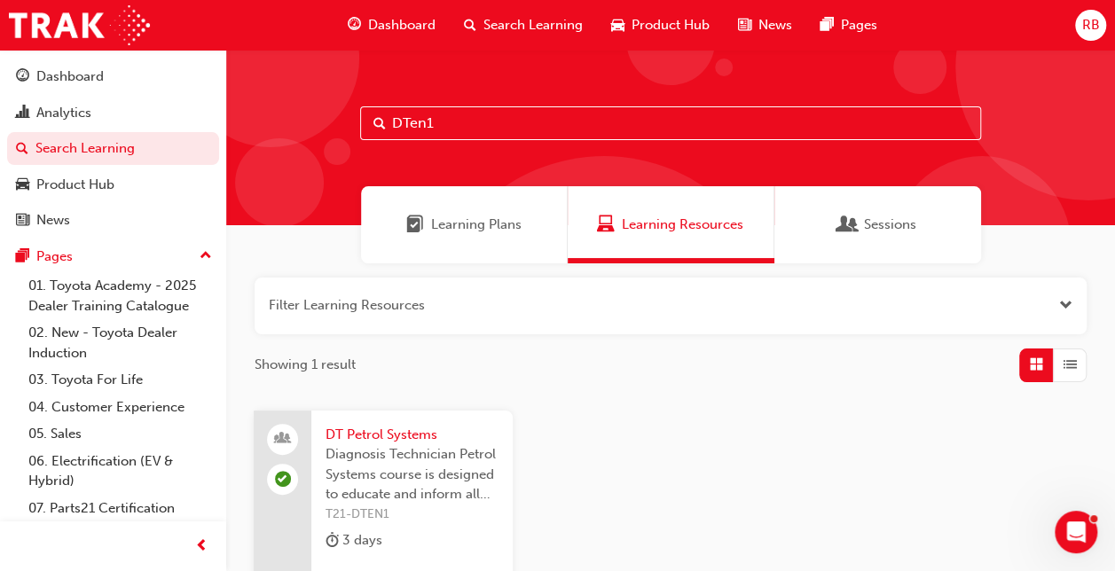
type input "DTen1"
click at [381, 433] on span "DT Petrol Systems" at bounding box center [411, 435] width 173 height 20
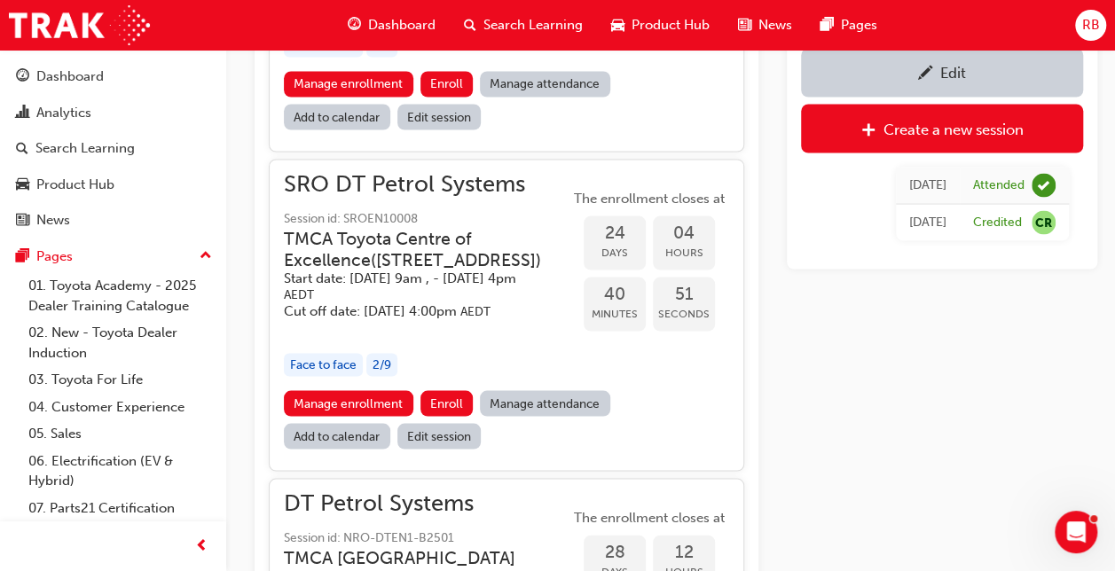
scroll to position [1594, 0]
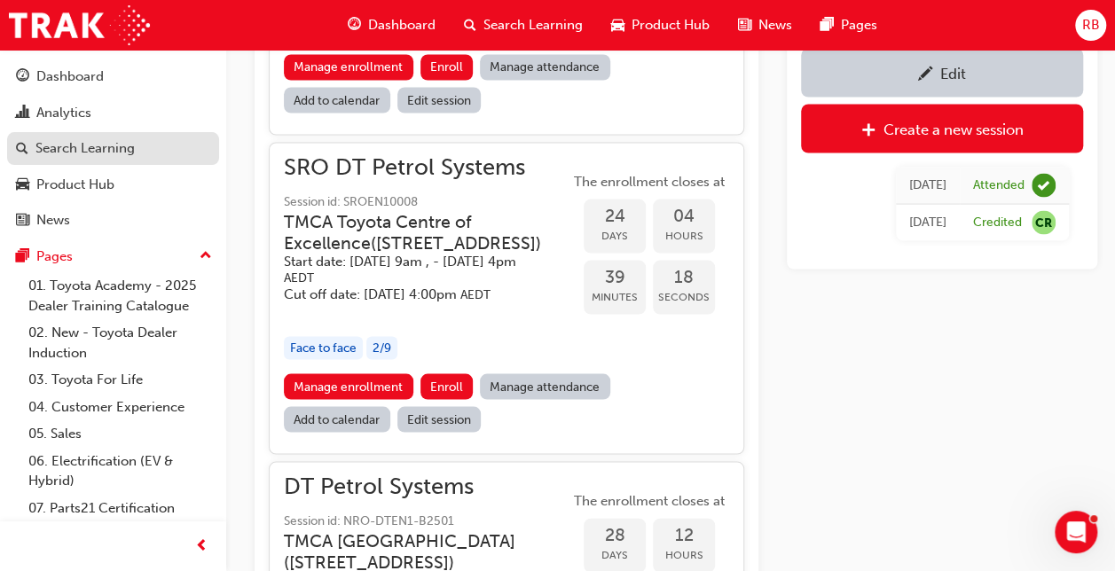
click at [92, 138] on div "Search Learning" at bounding box center [84, 148] width 99 height 20
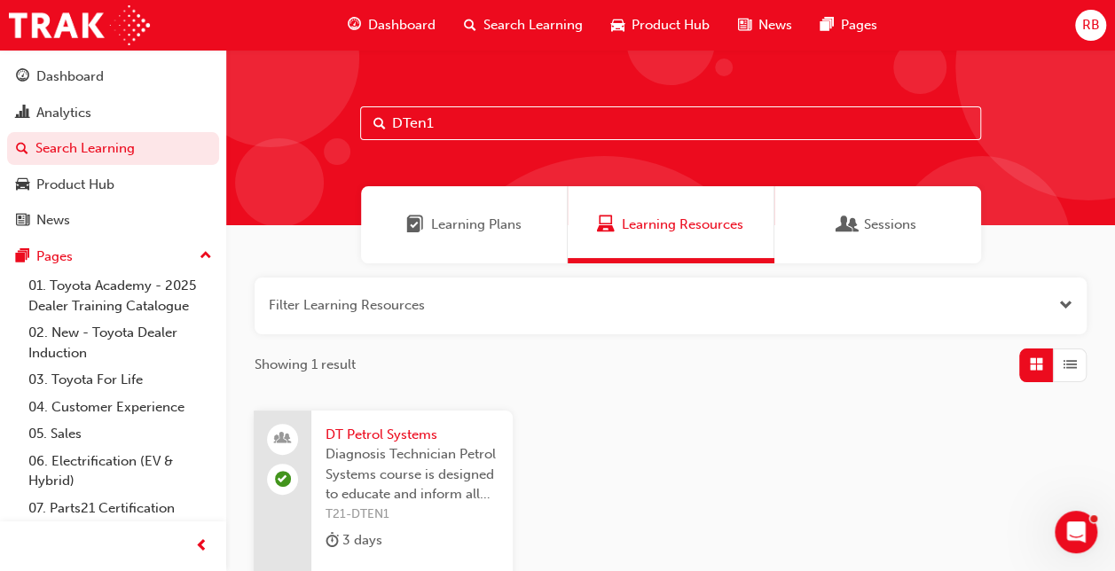
click at [445, 125] on input "DTen1" at bounding box center [670, 123] width 621 height 34
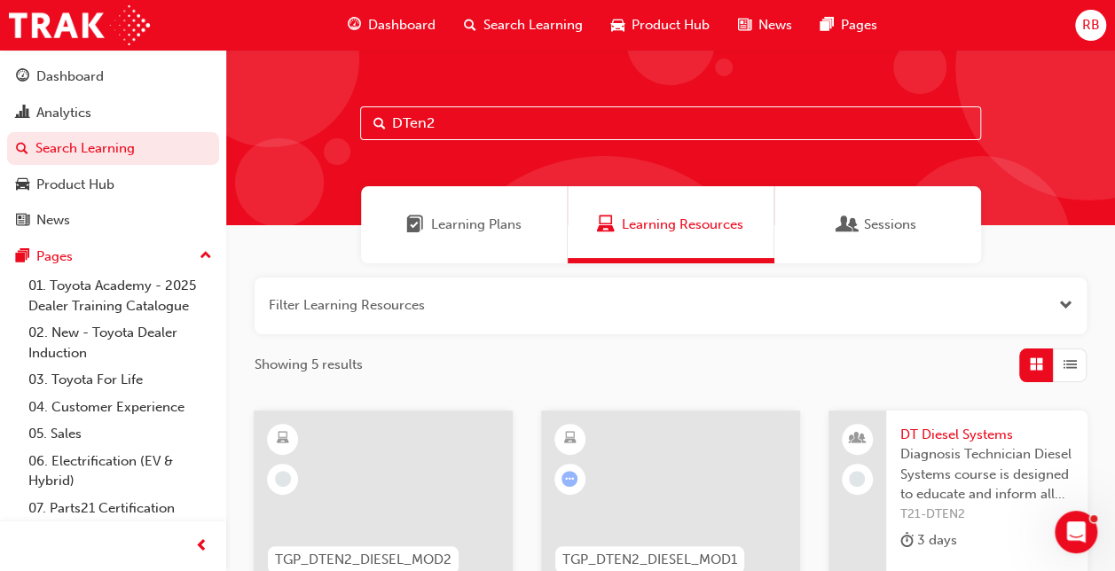
type input "DTen2"
click at [954, 431] on span "DT Diesel Systems" at bounding box center [986, 435] width 173 height 20
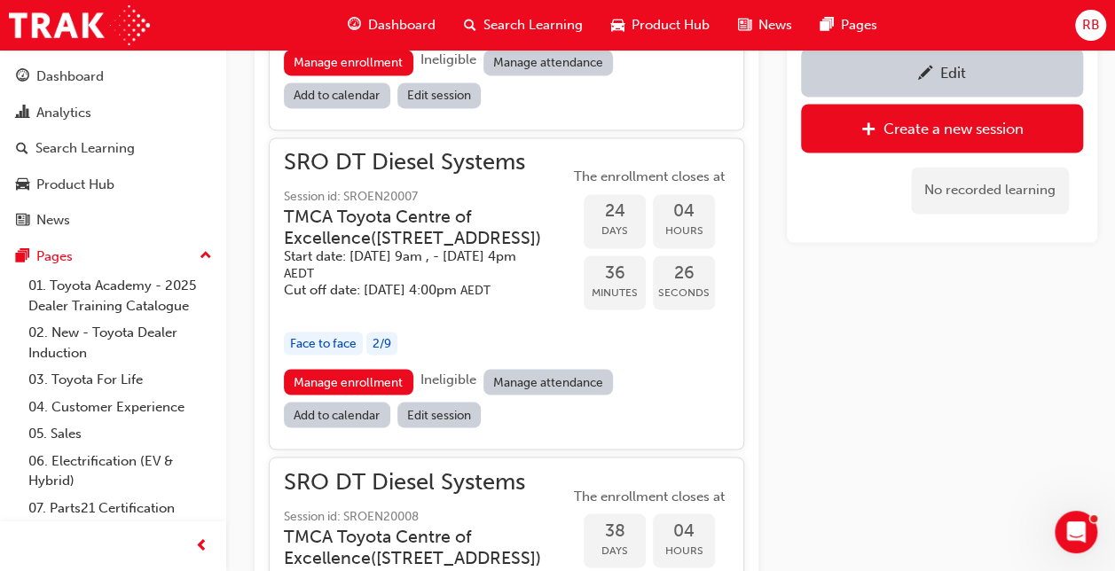
scroll to position [1419, 0]
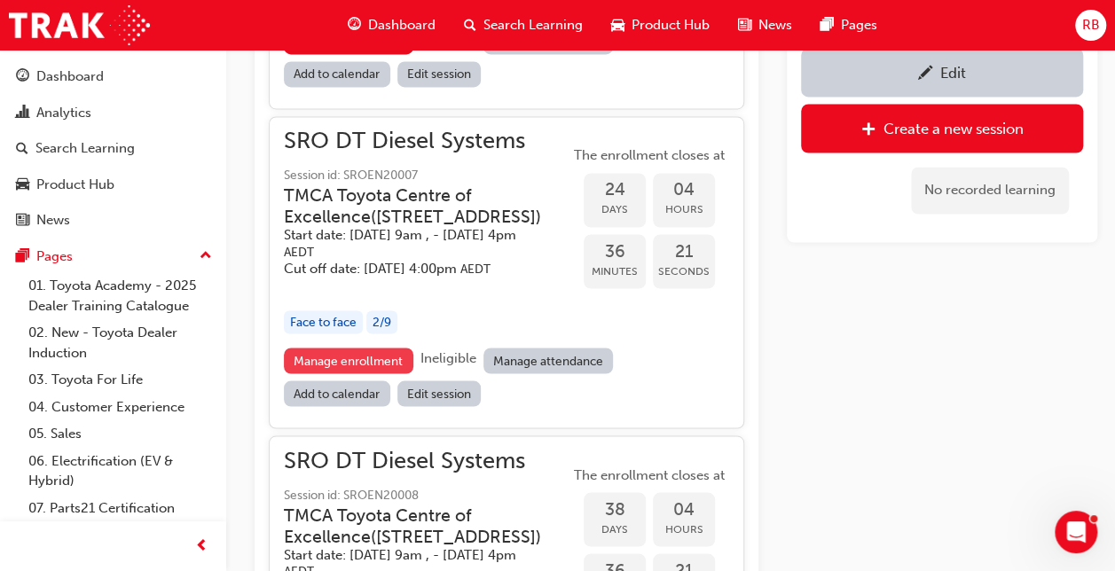
click at [339, 373] on link "Manage enrollment" at bounding box center [348, 361] width 129 height 26
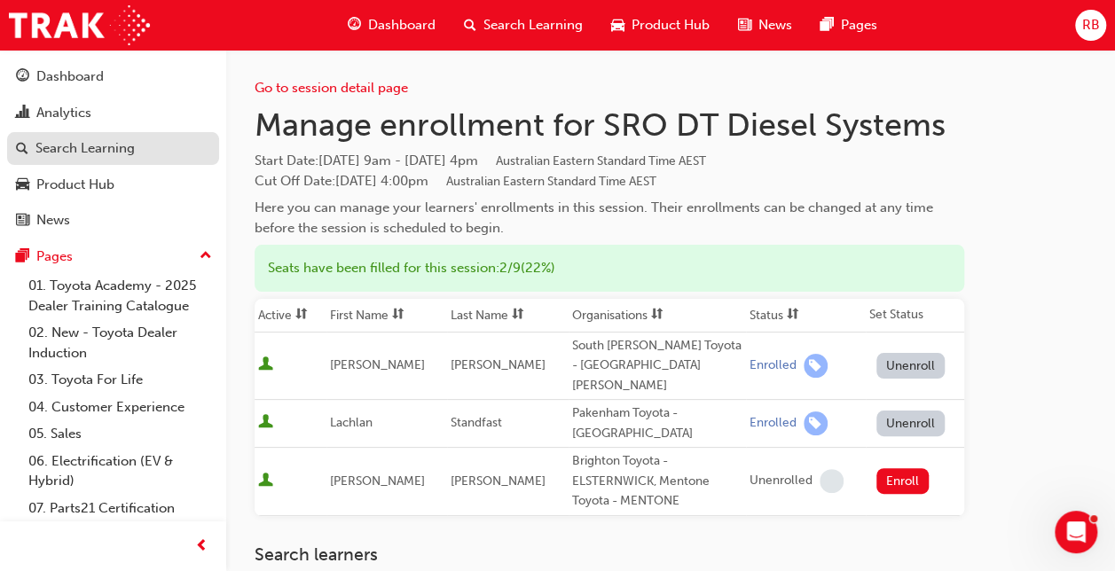
click at [78, 144] on div "Search Learning" at bounding box center [84, 148] width 99 height 20
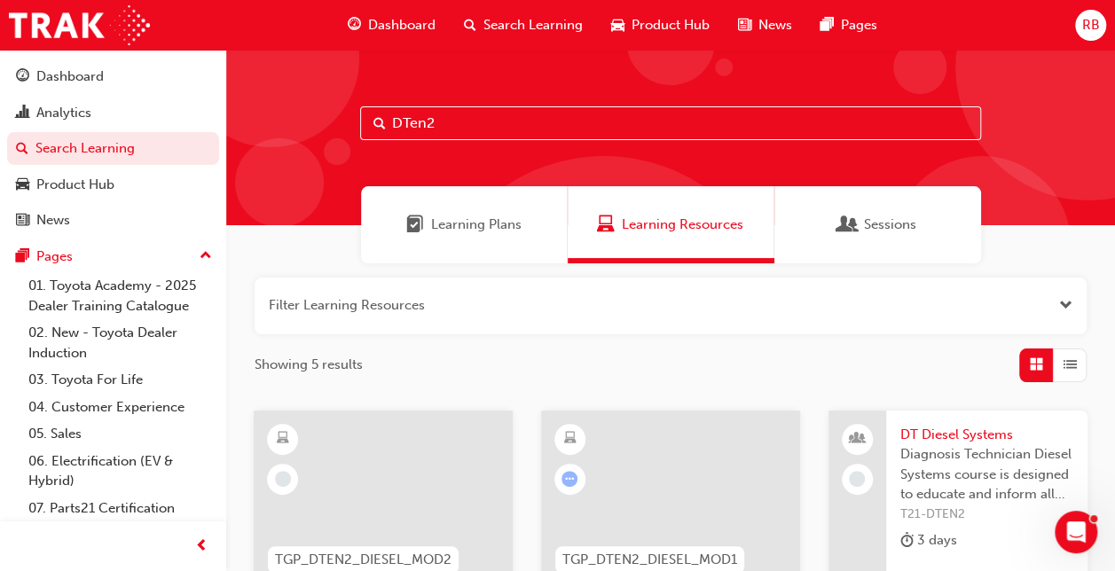
click at [442, 129] on input "DTen2" at bounding box center [670, 123] width 621 height 34
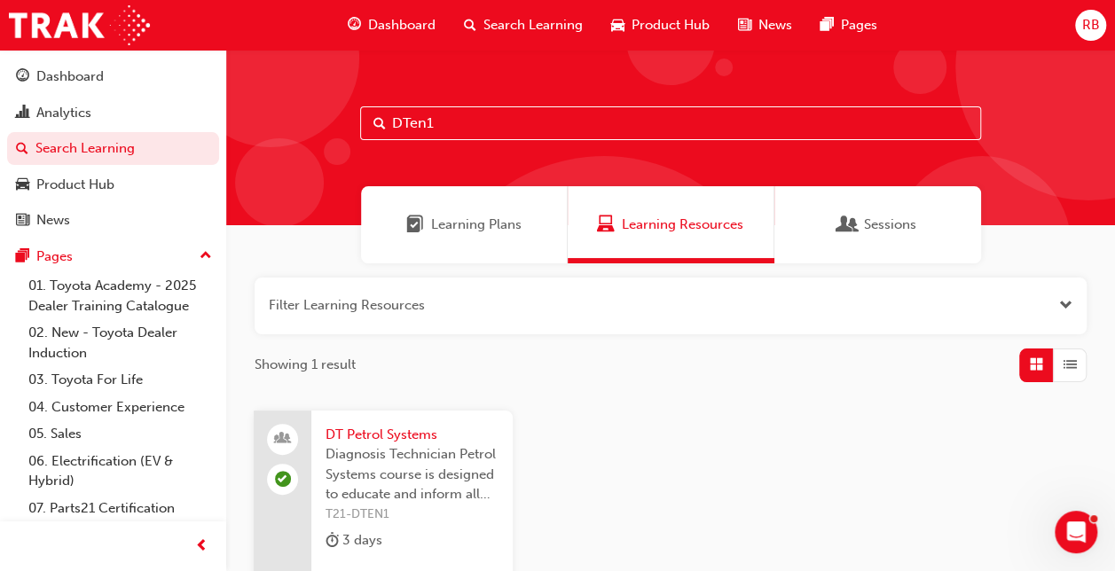
type input "DTen1"
click at [367, 433] on span "DT Petrol Systems" at bounding box center [411, 435] width 173 height 20
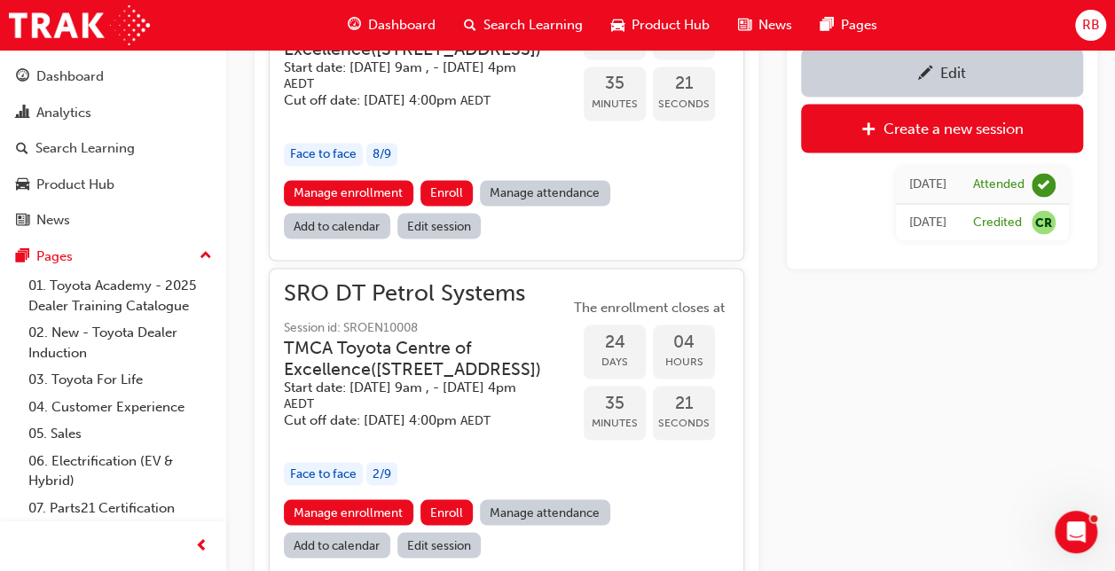
scroll to position [1557, 0]
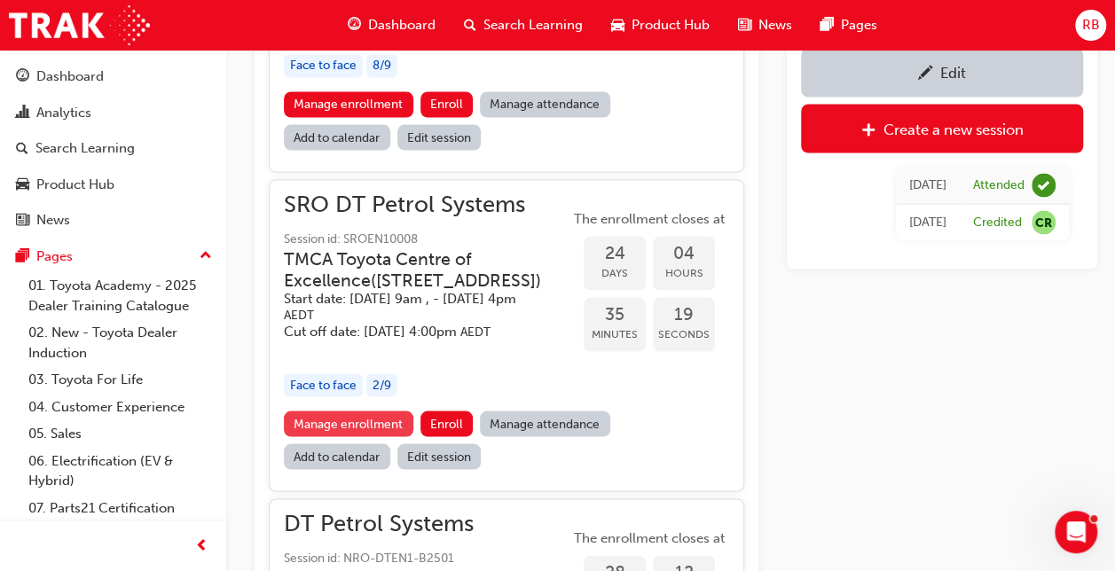
click at [352, 436] on link "Manage enrollment" at bounding box center [348, 424] width 129 height 26
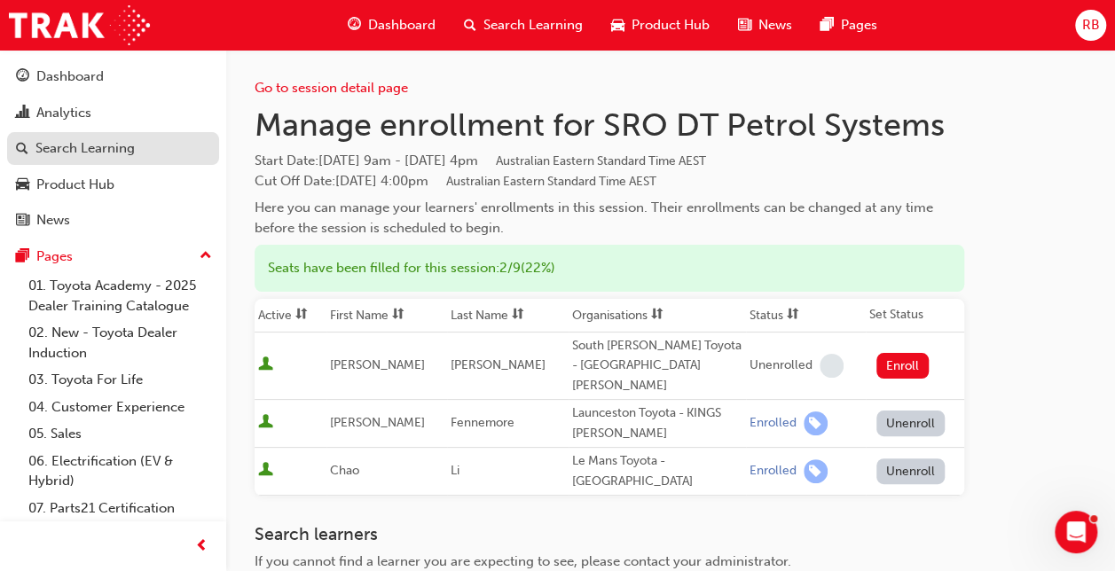
click at [80, 145] on div "Search Learning" at bounding box center [84, 148] width 99 height 20
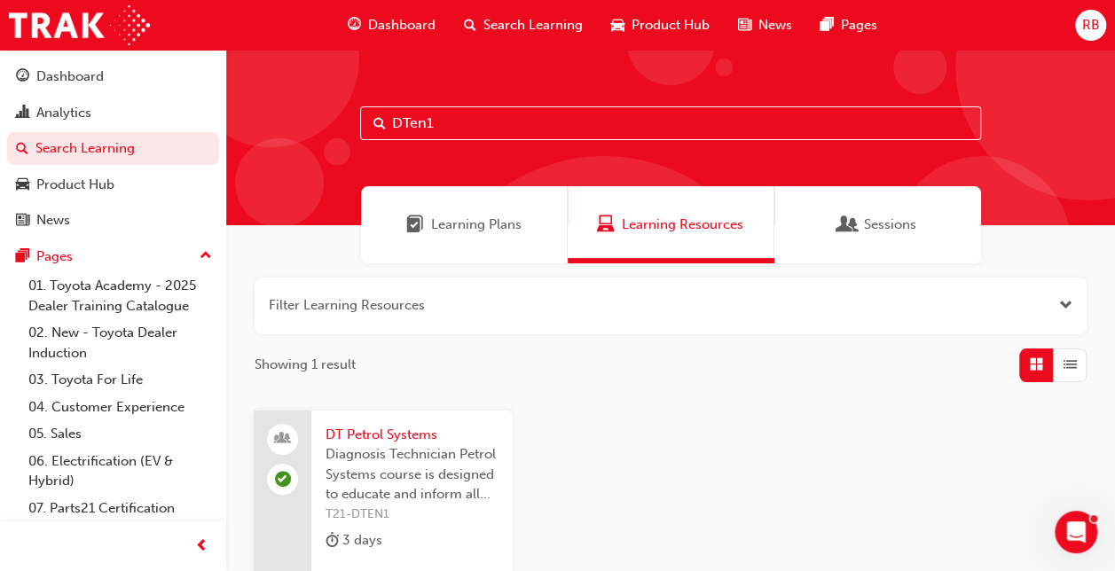
click at [446, 119] on input "DTen1" at bounding box center [670, 123] width 621 height 34
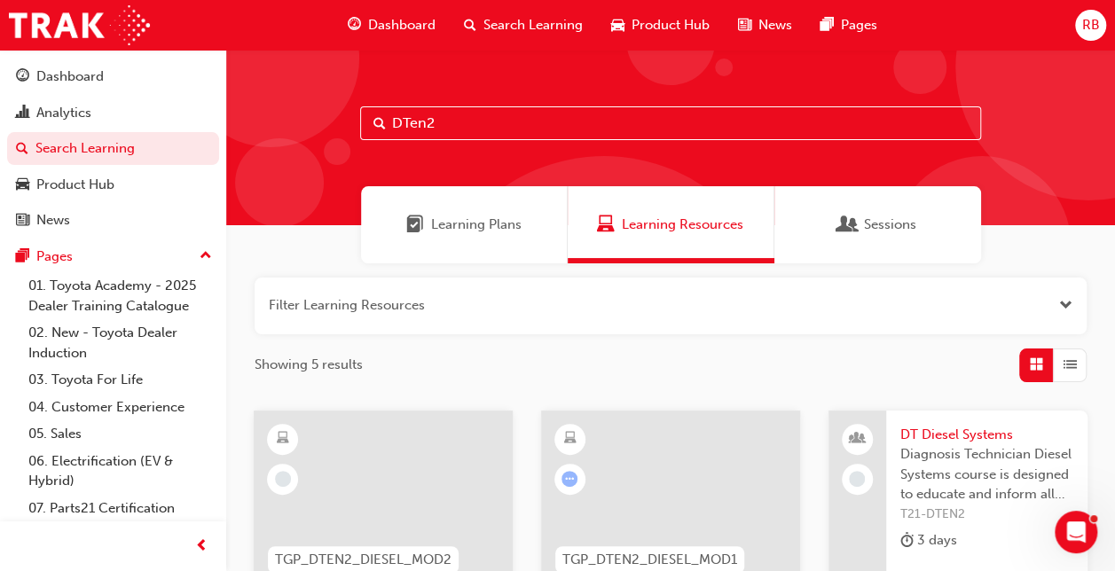
type input "DTen2"
click at [951, 436] on span "DT Diesel Systems" at bounding box center [986, 435] width 173 height 20
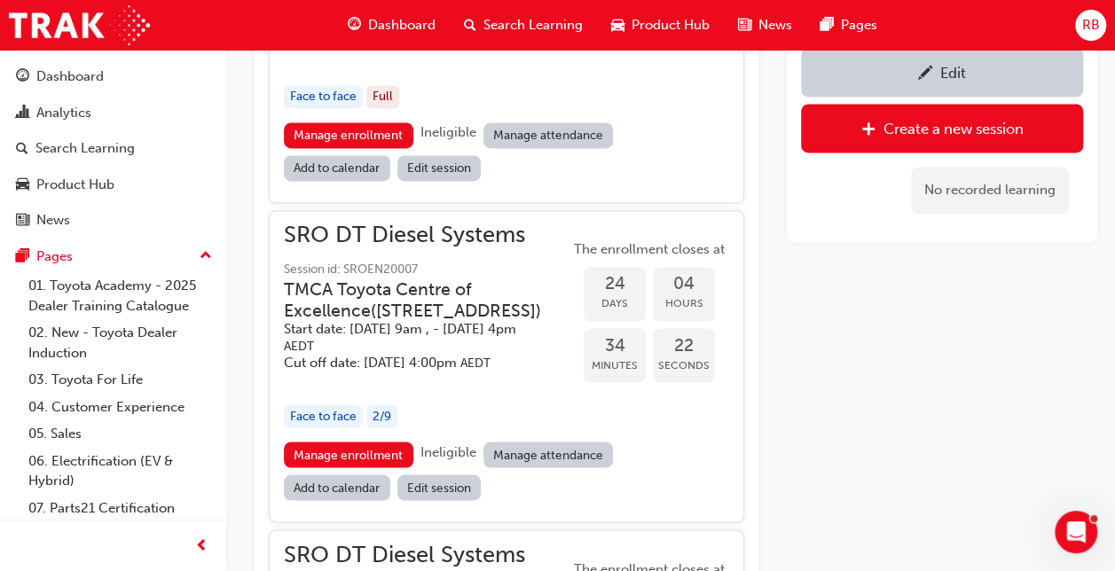
scroll to position [1352, 0]
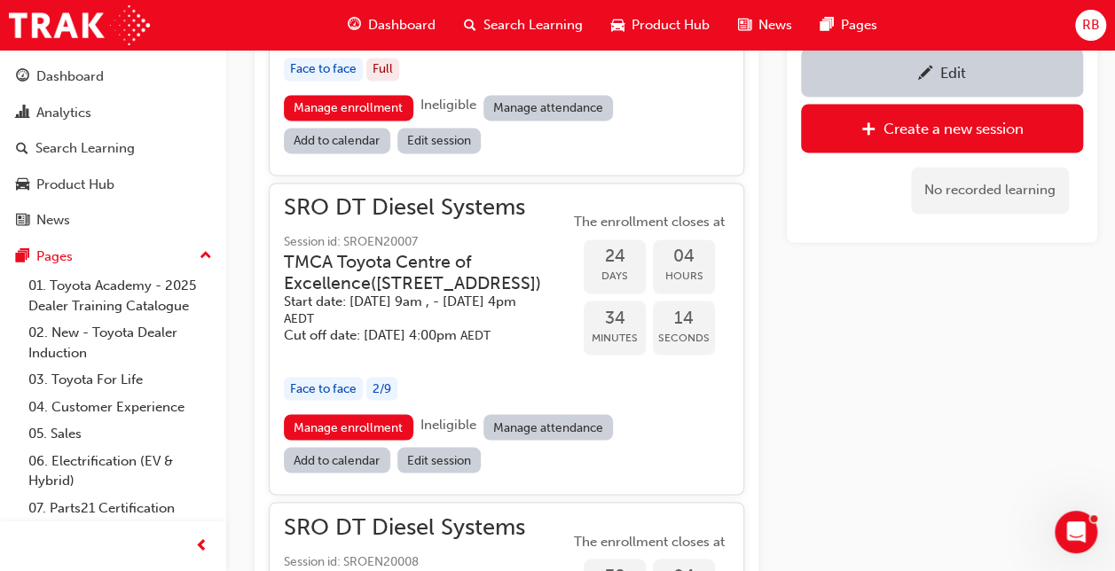
click at [427, 473] on link "Edit session" at bounding box center [439, 460] width 84 height 26
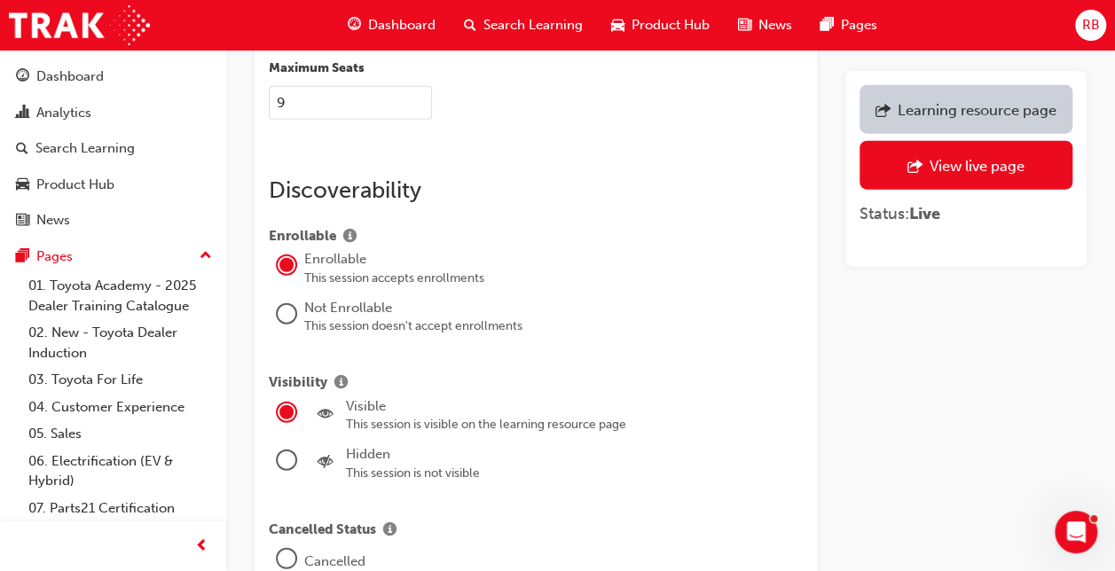
scroll to position [2217, 0]
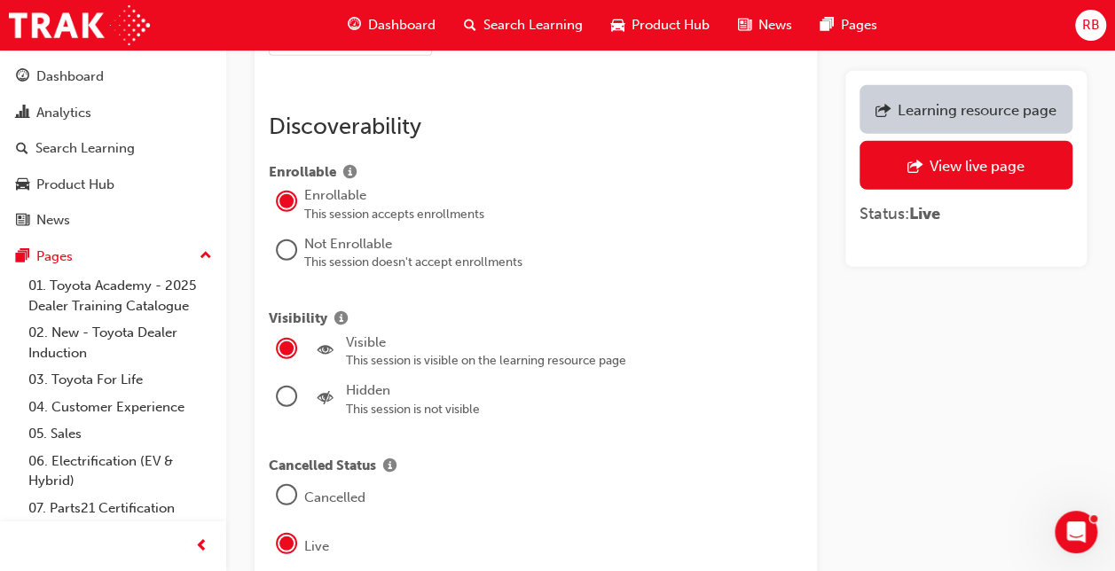
click at [284, 241] on div at bounding box center [287, 250] width 18 height 18
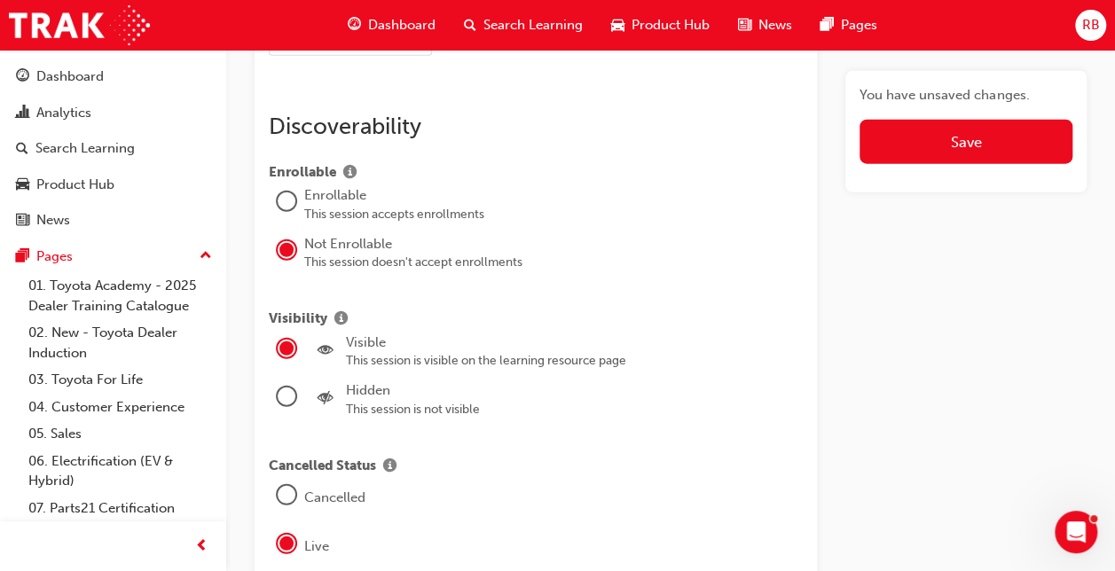
click at [280, 388] on div at bounding box center [287, 397] width 18 height 18
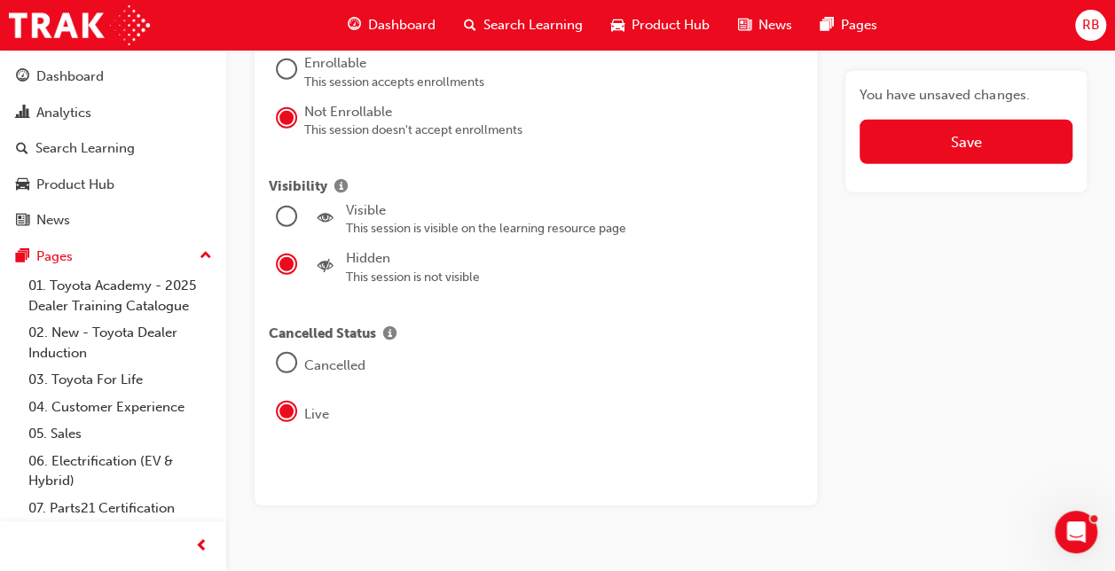
scroll to position [2359, 0]
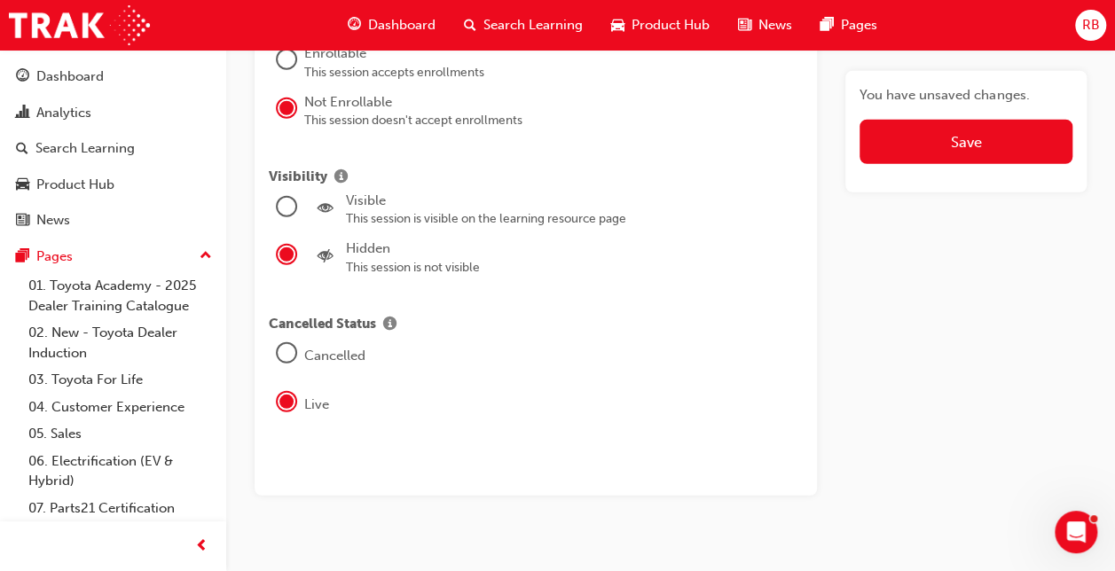
click at [285, 344] on div at bounding box center [287, 353] width 18 height 18
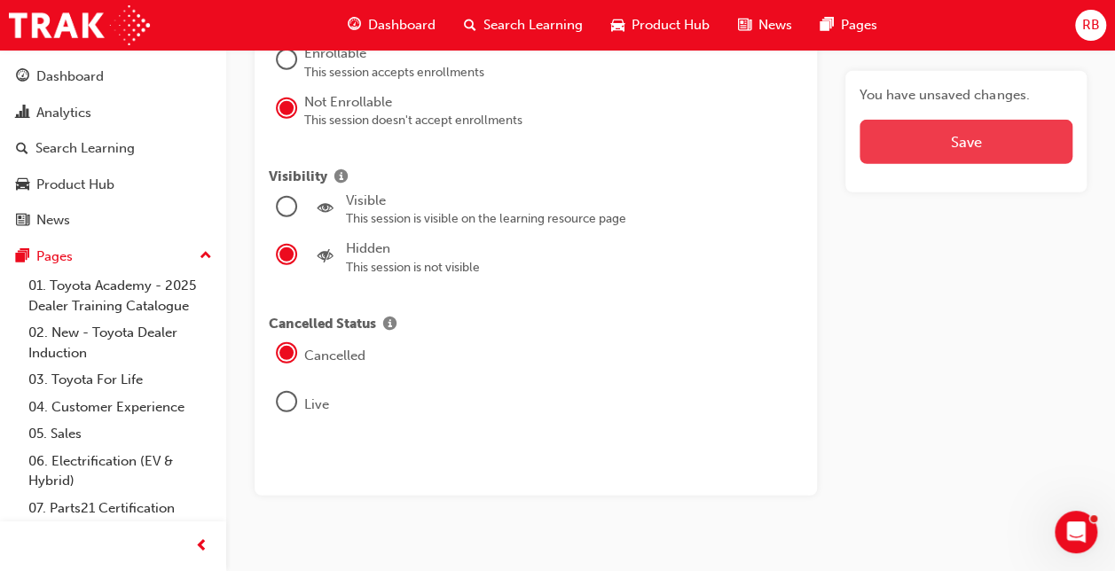
click at [904, 135] on button "Save" at bounding box center [965, 142] width 213 height 44
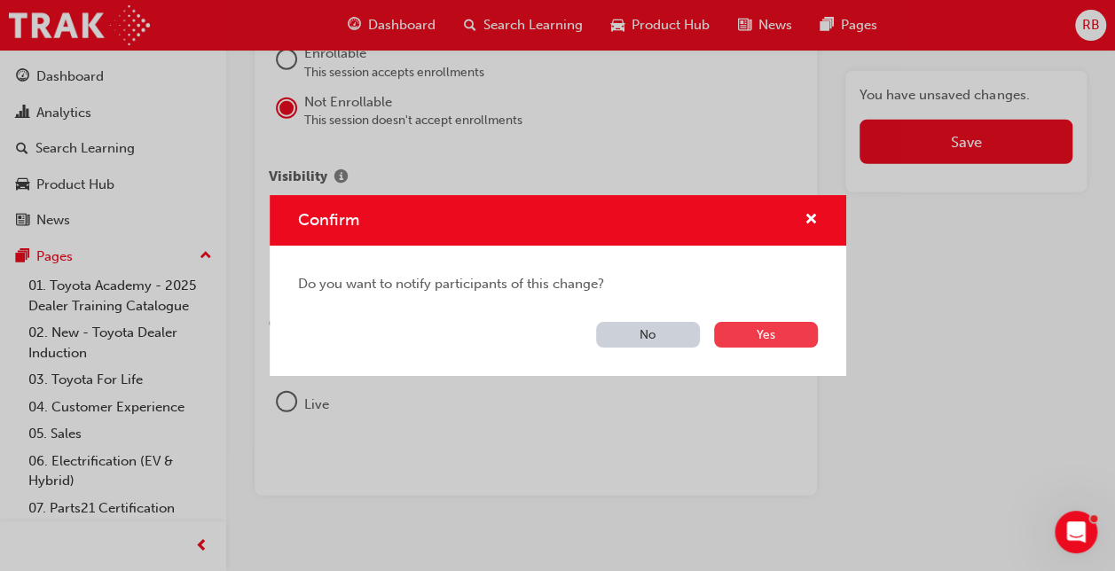
click at [747, 333] on button "Yes" at bounding box center [766, 335] width 104 height 26
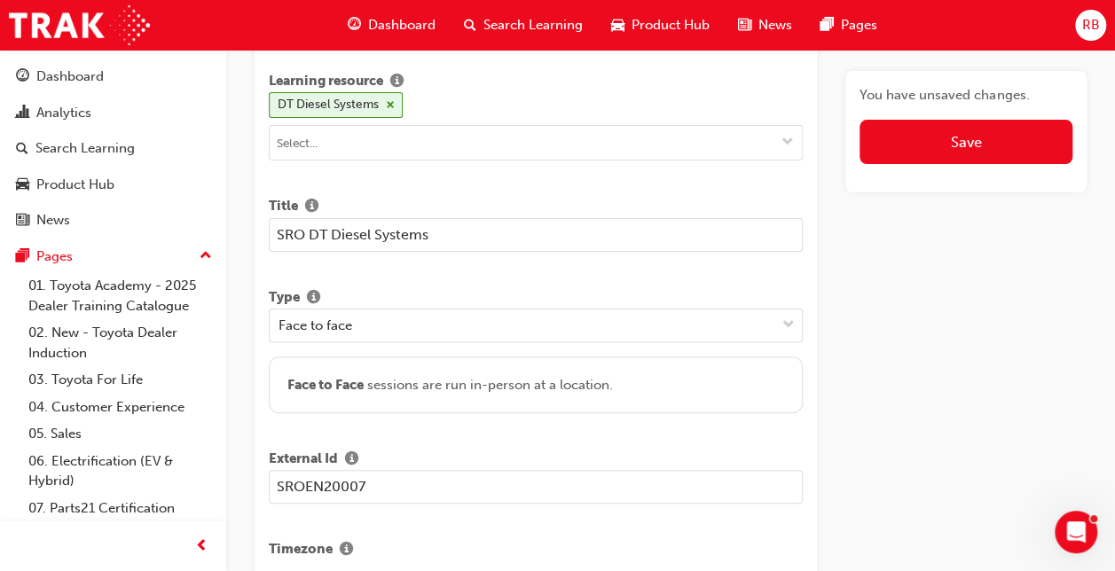
scroll to position [0, 0]
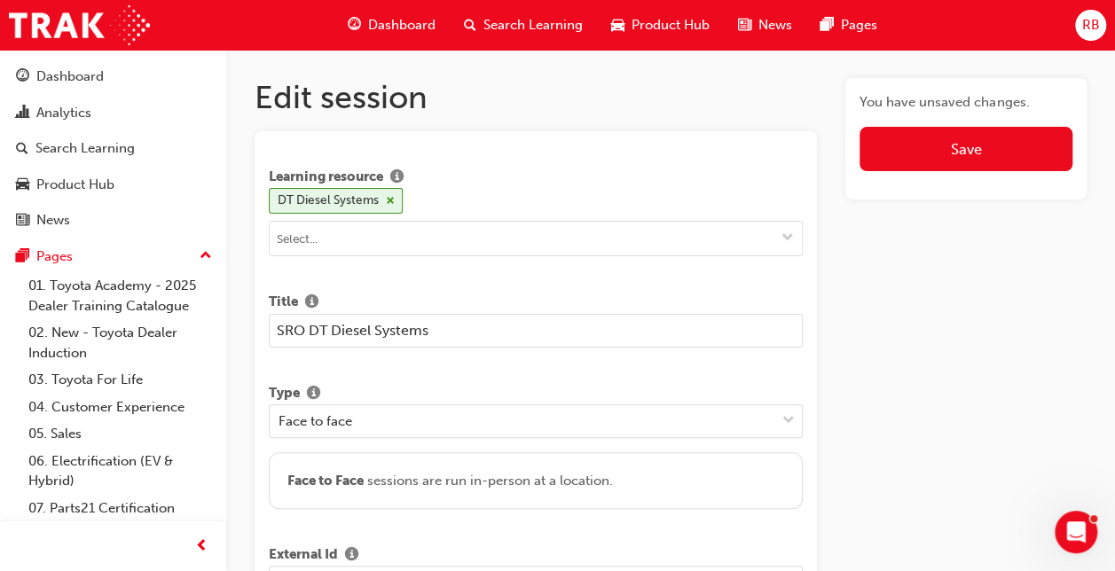
click at [1094, 27] on span "RB" at bounding box center [1090, 25] width 18 height 20
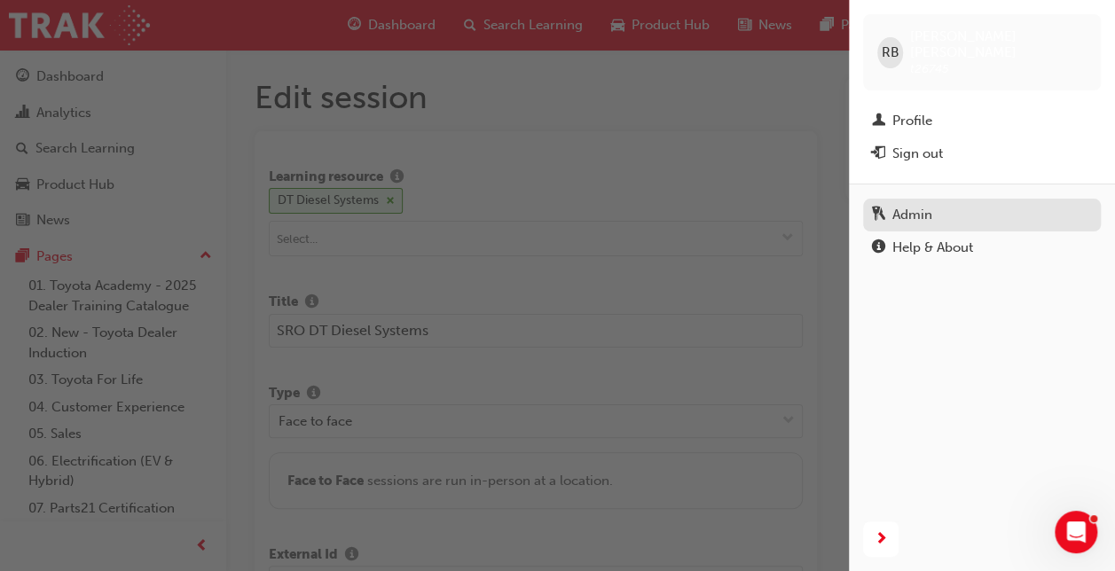
click at [906, 205] on div "Admin" at bounding box center [912, 215] width 40 height 20
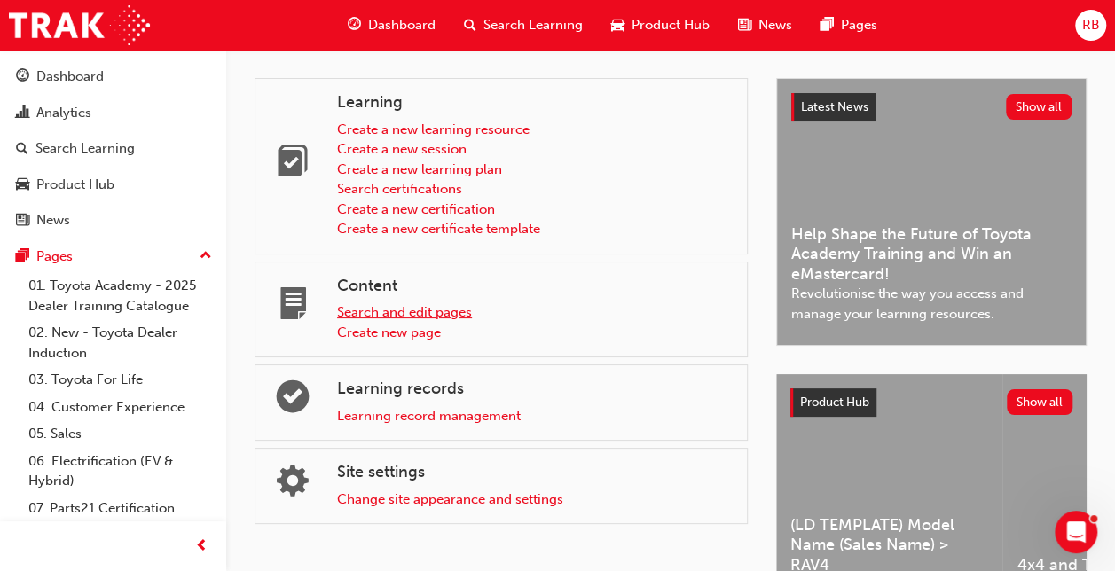
click at [383, 310] on link "Search and edit pages" at bounding box center [404, 312] width 135 height 16
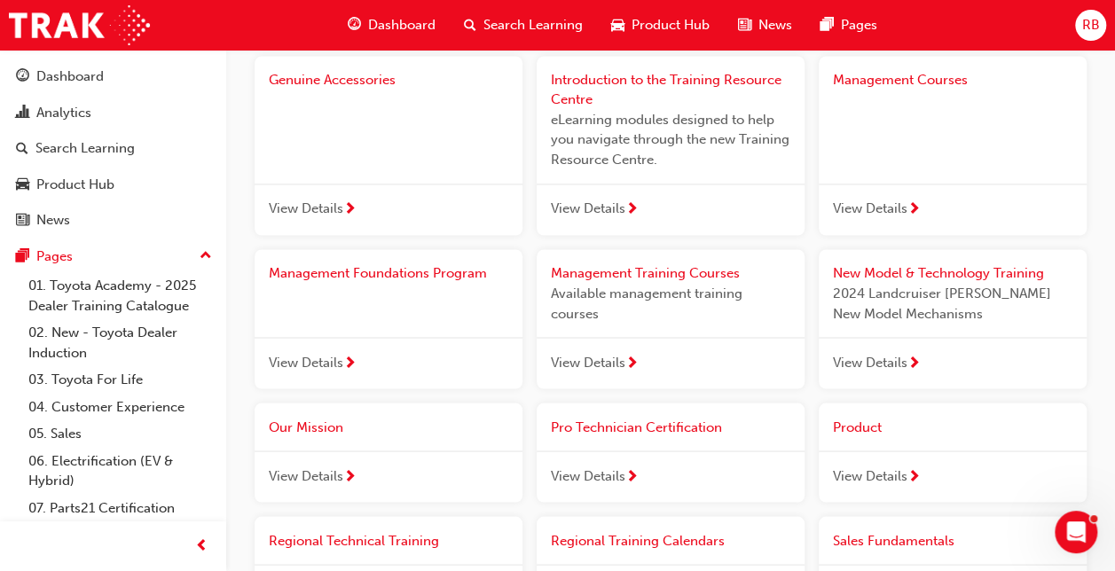
scroll to position [1419, 0]
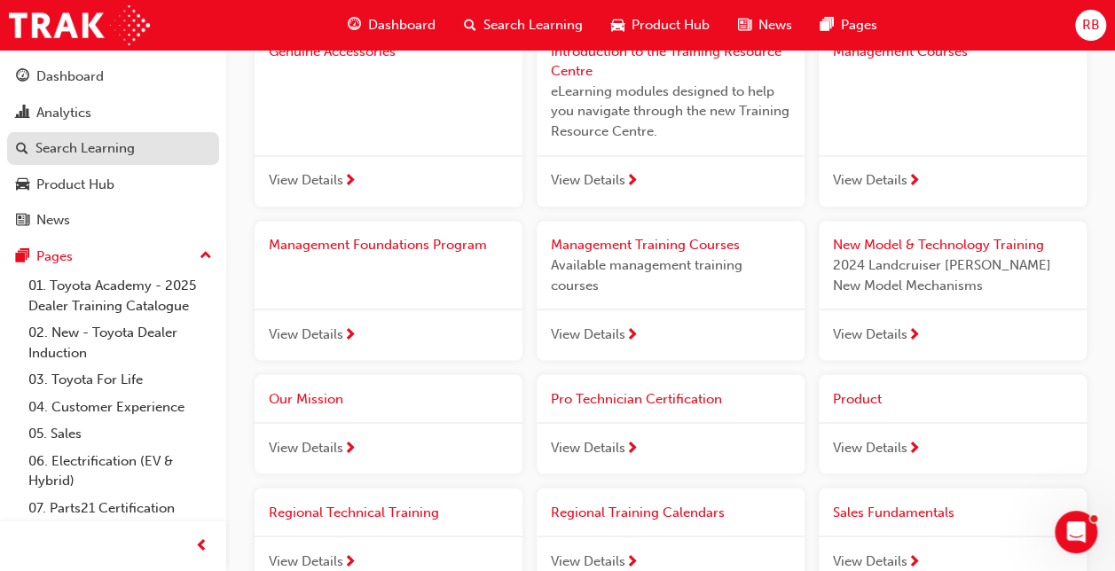
click at [87, 144] on div "Search Learning" at bounding box center [84, 148] width 99 height 20
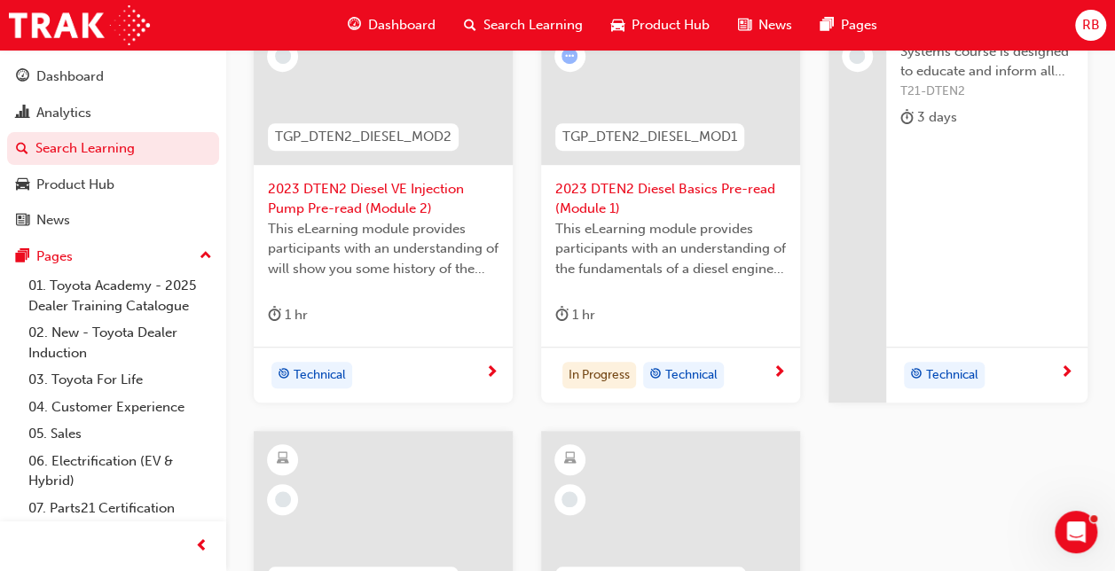
scroll to position [424, 0]
click at [941, 372] on span "Technical" at bounding box center [952, 374] width 52 height 20
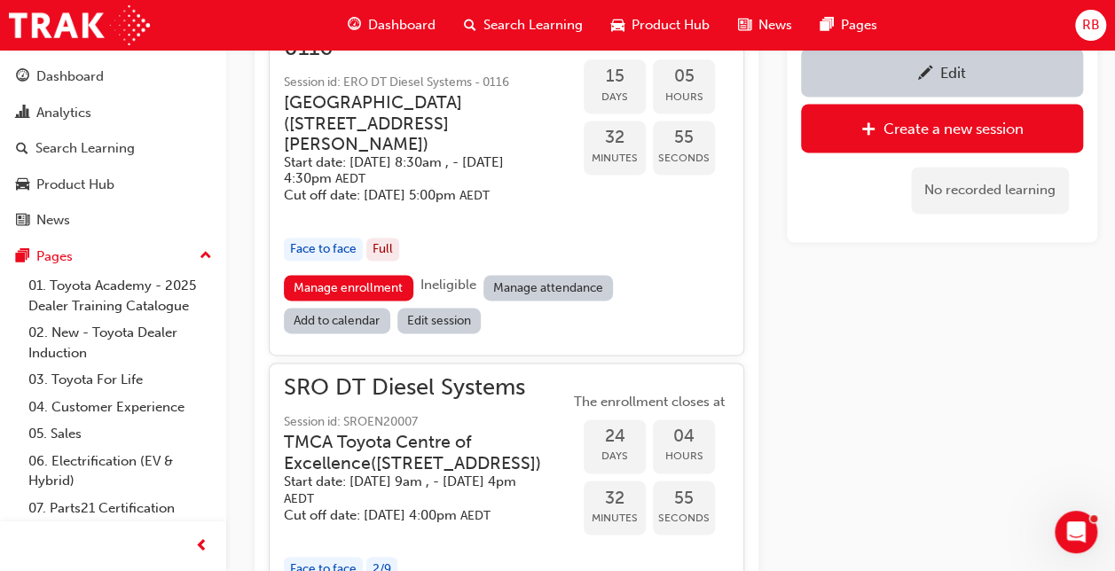
scroll to position [1175, 0]
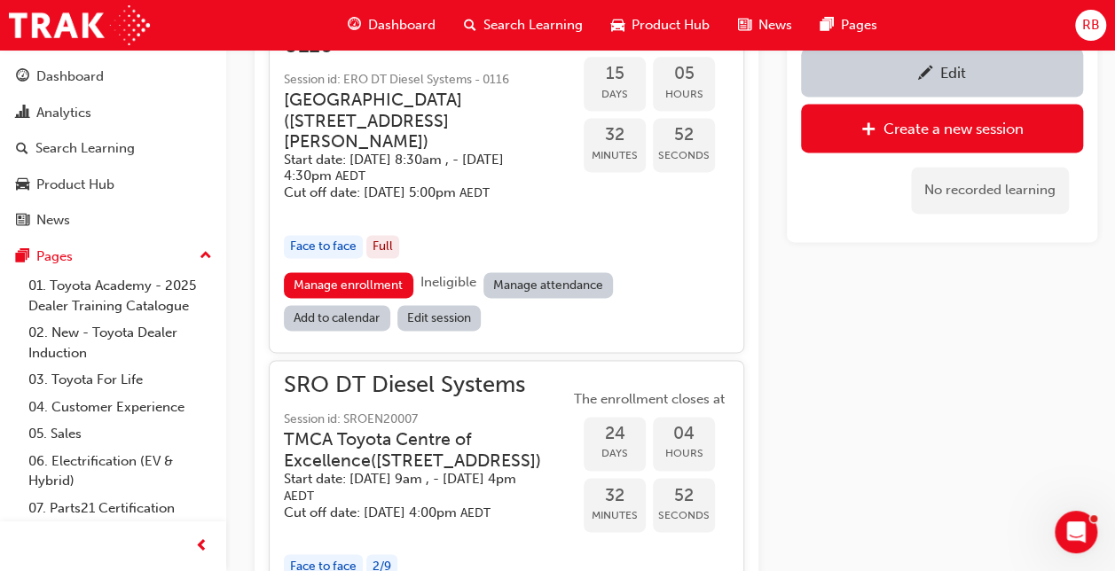
click at [875, 66] on div "Edit" at bounding box center [941, 72] width 255 height 22
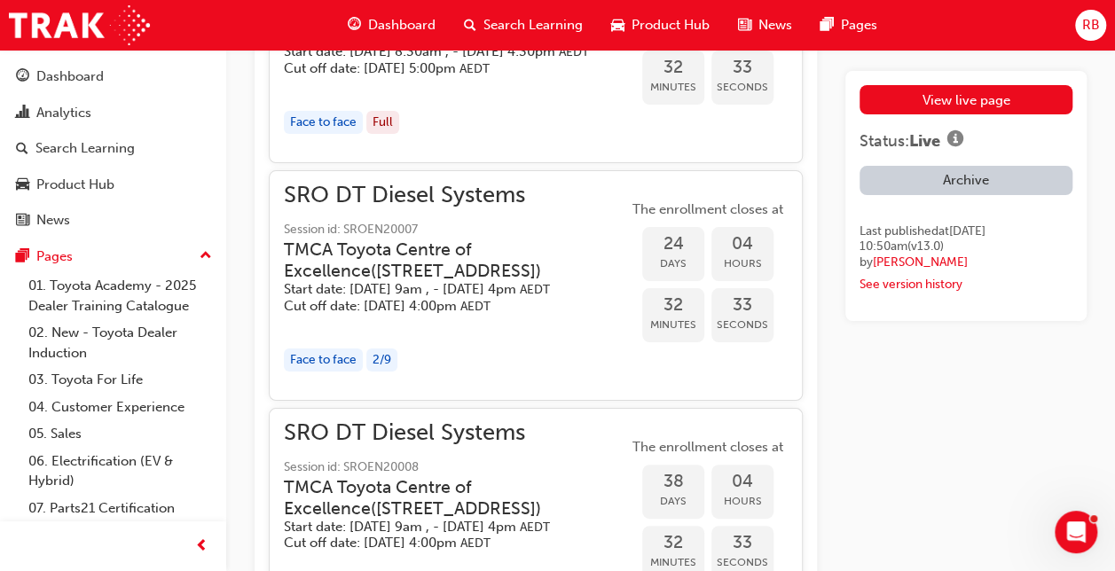
scroll to position [3370, 0]
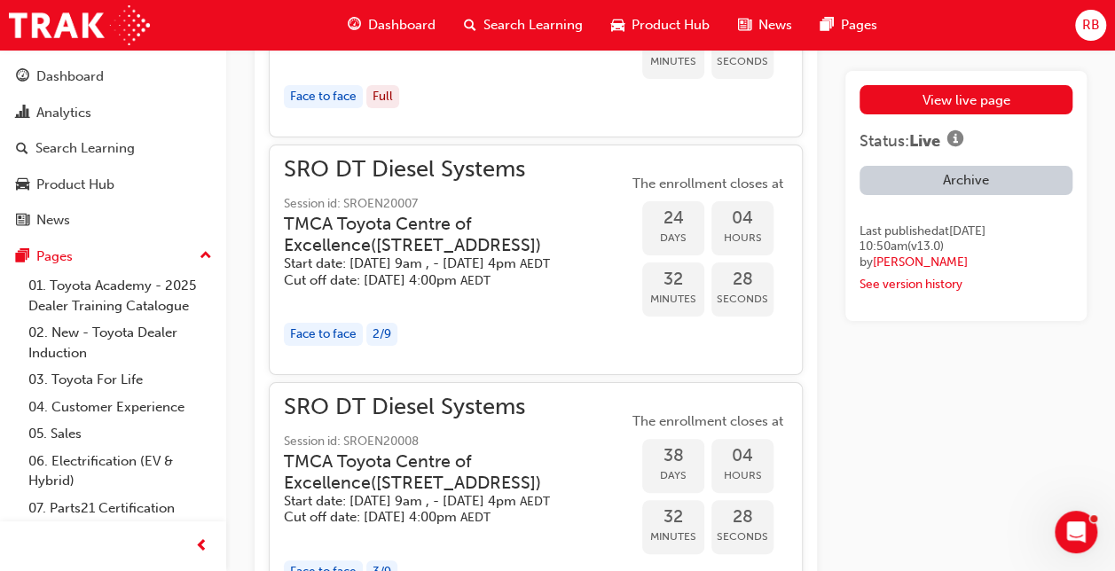
click at [377, 180] on span "SRO DT Diesel Systems" at bounding box center [456, 170] width 344 height 20
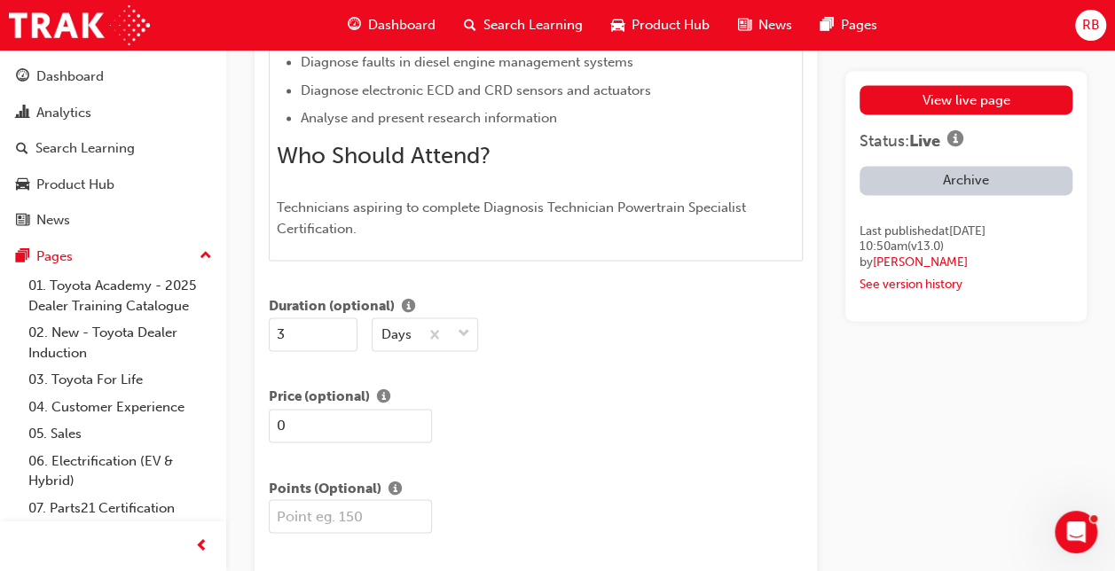
scroll to position [1168, 0]
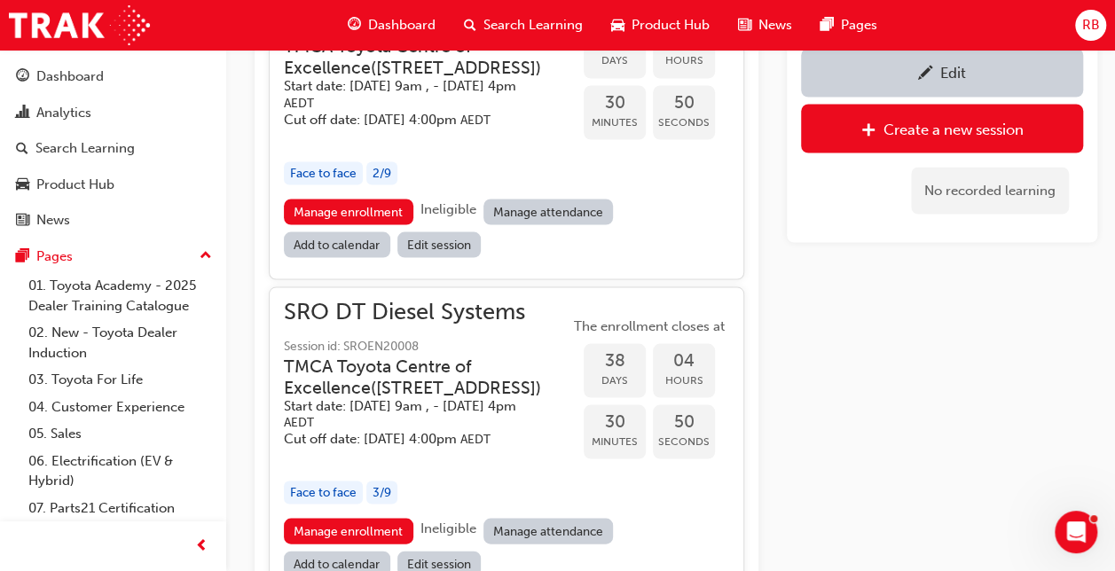
scroll to position [1530, 0]
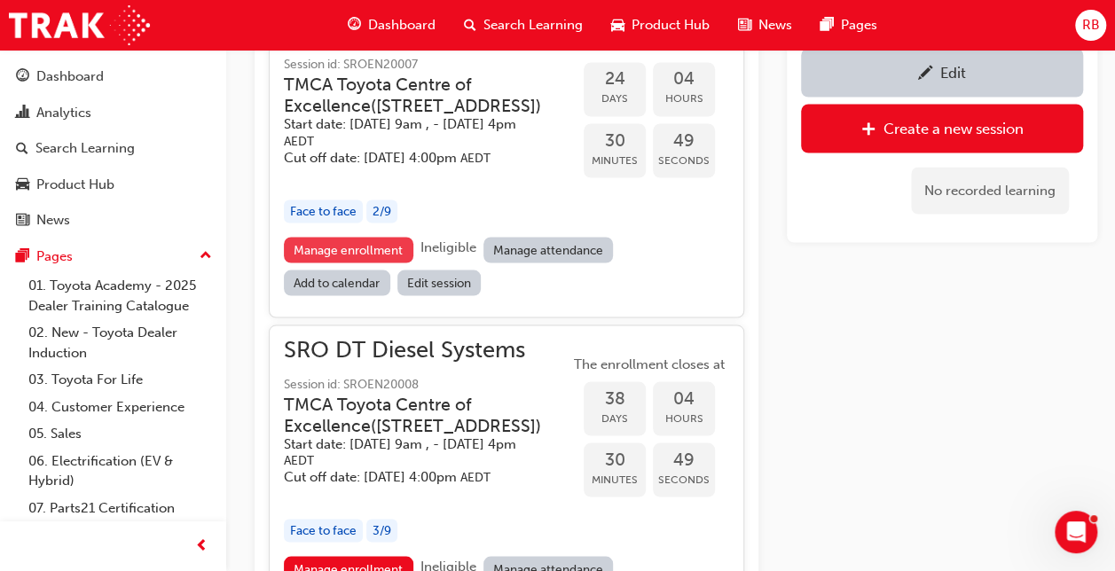
click at [325, 262] on link "Manage enrollment" at bounding box center [348, 250] width 129 height 26
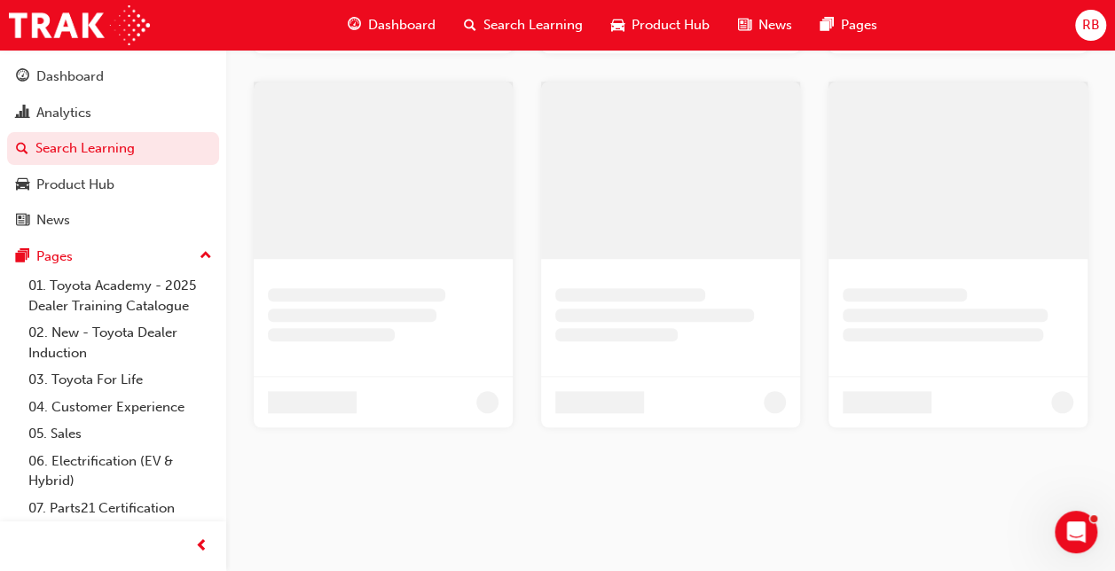
scroll to position [424, 0]
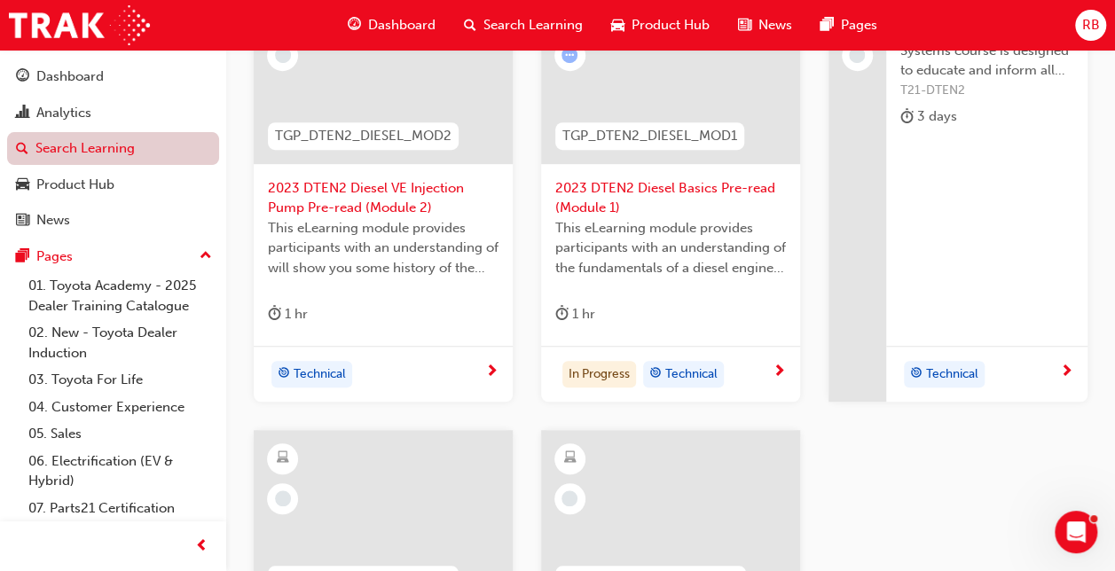
click at [82, 143] on link "Search Learning" at bounding box center [113, 148] width 212 height 33
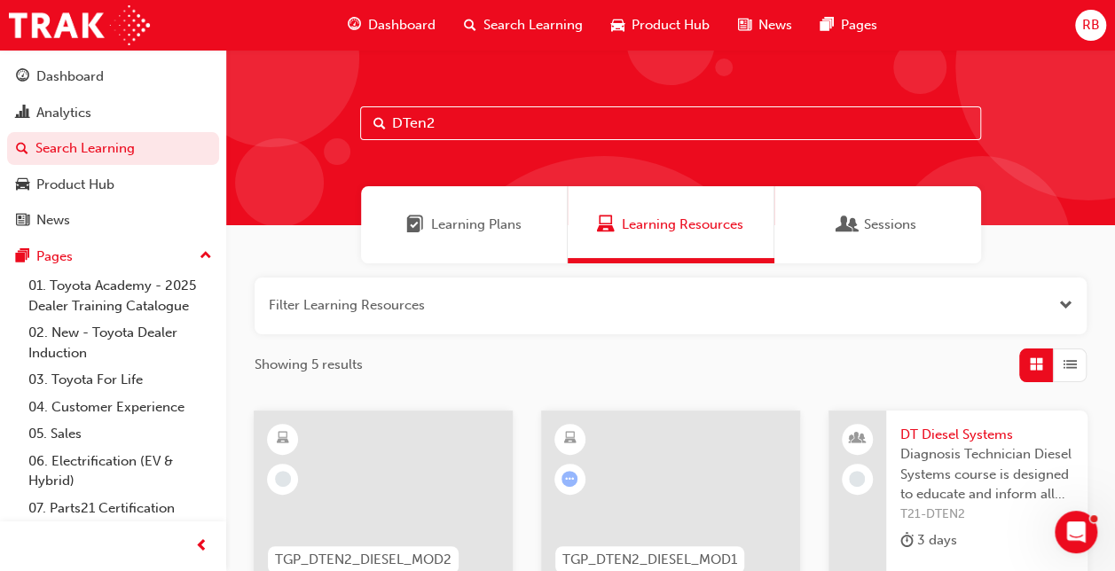
scroll to position [424, 0]
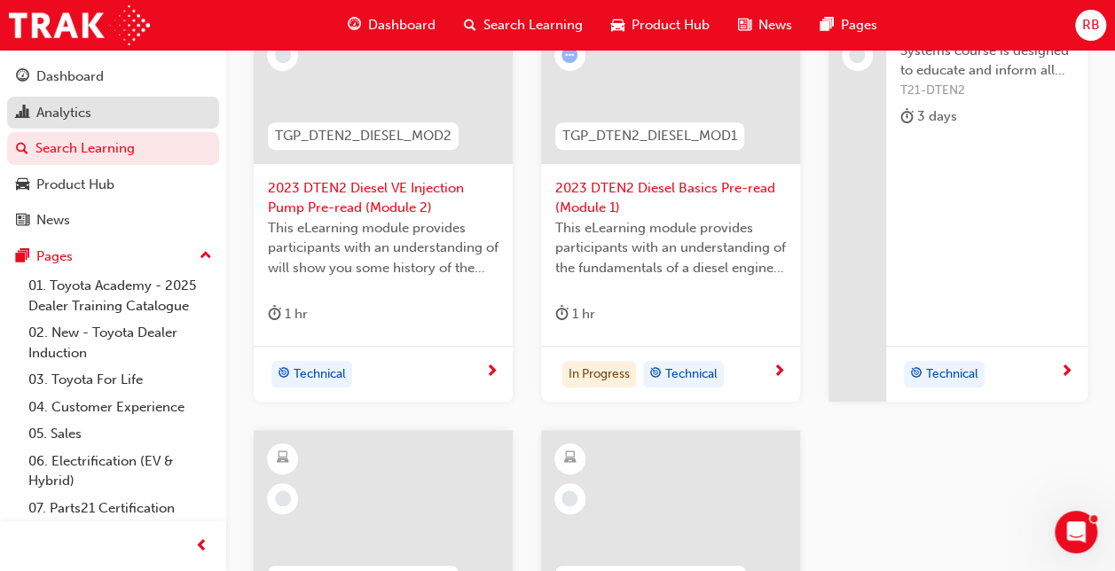
click at [57, 110] on div "Analytics" at bounding box center [63, 113] width 55 height 20
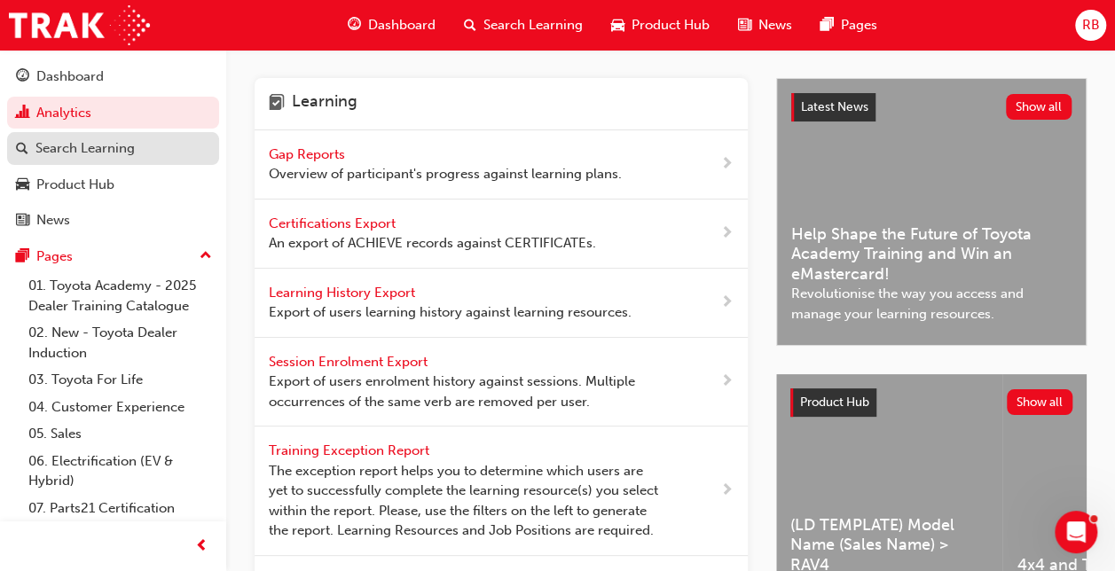
click at [98, 151] on div "Search Learning" at bounding box center [84, 148] width 99 height 20
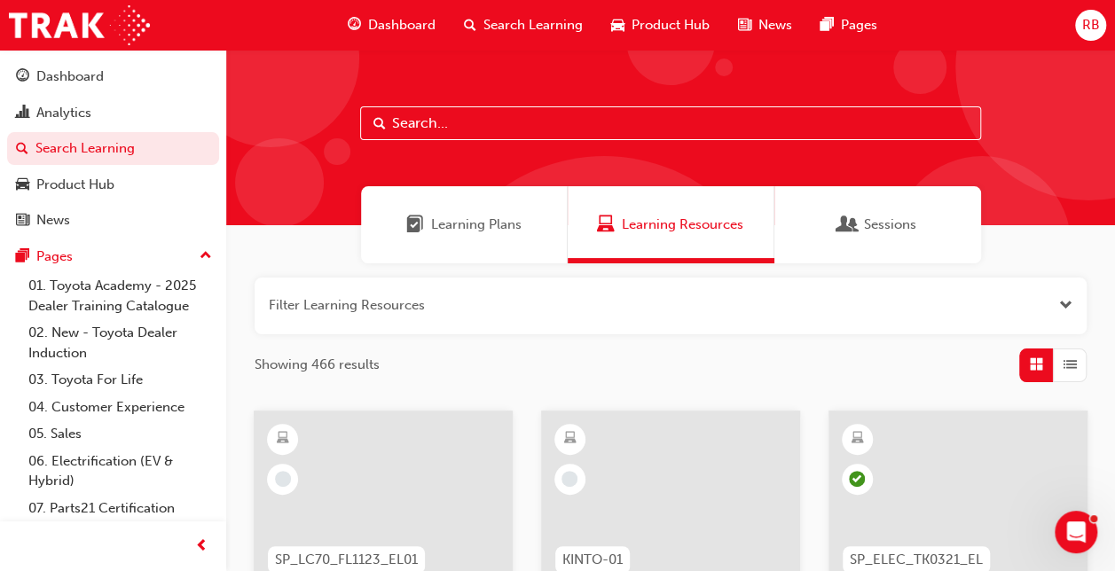
click at [393, 115] on input "text" at bounding box center [670, 123] width 621 height 34
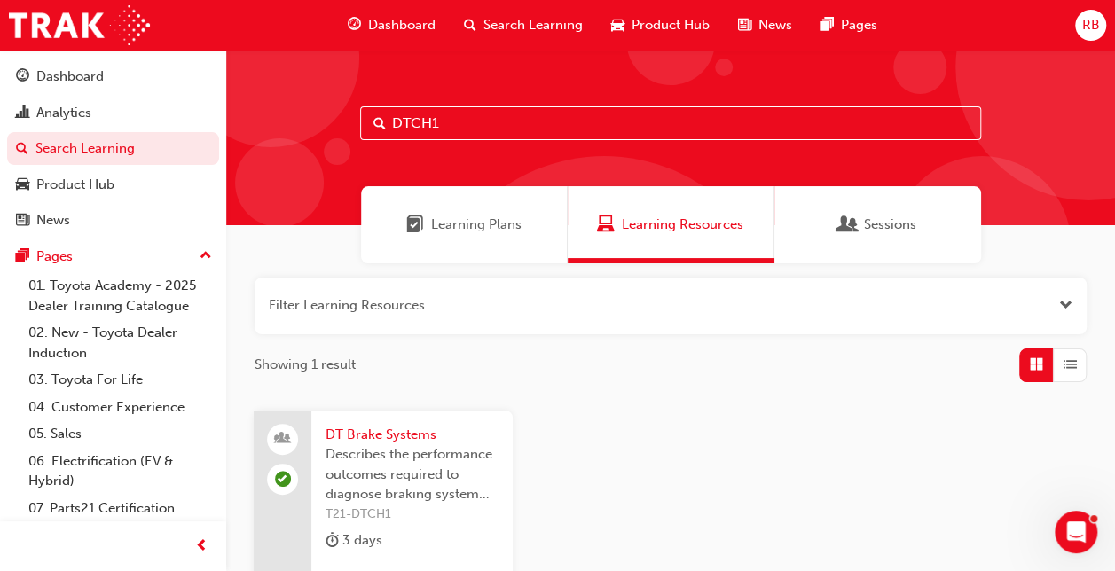
type input "DTCH1"
click at [383, 435] on span "DT Brake Systems" at bounding box center [411, 435] width 173 height 20
click at [441, 122] on input "DTCH1" at bounding box center [670, 123] width 621 height 34
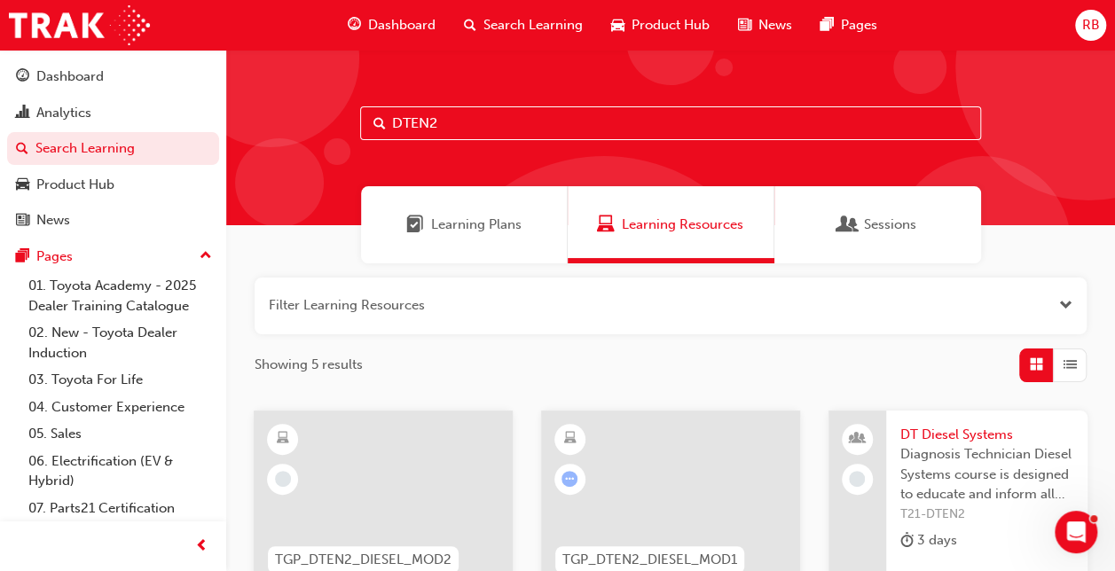
type input "DTEN2"
click at [964, 433] on span "DT Diesel Systems" at bounding box center [986, 435] width 173 height 20
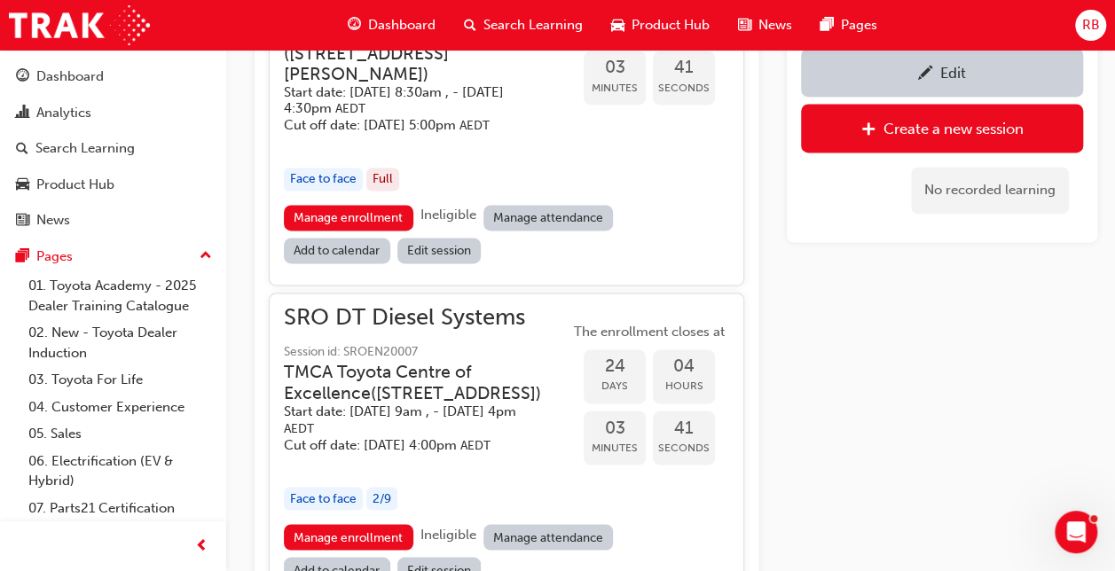
scroll to position [1240, 0]
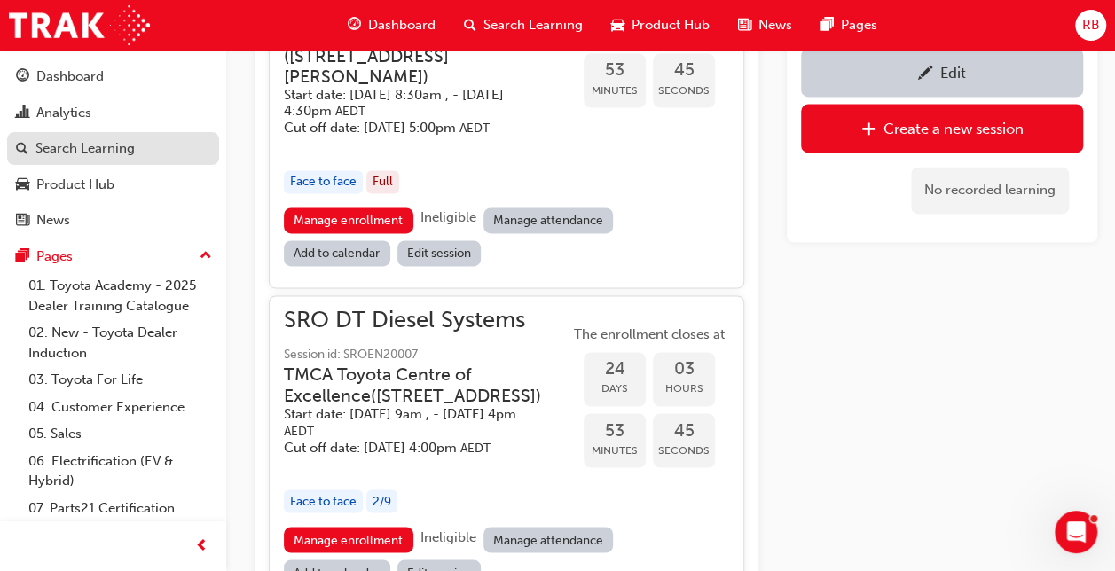
click at [60, 145] on div "Search Learning" at bounding box center [84, 148] width 99 height 20
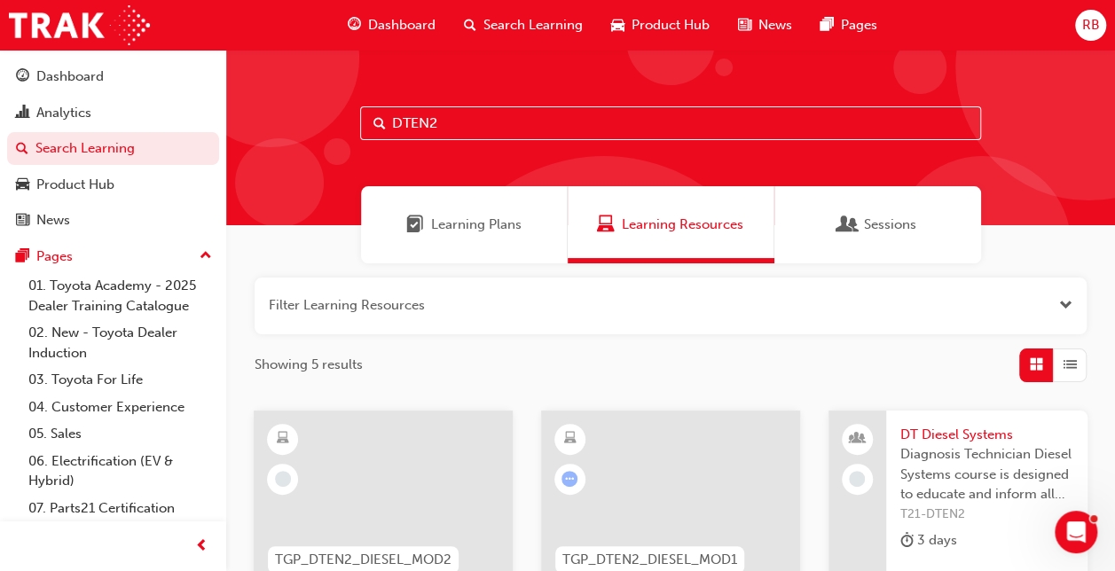
click at [459, 130] on input "DTEN2" at bounding box center [670, 123] width 621 height 34
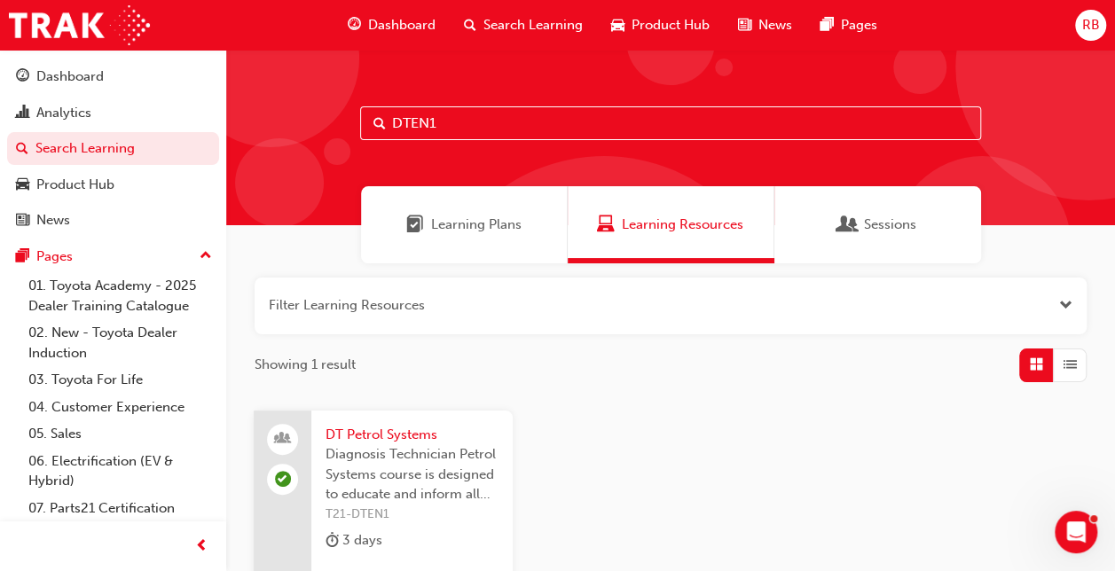
type input "DTEN1"
click at [385, 434] on span "DT Petrol Systems" at bounding box center [411, 435] width 173 height 20
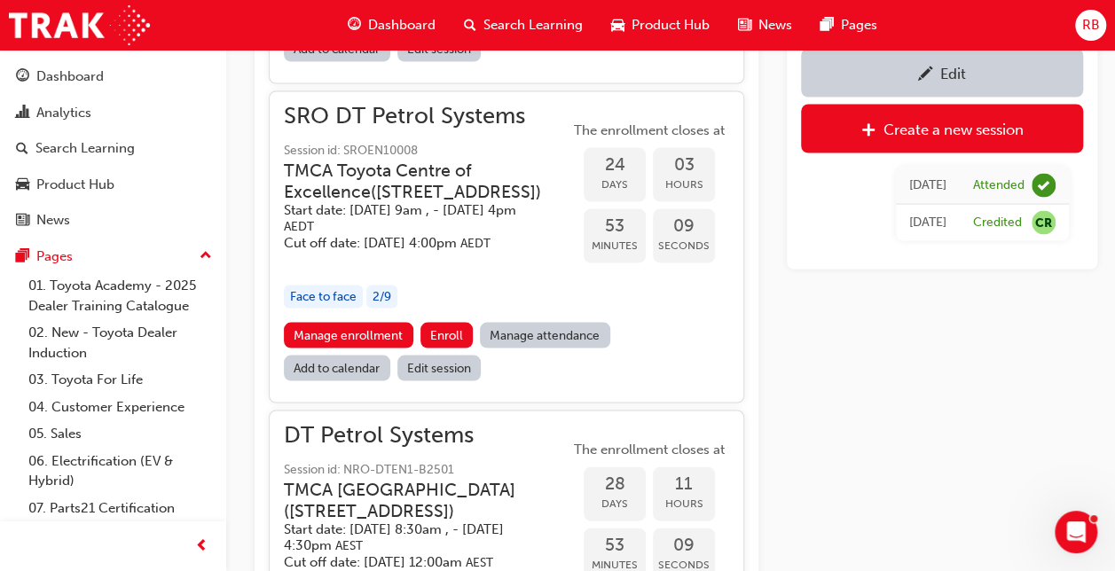
scroll to position [1683, 0]
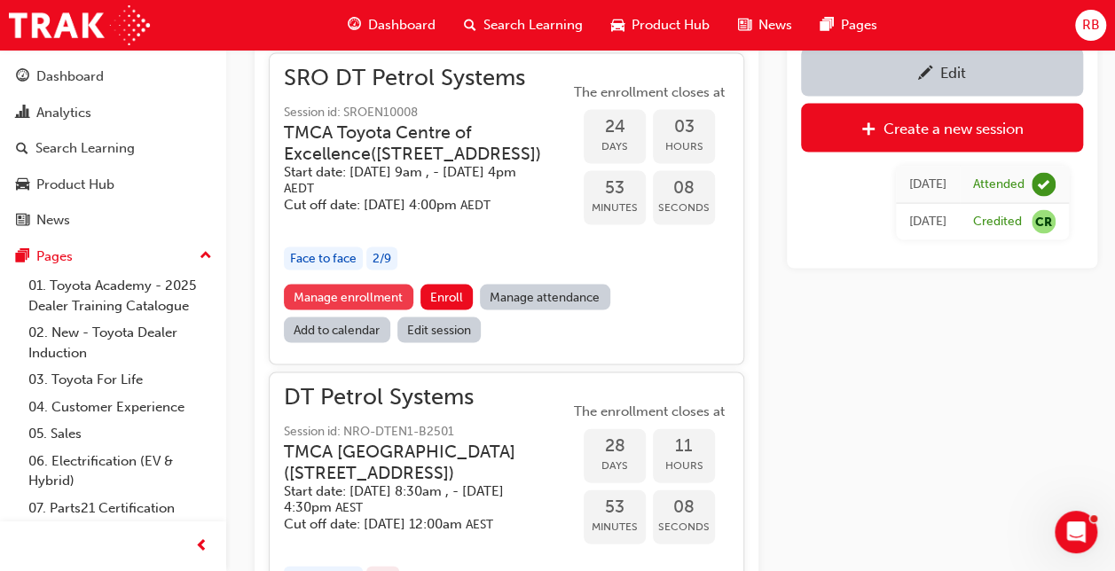
click at [326, 310] on link "Manage enrollment" at bounding box center [348, 298] width 129 height 26
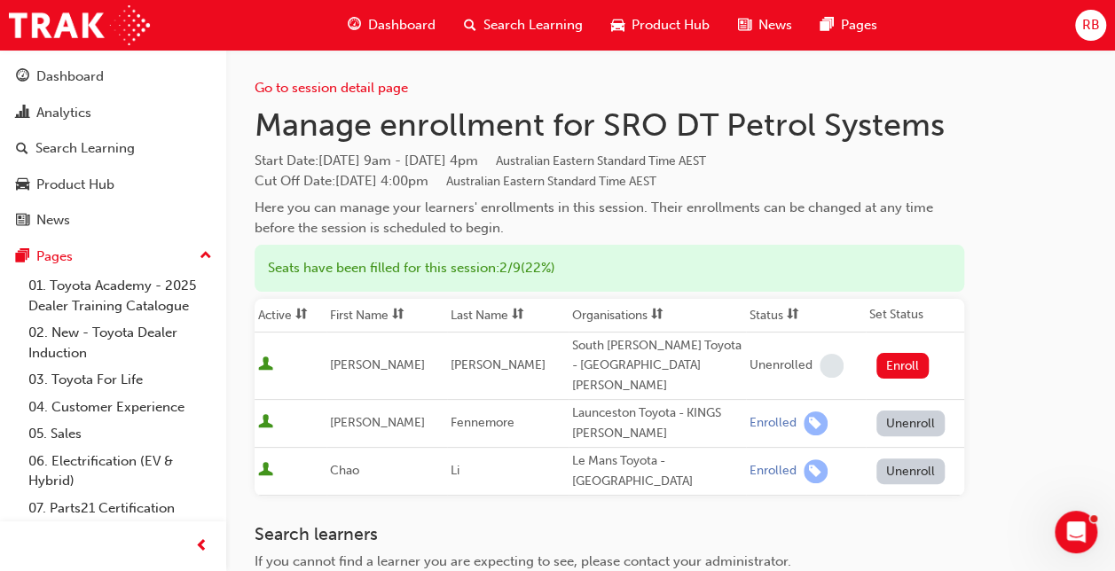
scroll to position [1683, 0]
